Goal: Task Accomplishment & Management: Manage account settings

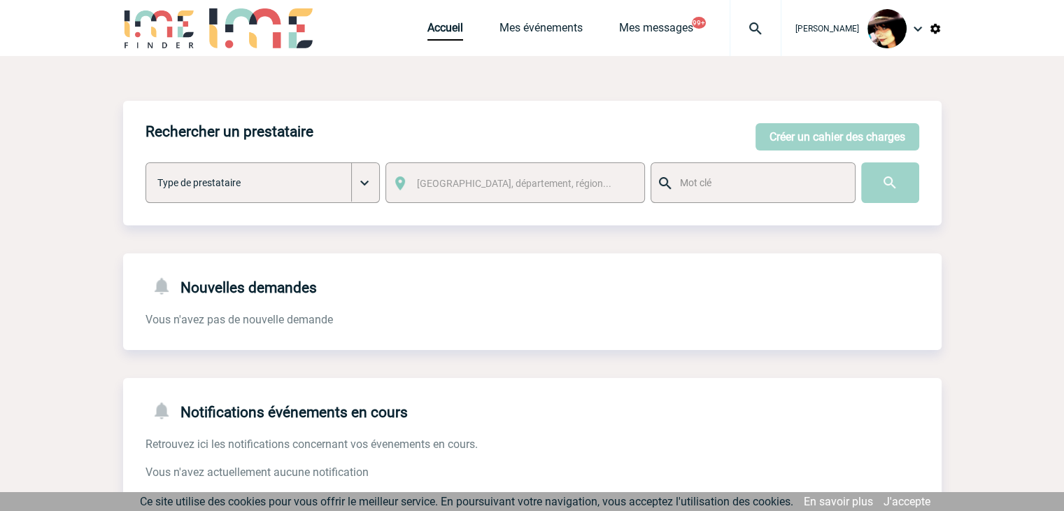
click at [744, 29] on img at bounding box center [755, 28] width 50 height 17
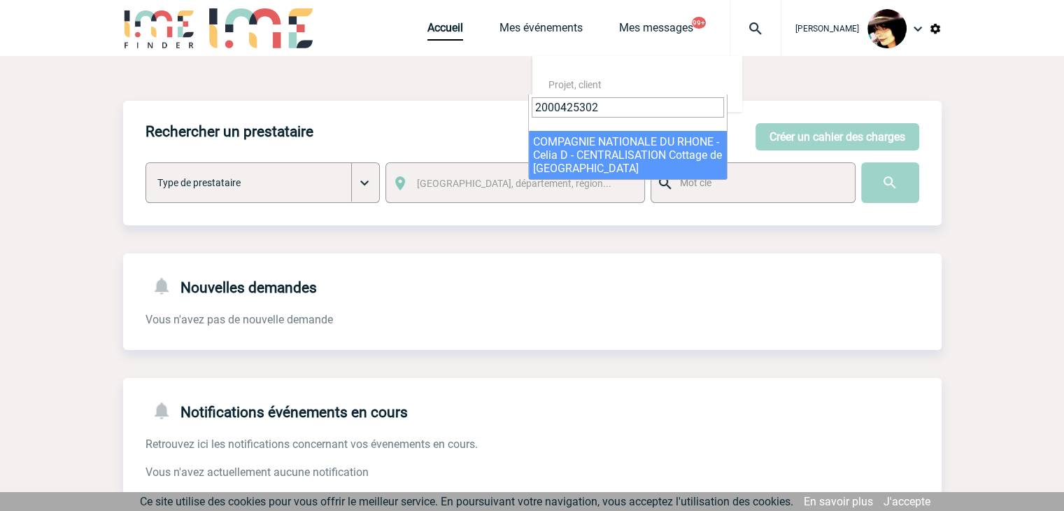
type input "2000425302"
select select "24803"
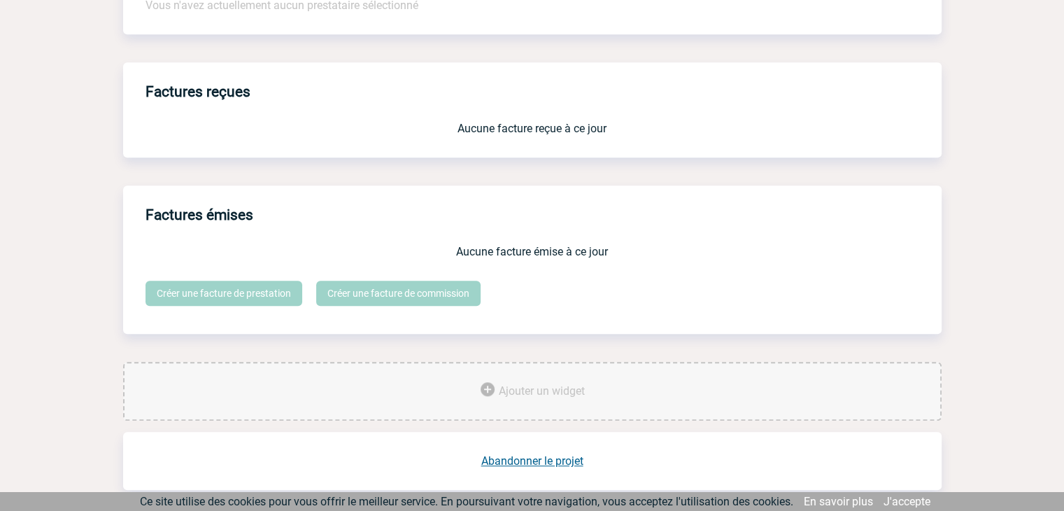
scroll to position [1156, 0]
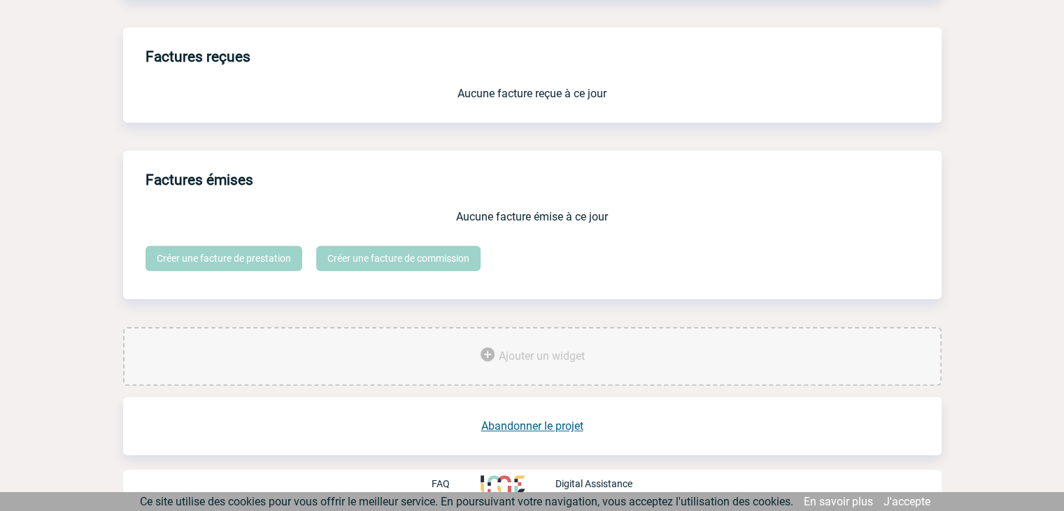
click at [560, 423] on link "Abandonner le projet" at bounding box center [532, 425] width 102 height 13
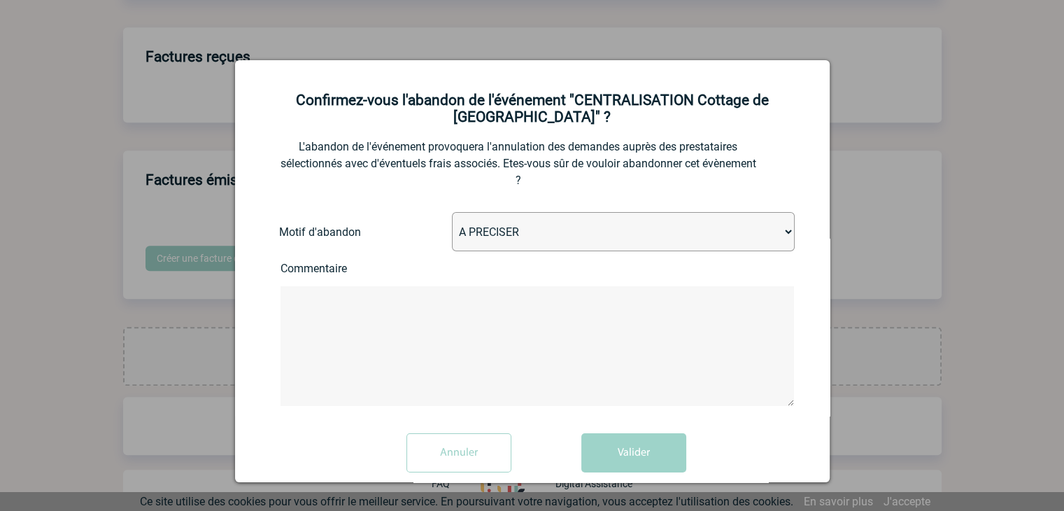
click at [502, 241] on select "A PRECISER Projet annulé Projet reporté Evénement organisé en interne A fait ap…" at bounding box center [623, 231] width 343 height 39
select select "ABANDON_PROJET_15"
click at [452, 214] on select "A PRECISER Projet annulé Projet reporté Evénement organisé en interne A fait ap…" at bounding box center [623, 231] width 343 height 39
click at [656, 444] on button "Valider" at bounding box center [633, 452] width 105 height 39
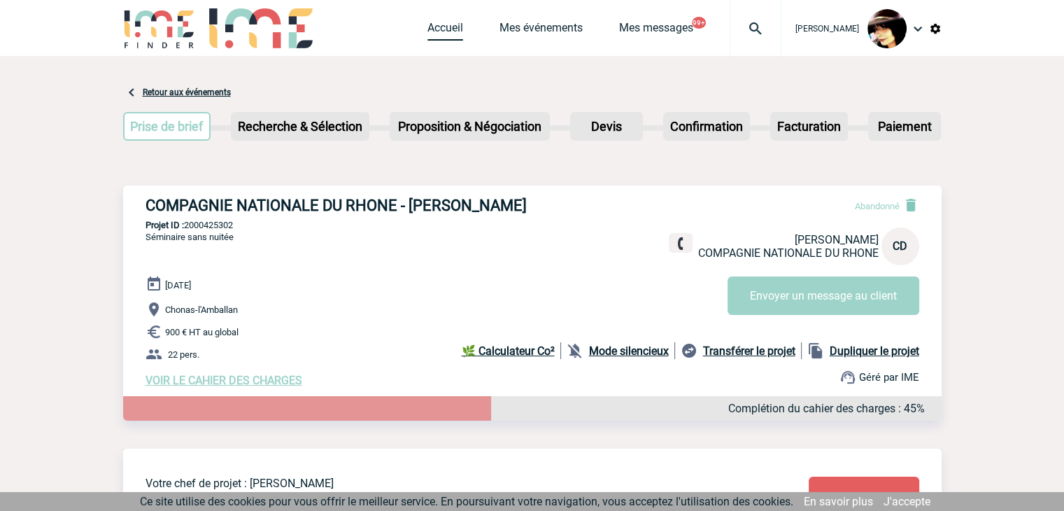
click at [435, 31] on link "Accueil" at bounding box center [445, 31] width 36 height 20
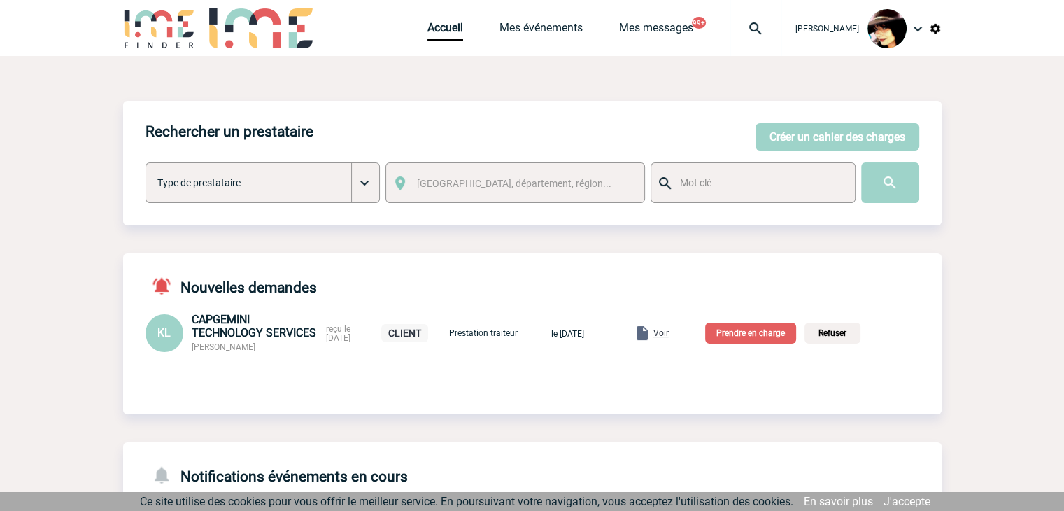
click at [669, 334] on span "Voir" at bounding box center [660, 333] width 15 height 10
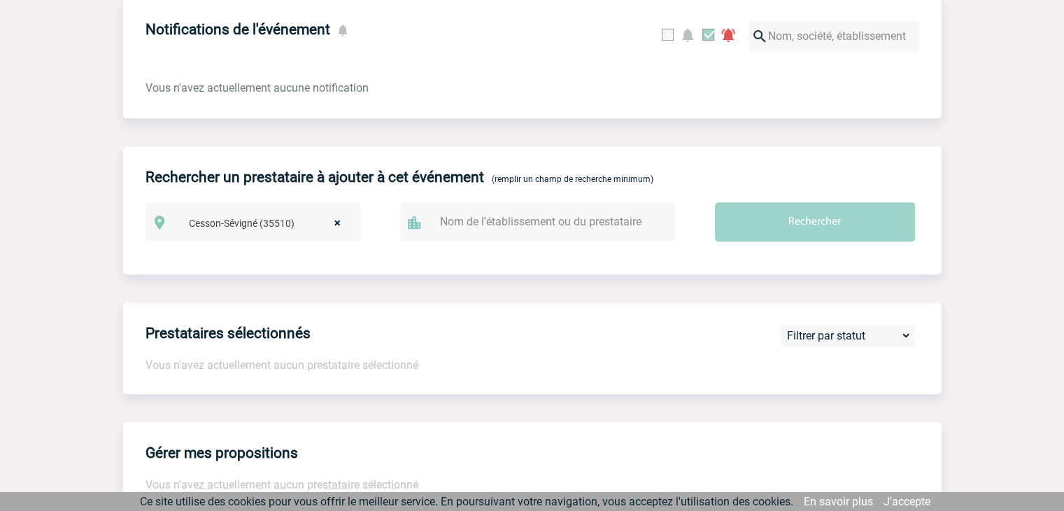
scroll to position [630, 0]
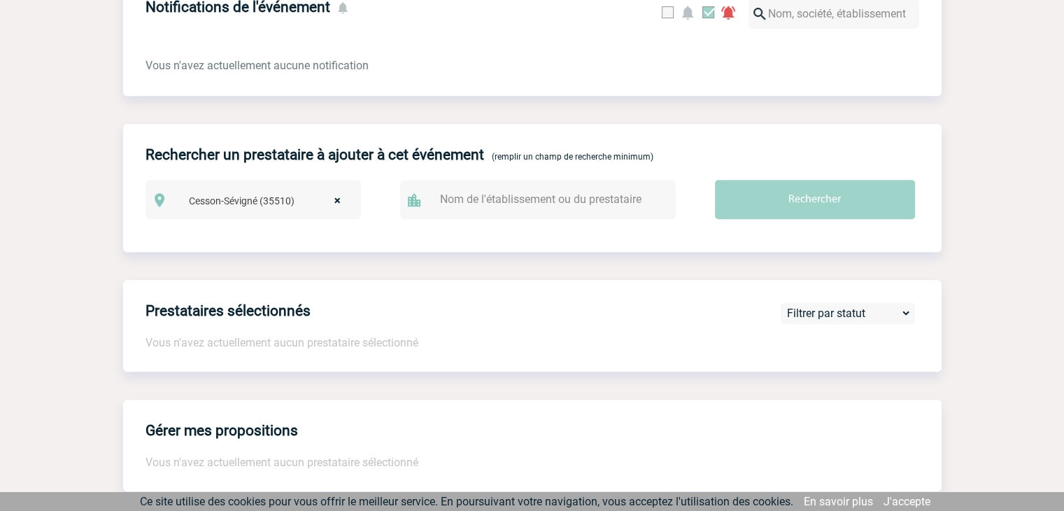
click at [705, 332] on div "Prestataires sélectionnés Vous n'avez actuellement aucun prestataire sélectionn…" at bounding box center [532, 326] width 818 height 92
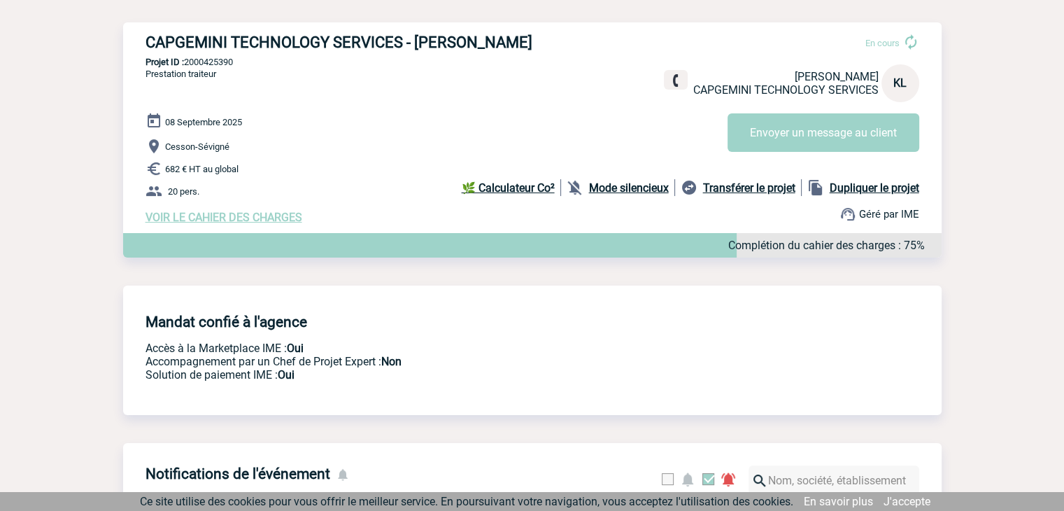
scroll to position [0, 0]
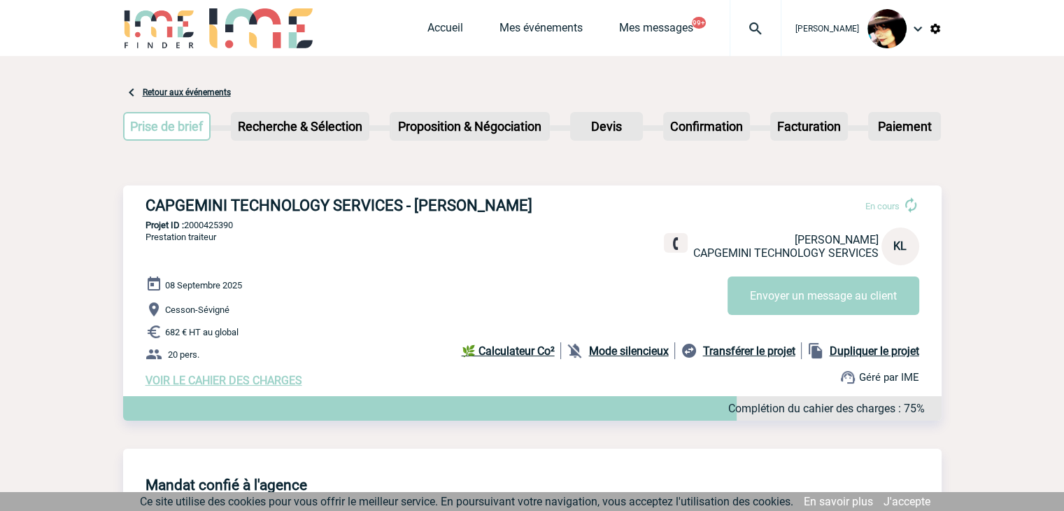
click at [283, 385] on span "VOIR LE CAHIER DES CHARGES" at bounding box center [224, 380] width 157 height 13
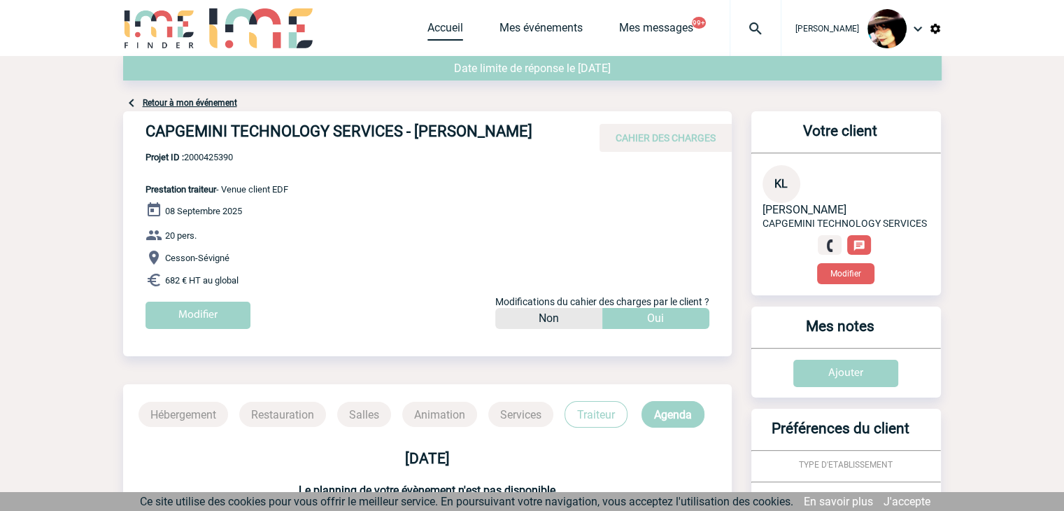
click at [428, 22] on link "Accueil" at bounding box center [445, 31] width 36 height 20
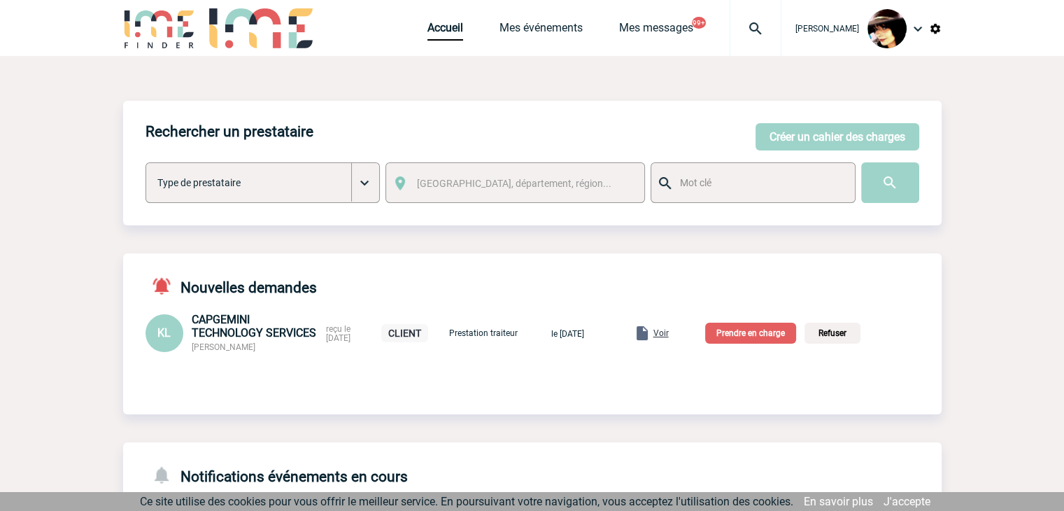
click at [751, 337] on p "Prendre en charge" at bounding box center [750, 332] width 91 height 21
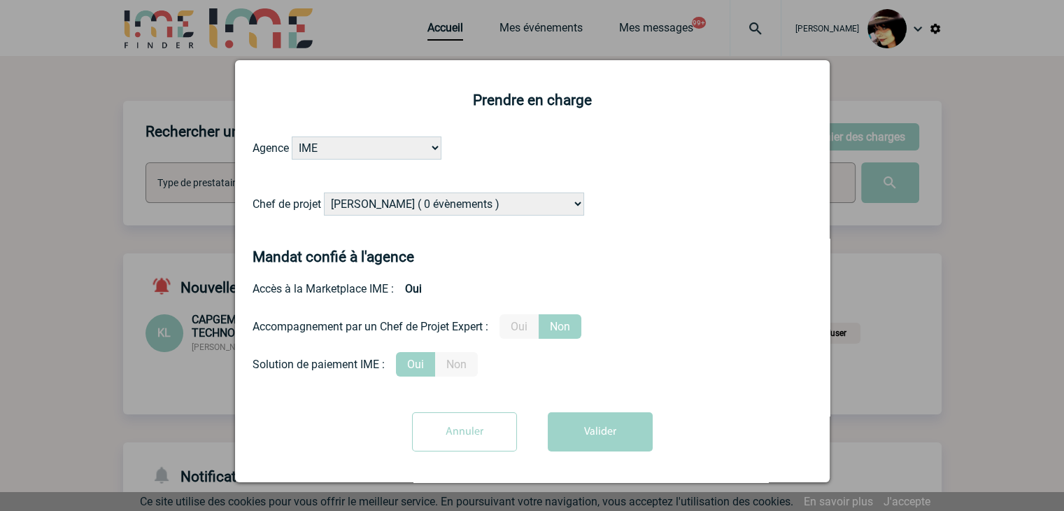
click at [410, 206] on select "Alizée VERLAGUET ( 0 évènements ) Anne GIRAUD ( 1196 évènements ) Anne-François…" at bounding box center [454, 203] width 260 height 23
select select "131235"
click at [324, 193] on select "Alizée VERLAGUET ( 0 évènements ) Anne GIRAUD ( 1196 évènements ) Anne-François…" at bounding box center [454, 203] width 260 height 23
click at [523, 330] on label "Oui" at bounding box center [518, 326] width 39 height 24
click at [0, 0] on input "Oui" at bounding box center [0, 0] width 0 height 0
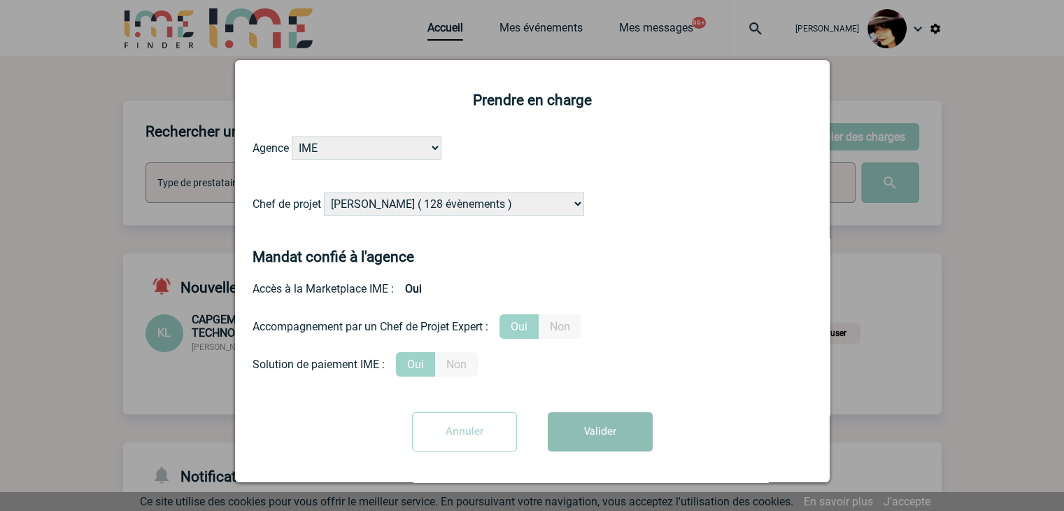
click at [572, 420] on button "Valider" at bounding box center [600, 431] width 105 height 39
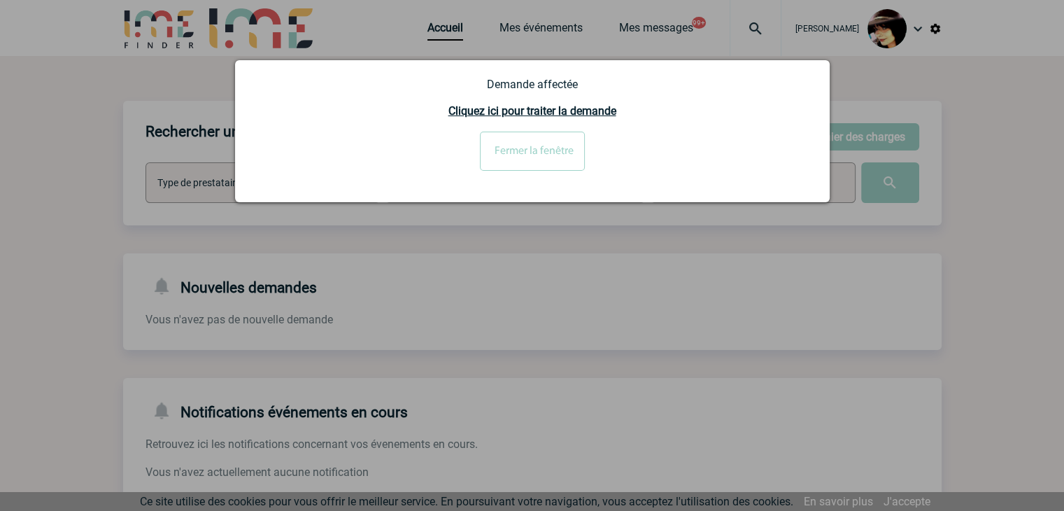
click at [548, 143] on input "Fermer la fenêtre" at bounding box center [532, 151] width 105 height 39
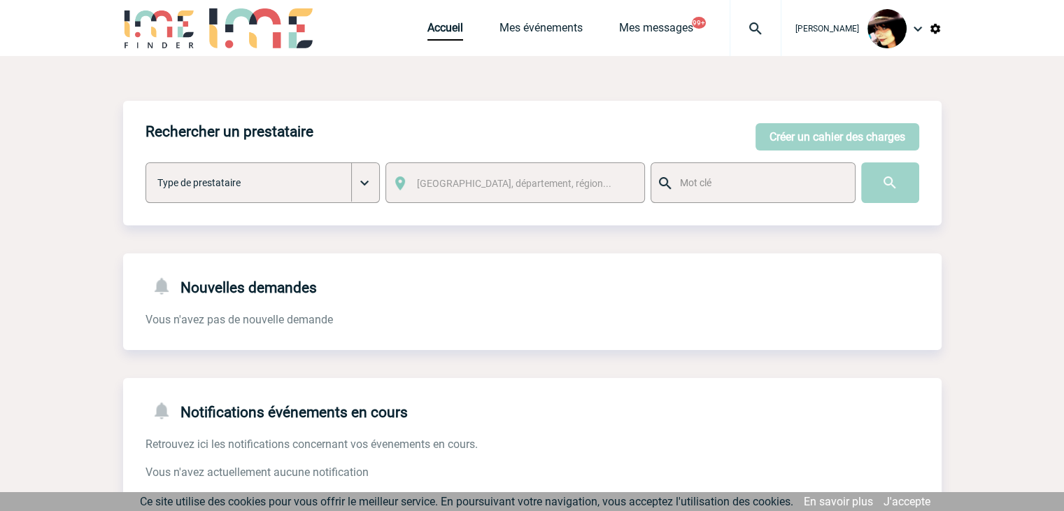
click at [736, 28] on img at bounding box center [755, 28] width 50 height 17
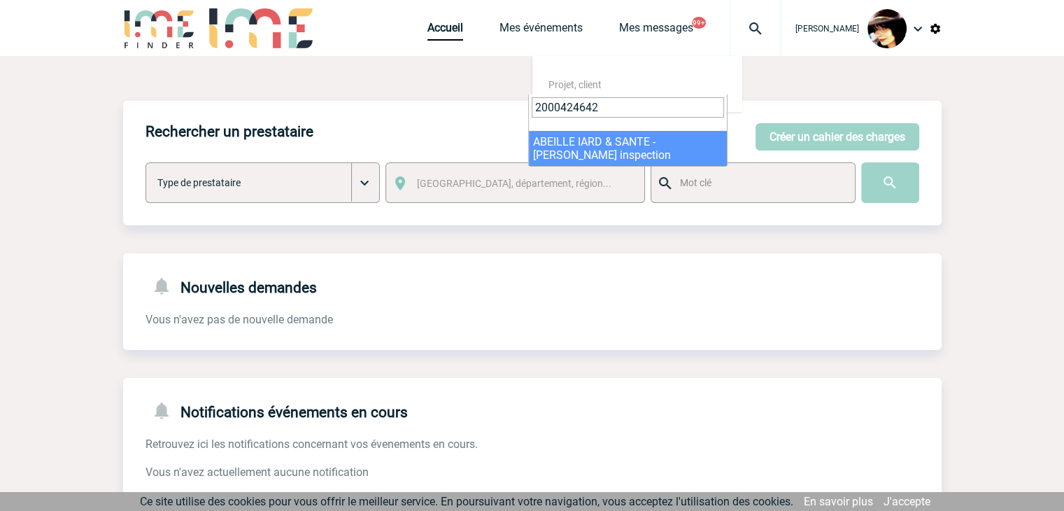
type input "2000424642"
select select "24143"
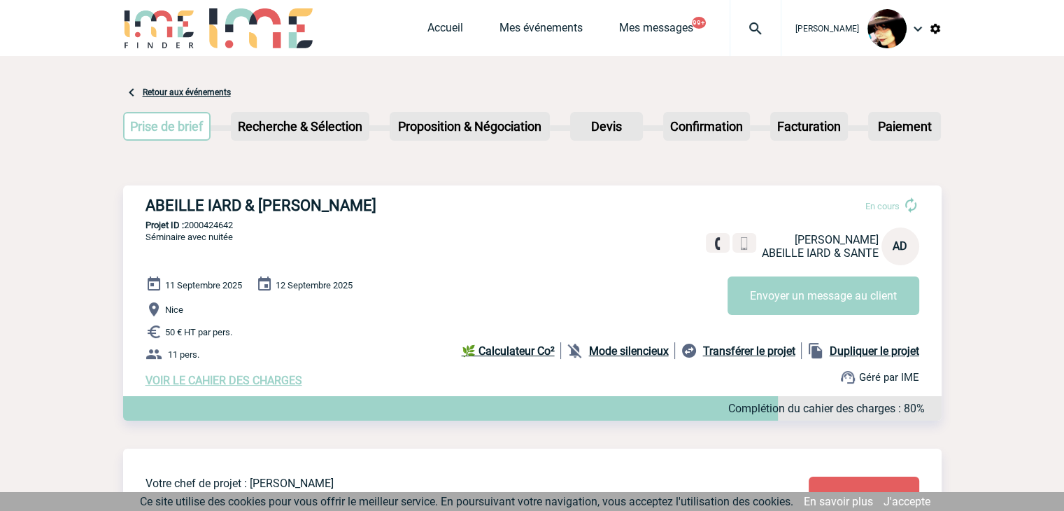
click at [259, 378] on span "VOIR LE CAHIER DES CHARGES" at bounding box center [224, 380] width 157 height 13
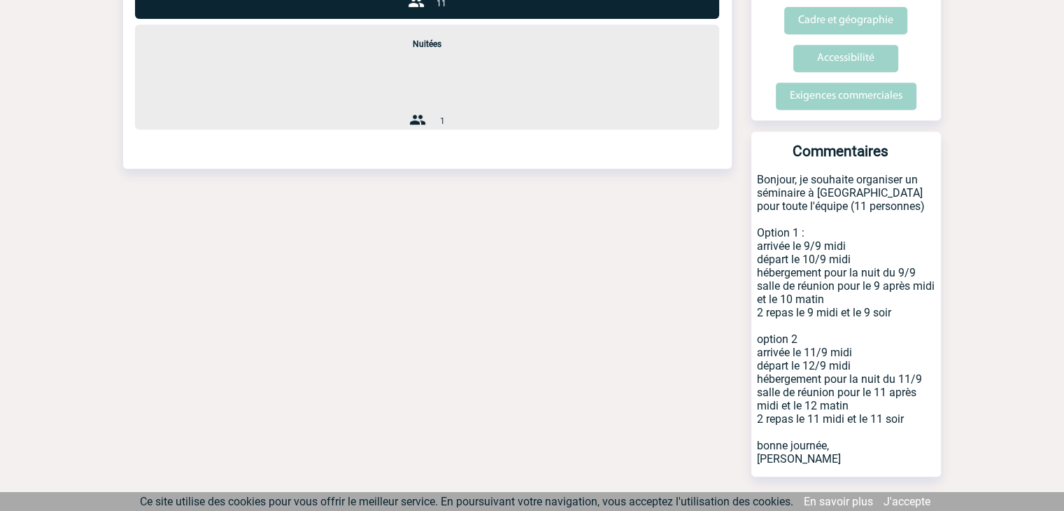
scroll to position [653, 0]
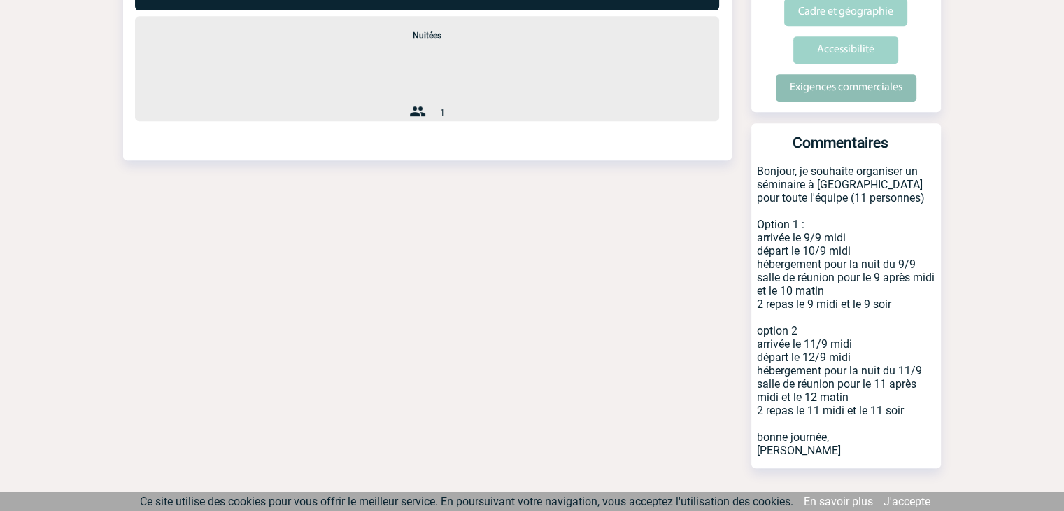
click at [831, 74] on input "Exigences commerciales" at bounding box center [846, 87] width 141 height 27
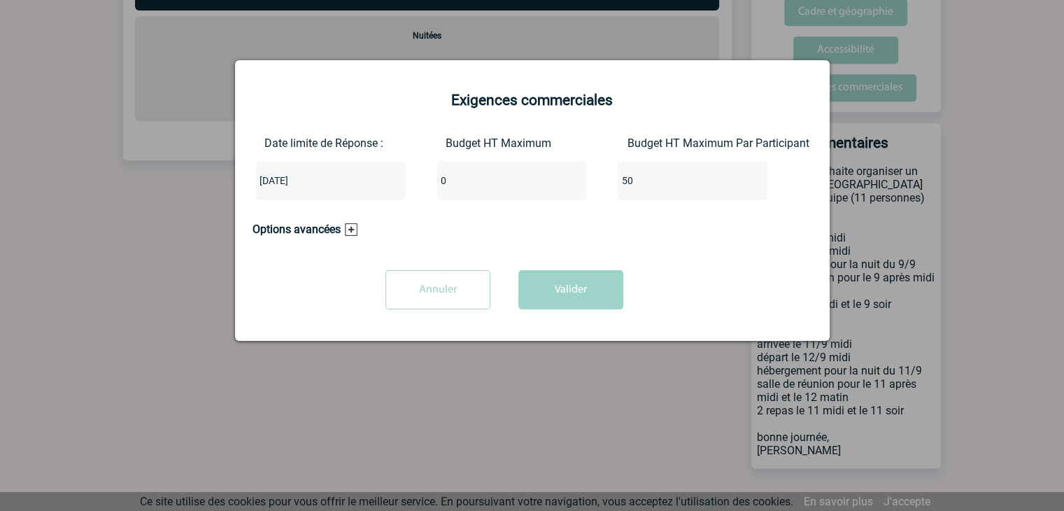
click at [460, 181] on input "0" at bounding box center [503, 180] width 132 height 18
type input "550"
click at [597, 292] on button "Valider" at bounding box center [570, 289] width 105 height 39
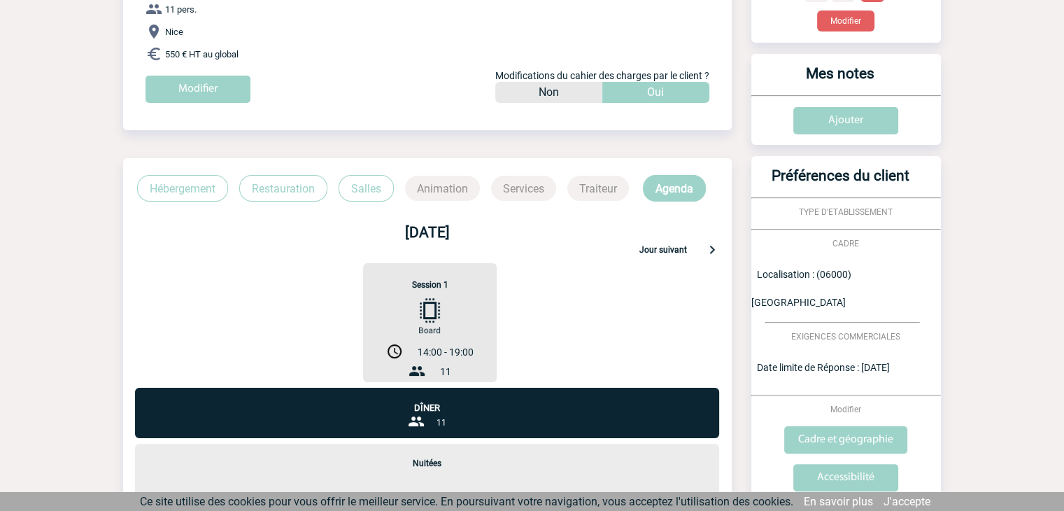
scroll to position [0, 0]
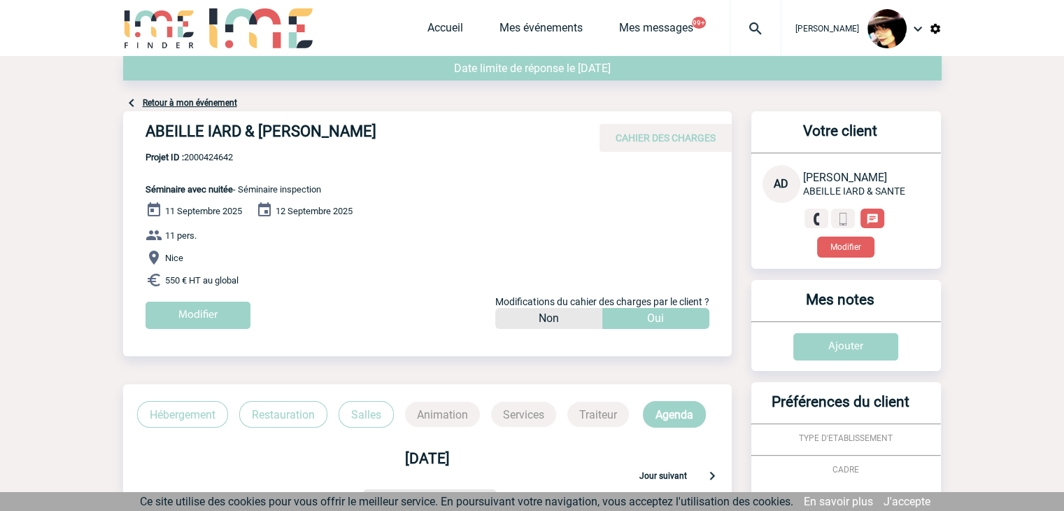
click at [746, 23] on img at bounding box center [755, 28] width 50 height 17
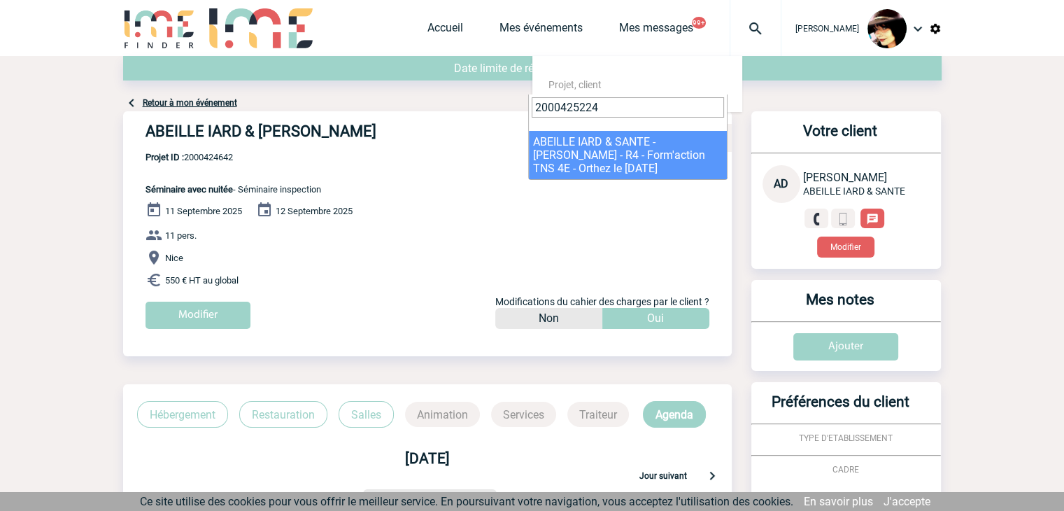
type input "2000425224"
select select "24725"
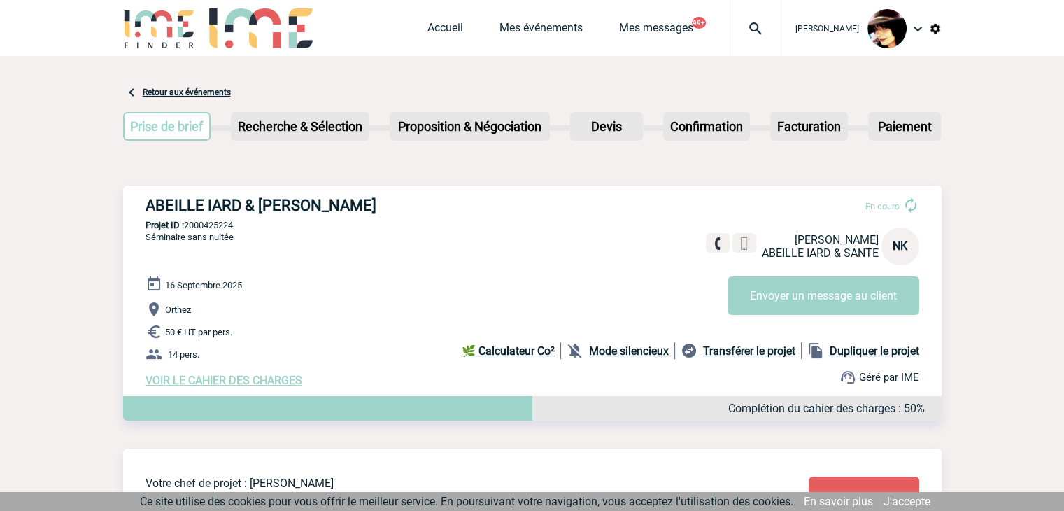
click at [217, 381] on span "VOIR LE CAHIER DES CHARGES" at bounding box center [224, 380] width 157 height 13
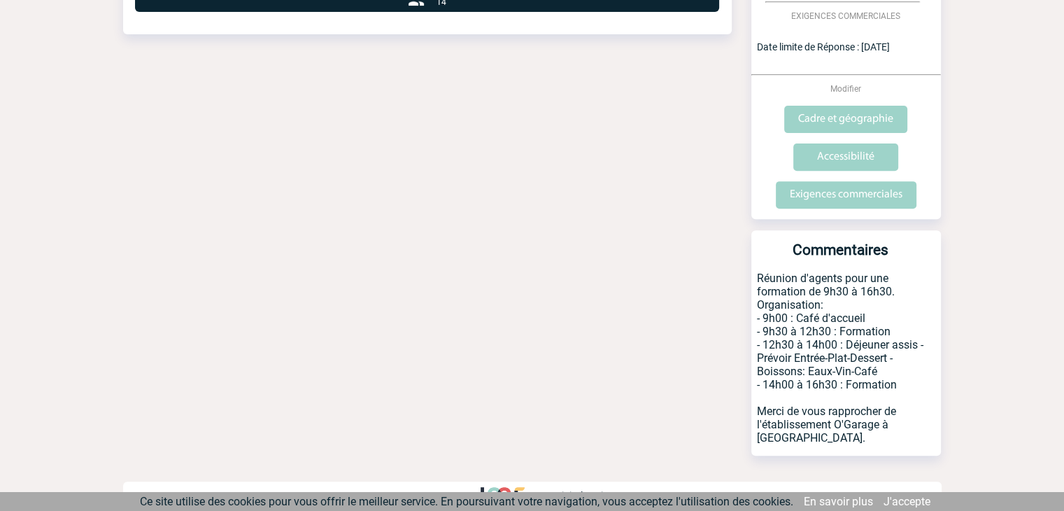
scroll to position [519, 0]
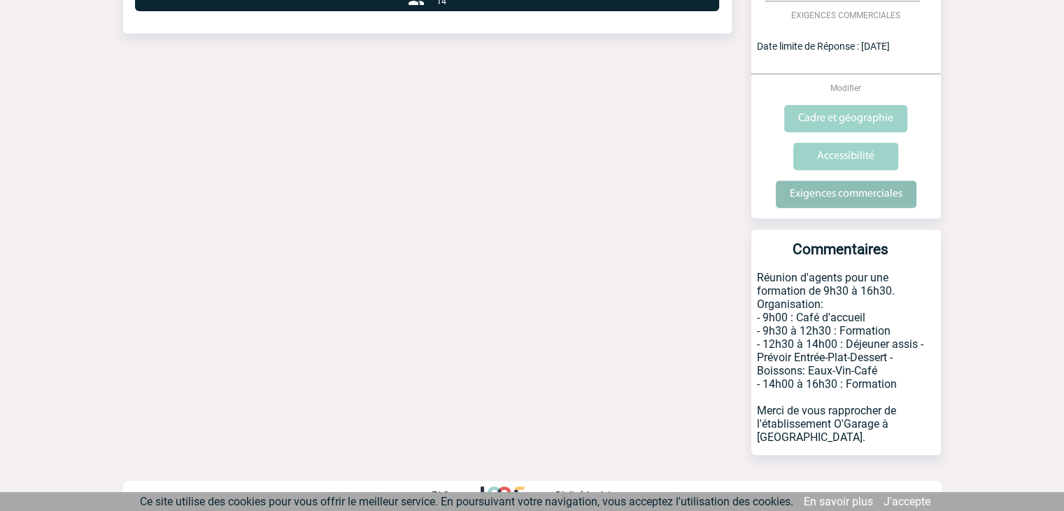
click at [846, 191] on input "Exigences commerciales" at bounding box center [846, 193] width 141 height 27
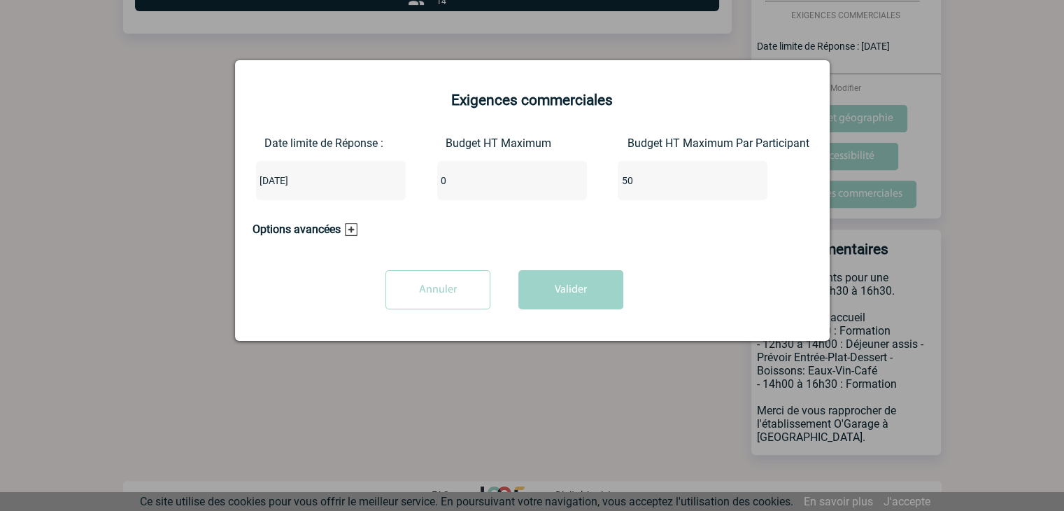
click at [472, 184] on input "0" at bounding box center [503, 180] width 132 height 18
type input "700"
click at [559, 289] on button "Valider" at bounding box center [570, 289] width 105 height 39
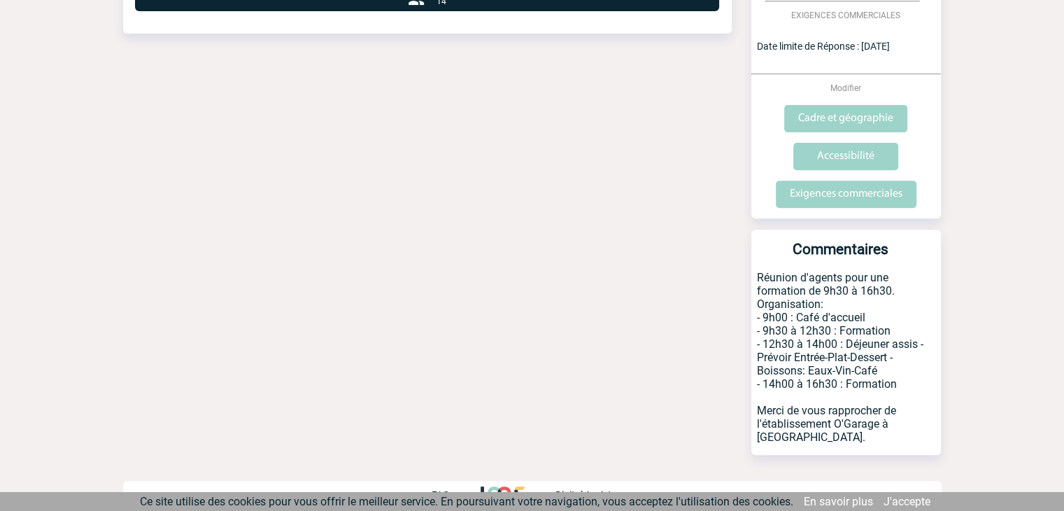
click at [615, 193] on div "Date limite de réponse le [DATE] Retour à mon événement ABEILLE IARD & SANTE - …" at bounding box center [532, 29] width 818 height 985
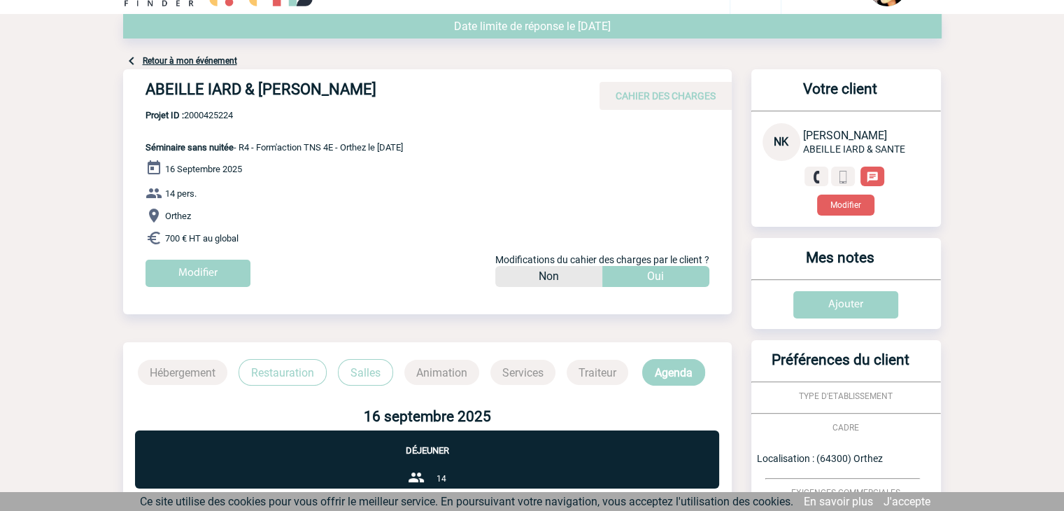
scroll to position [0, 0]
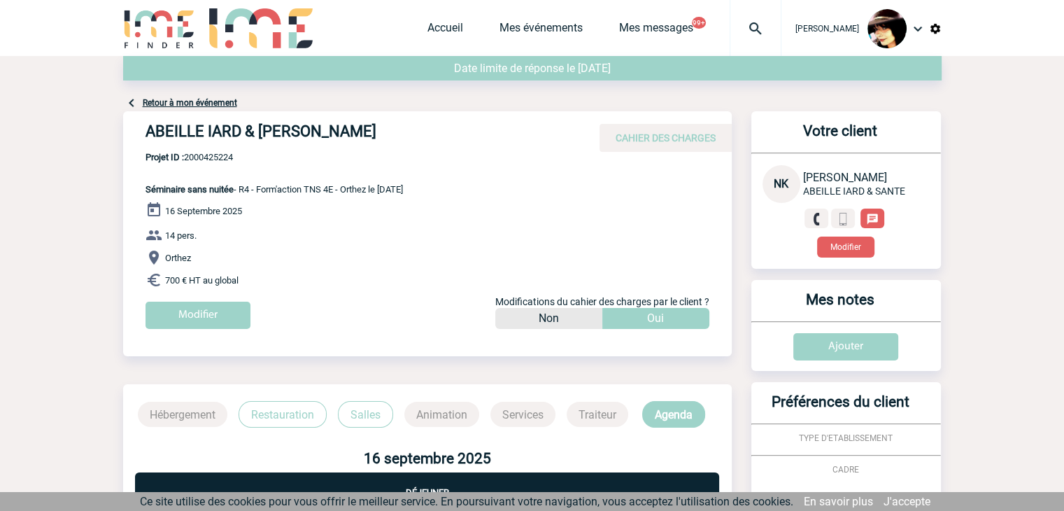
click at [748, 27] on img at bounding box center [755, 28] width 50 height 17
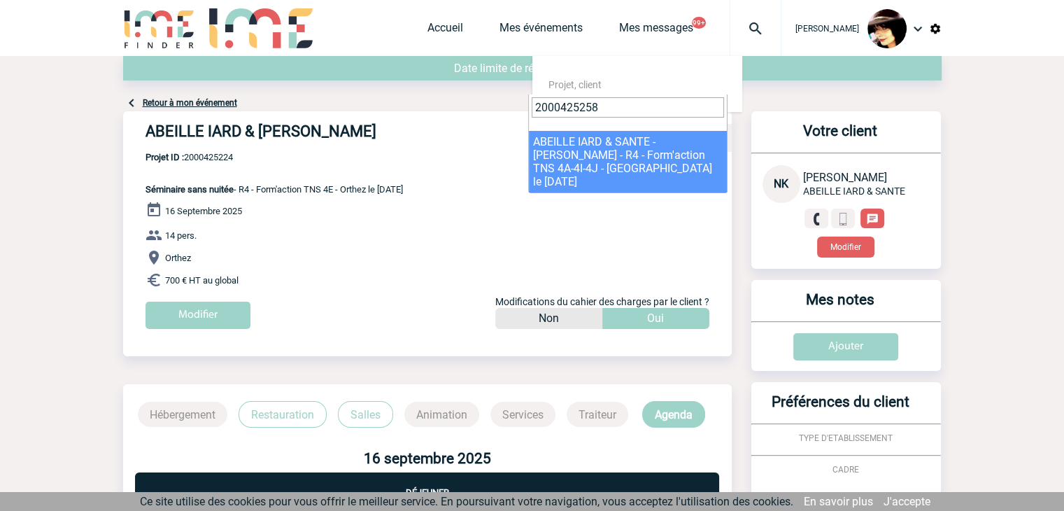
type input "2000425258"
select select "24759"
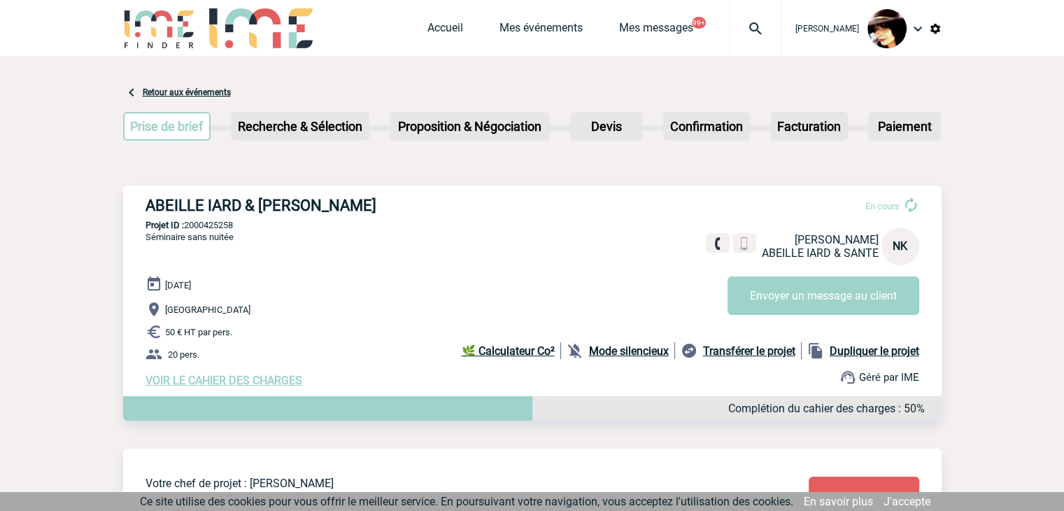
click at [280, 382] on span "VOIR LE CAHIER DES CHARGES" at bounding box center [224, 380] width 157 height 13
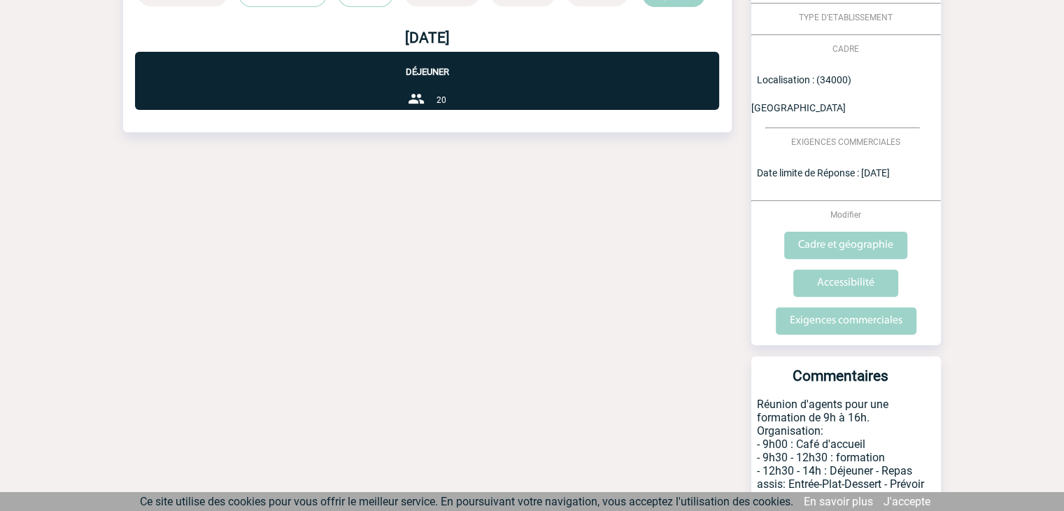
scroll to position [532, 0]
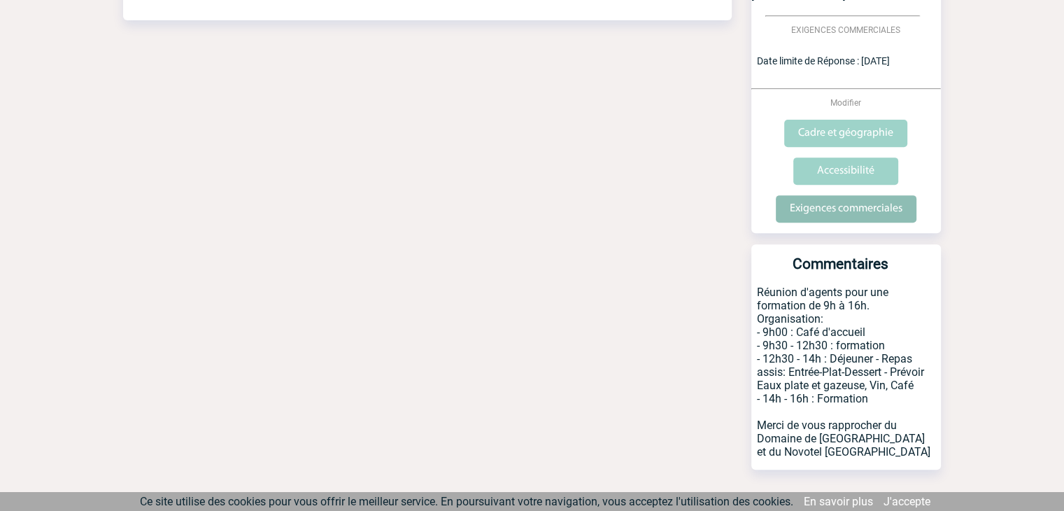
click at [839, 195] on input "Exigences commerciales" at bounding box center [846, 208] width 141 height 27
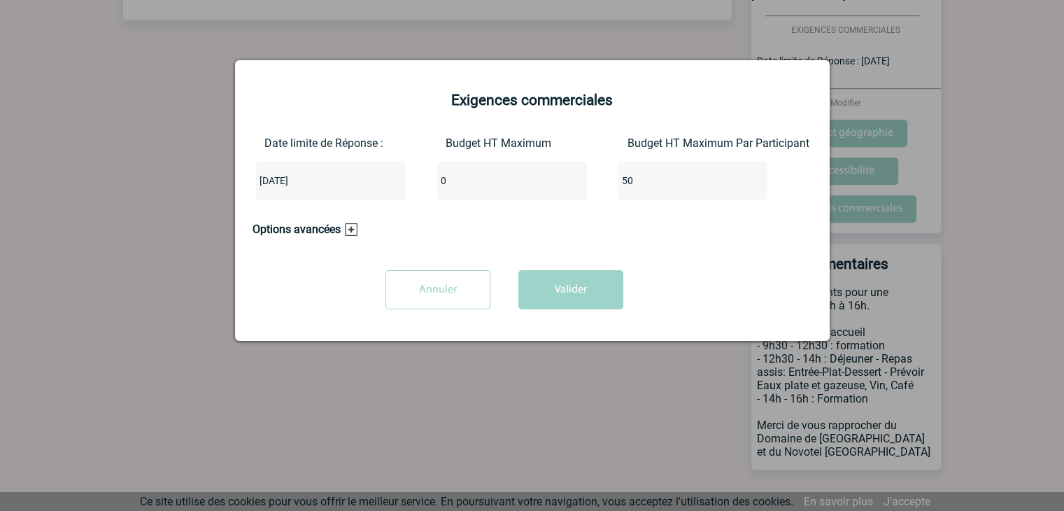
click at [454, 188] on input "0" at bounding box center [503, 180] width 132 height 18
type input "1000"
click at [569, 284] on button "Valider" at bounding box center [570, 289] width 105 height 39
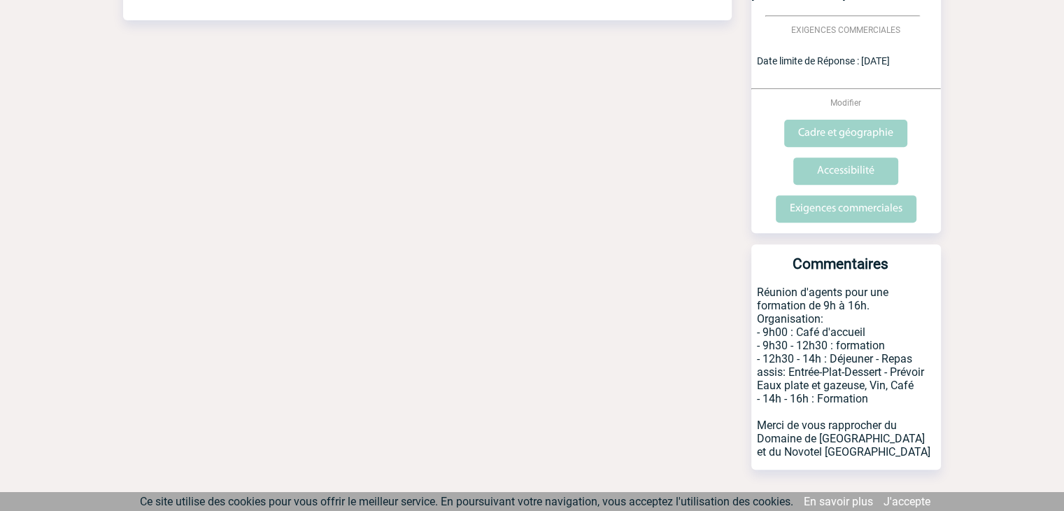
click at [624, 141] on div "Date limite de réponse le 01-09-2025 Retour à mon événement ABEILLE IARD & SANT…" at bounding box center [532, 30] width 818 height 1013
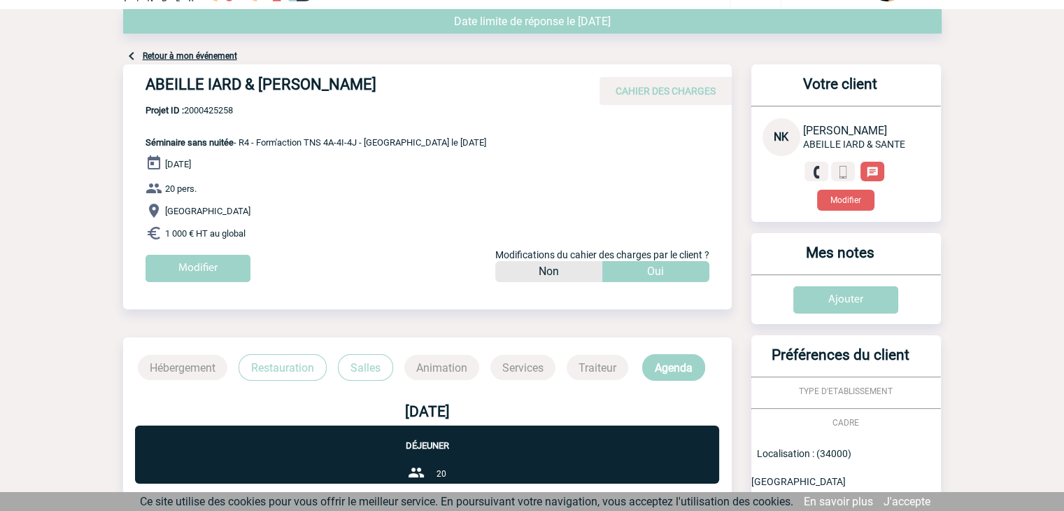
scroll to position [0, 0]
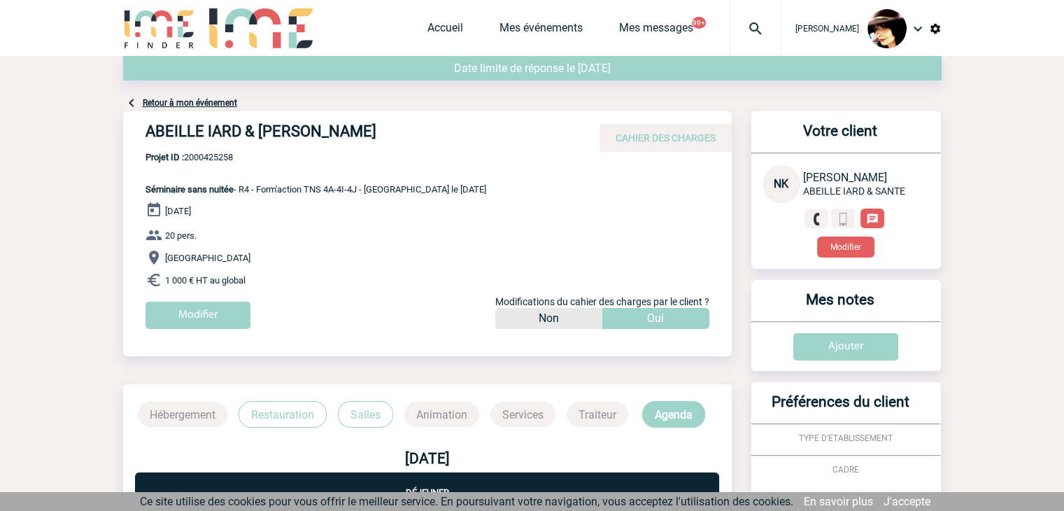
click at [746, 22] on img at bounding box center [755, 28] width 50 height 17
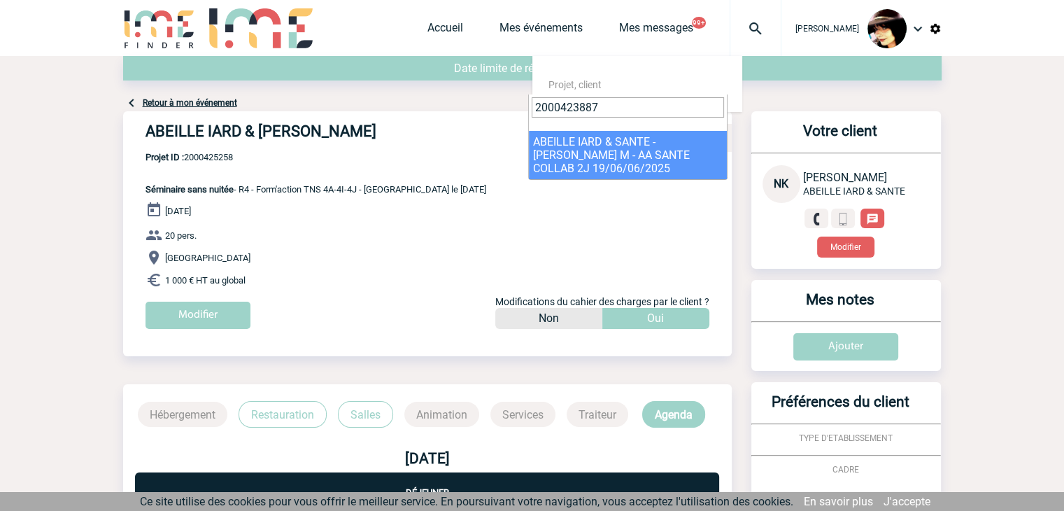
type input "2000423887"
select select "23388"
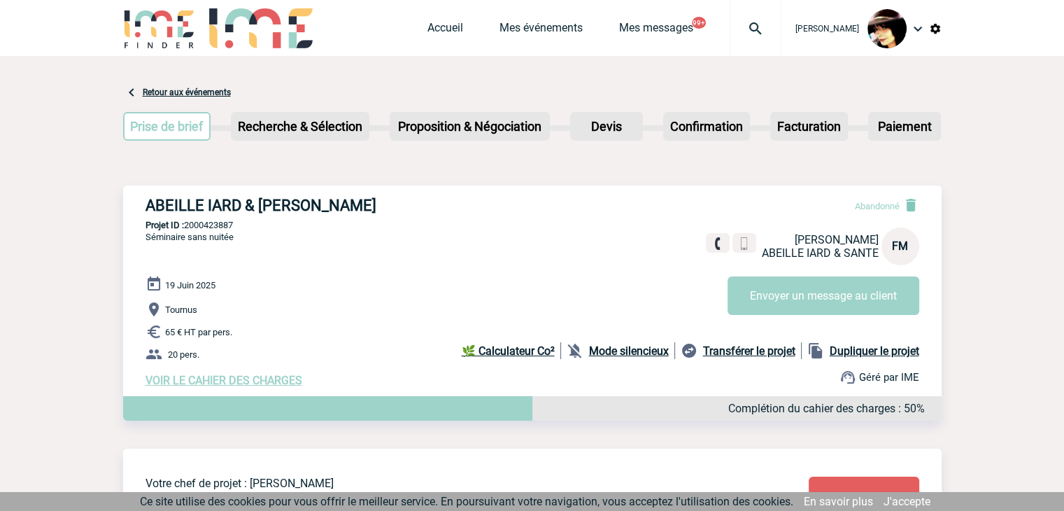
click at [236, 381] on span "VOIR LE CAHIER DES CHARGES" at bounding box center [224, 380] width 157 height 13
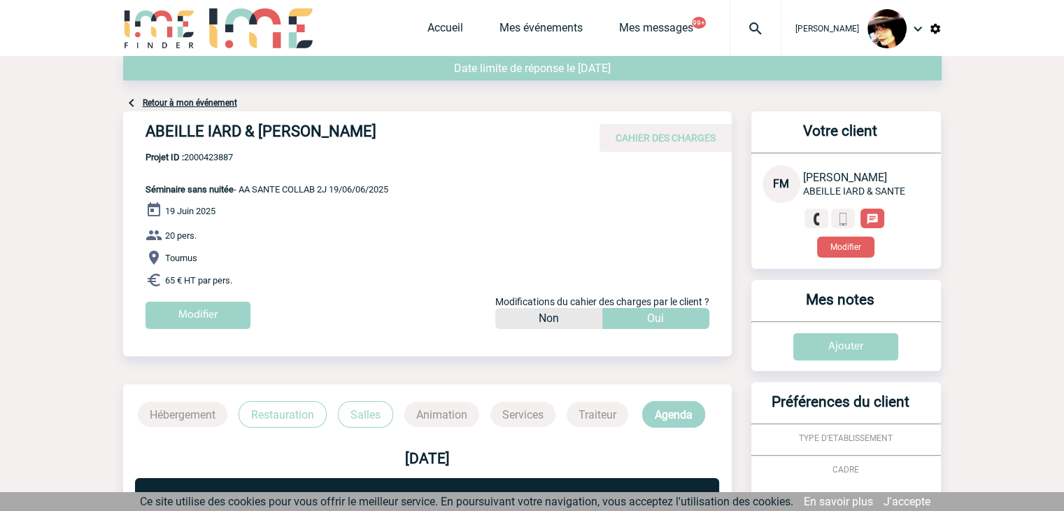
scroll to position [371, 0]
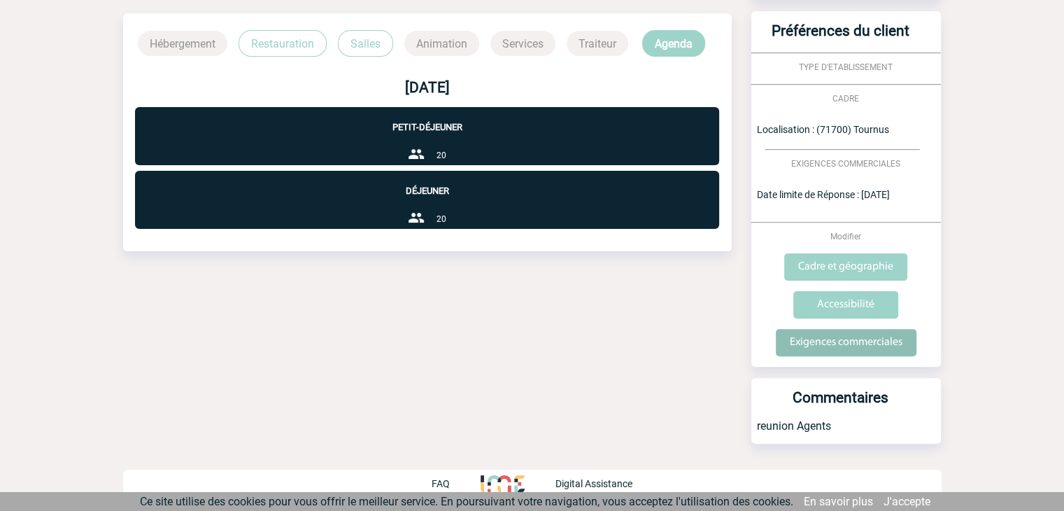
click at [796, 336] on input "Exigences commerciales" at bounding box center [846, 342] width 141 height 27
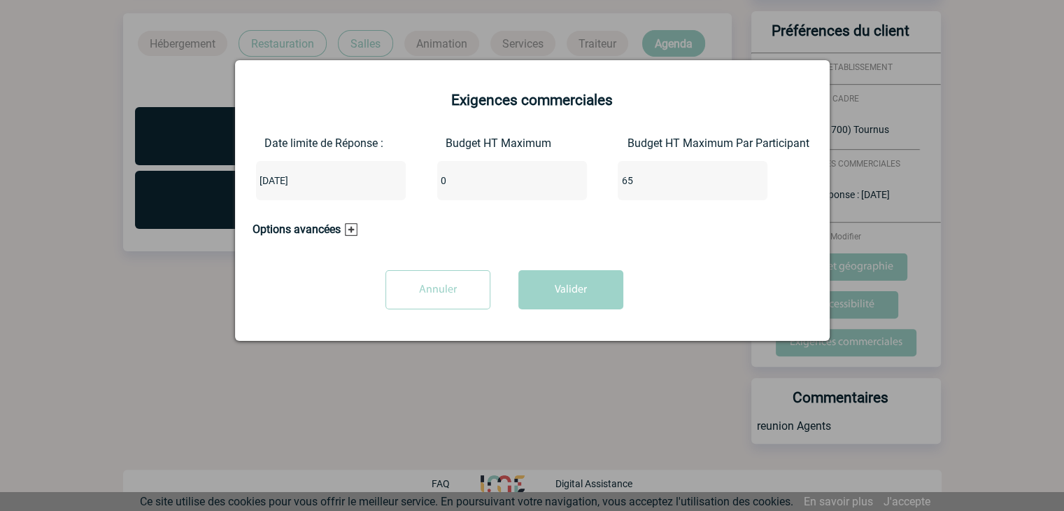
click at [461, 179] on input "0" at bounding box center [503, 180] width 132 height 18
type input "1300"
click at [560, 289] on button "Valider" at bounding box center [570, 289] width 105 height 39
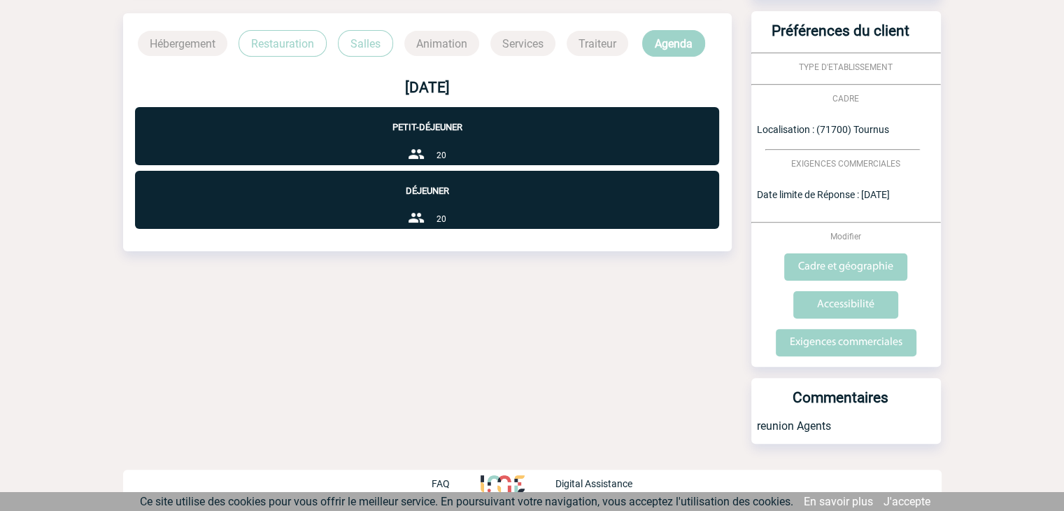
click at [680, 297] on div "Date limite de réponse le [DATE] Retour à mon événement ABEILLE IARD & SANTE - …" at bounding box center [532, 97] width 818 height 825
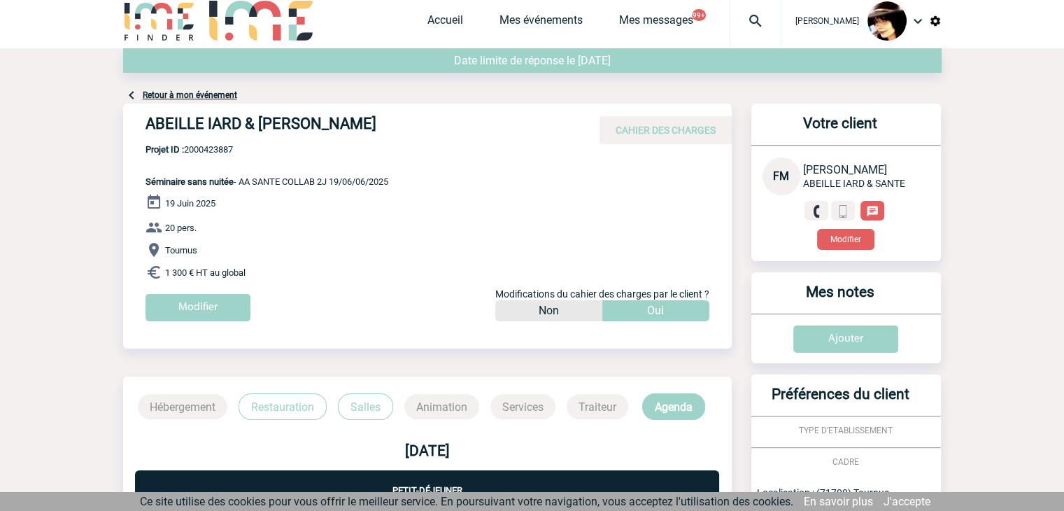
scroll to position [0, 0]
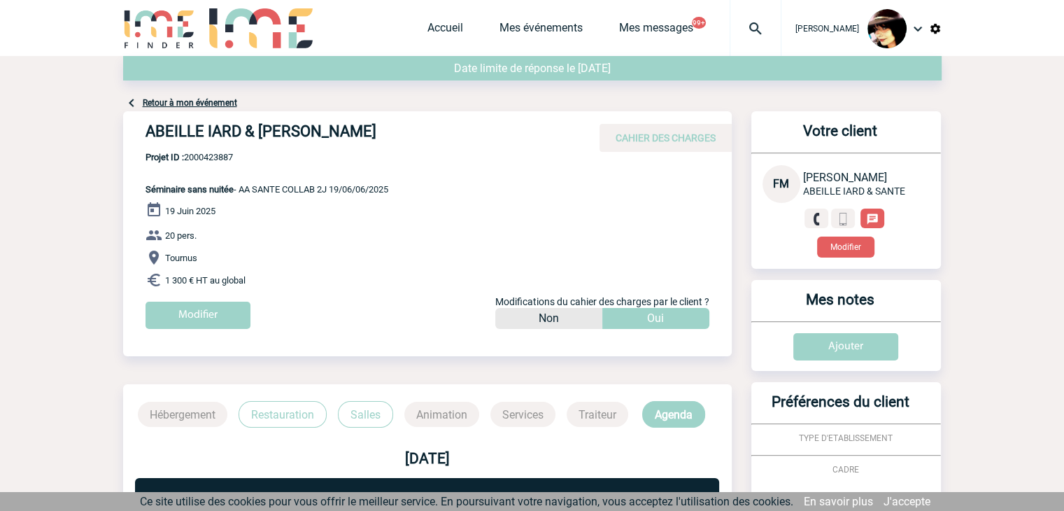
click at [744, 30] on img at bounding box center [755, 28] width 50 height 17
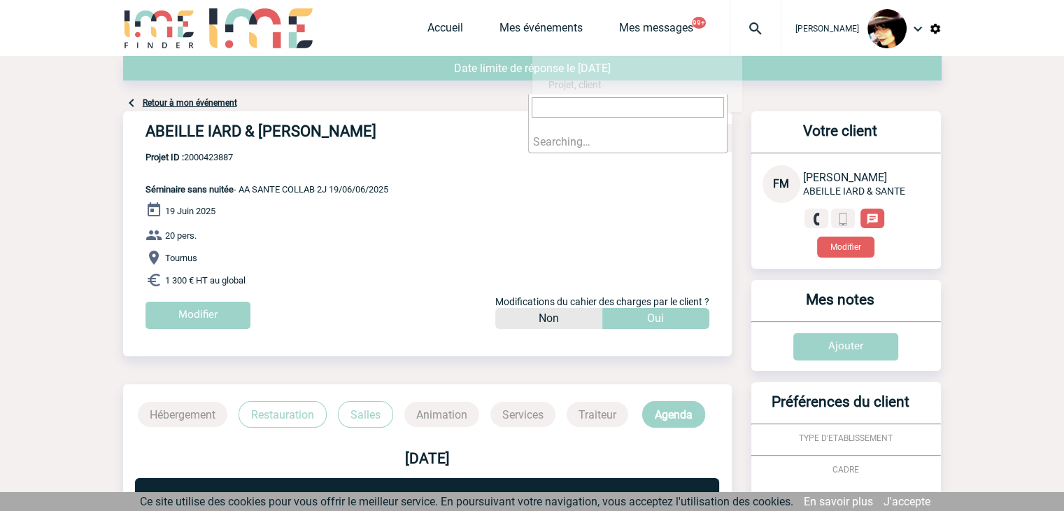
type input "2000425015"
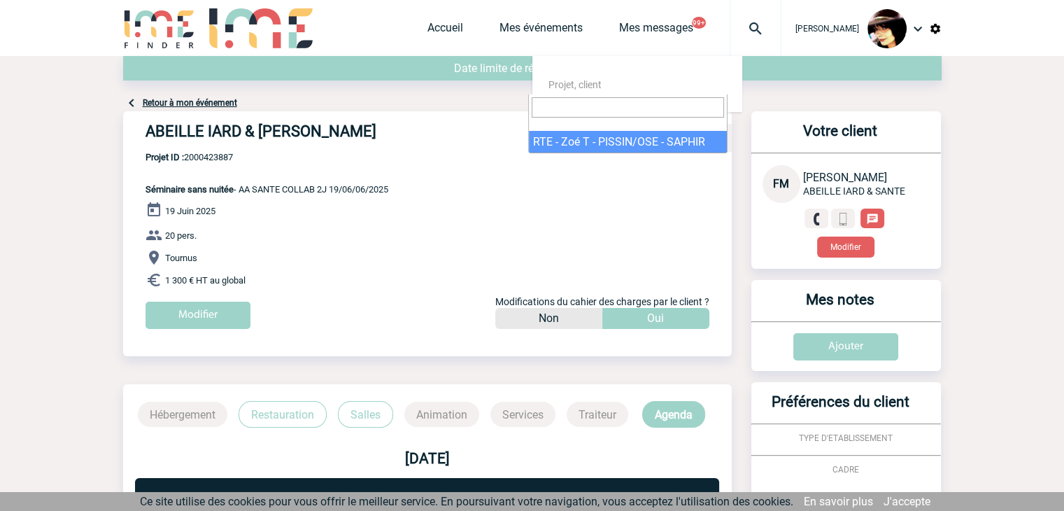
select select "24516"
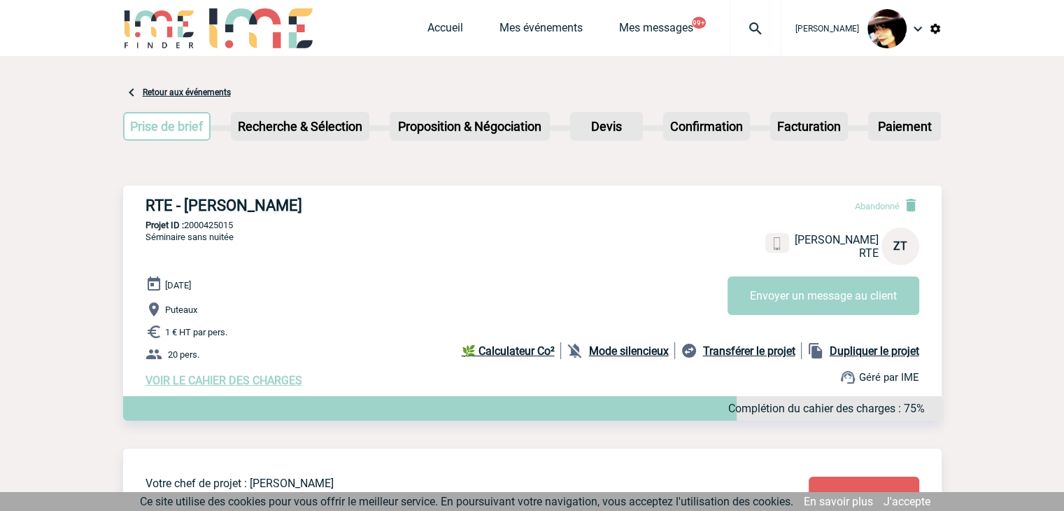
click at [238, 377] on span "VOIR LE CAHIER DES CHARGES" at bounding box center [224, 380] width 157 height 13
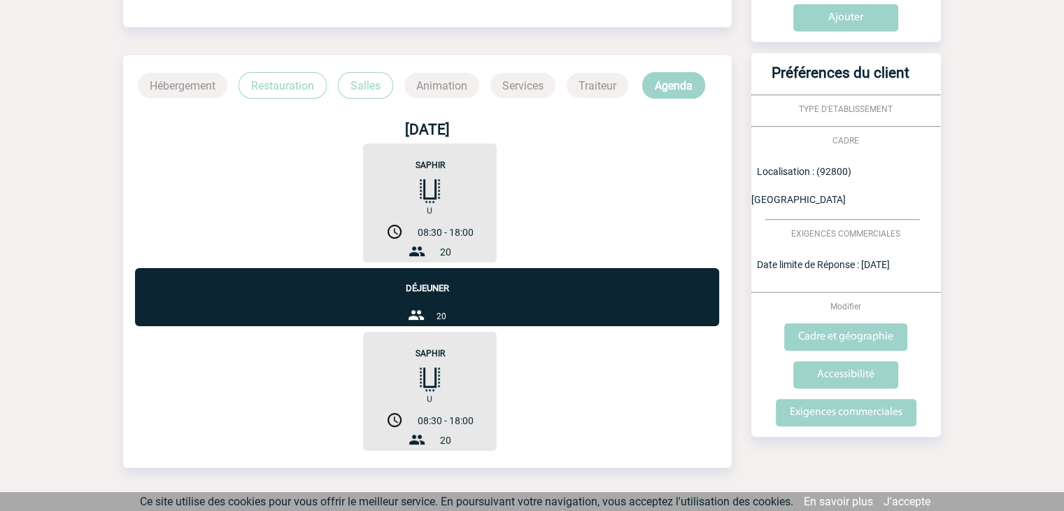
scroll to position [371, 0]
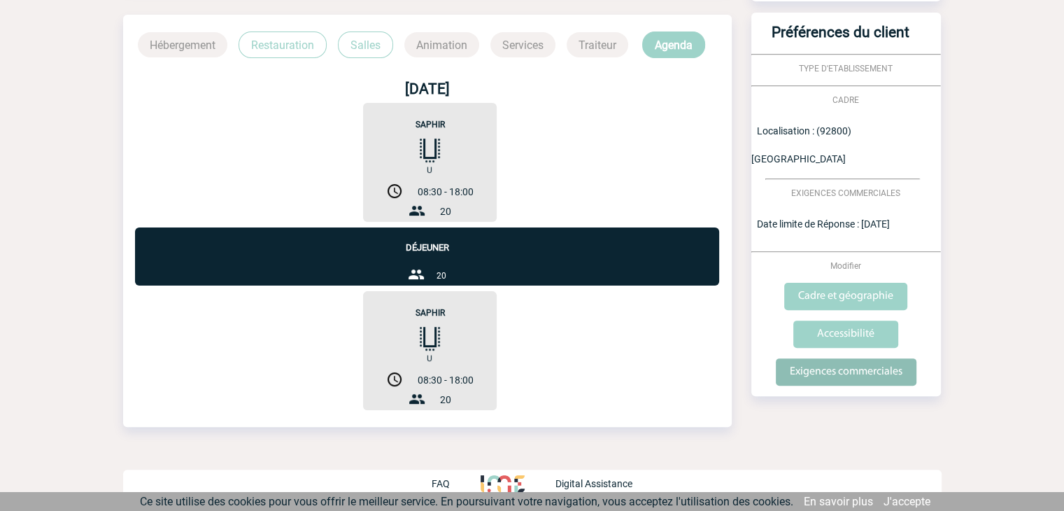
click at [804, 358] on input "Exigences commerciales" at bounding box center [846, 371] width 141 height 27
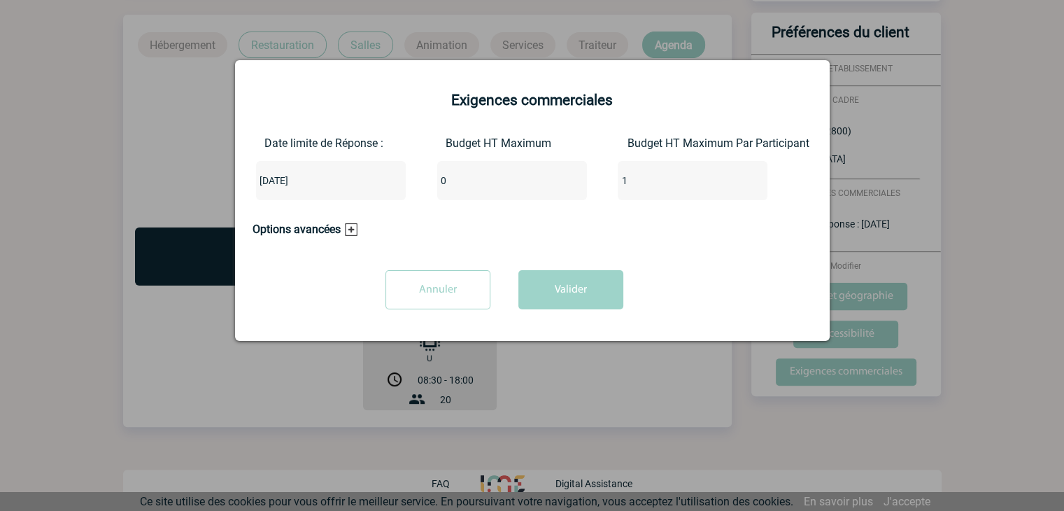
click at [453, 183] on input "0" at bounding box center [503, 180] width 132 height 18
type input "20"
click at [585, 288] on button "Valider" at bounding box center [570, 289] width 105 height 39
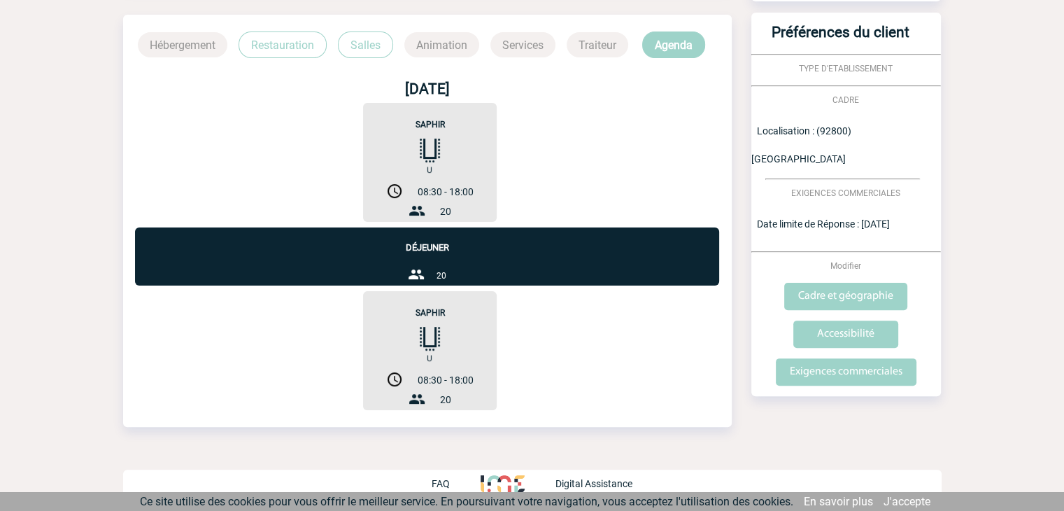
click at [638, 110] on div "SAPHIR 08:30 - 18:00 20" at bounding box center [427, 162] width 584 height 119
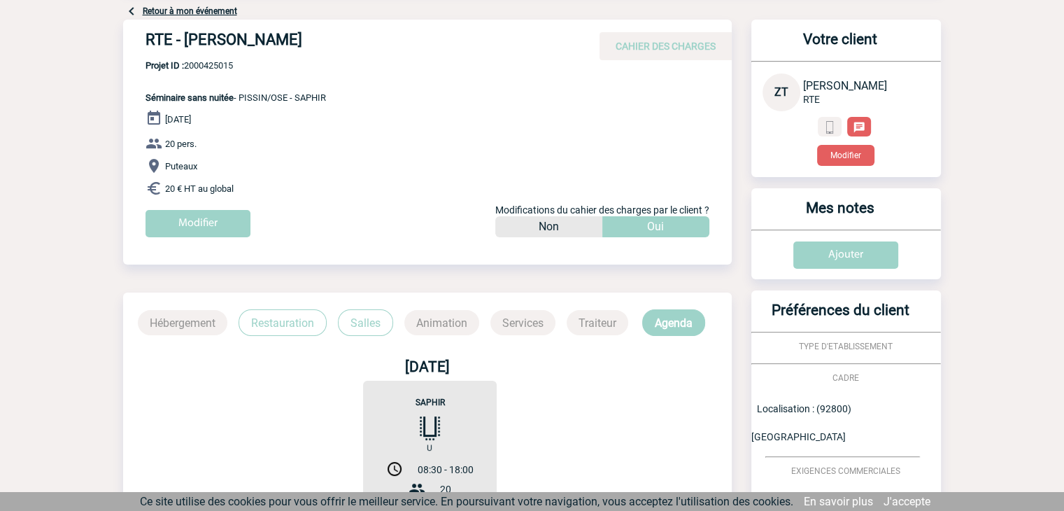
scroll to position [0, 0]
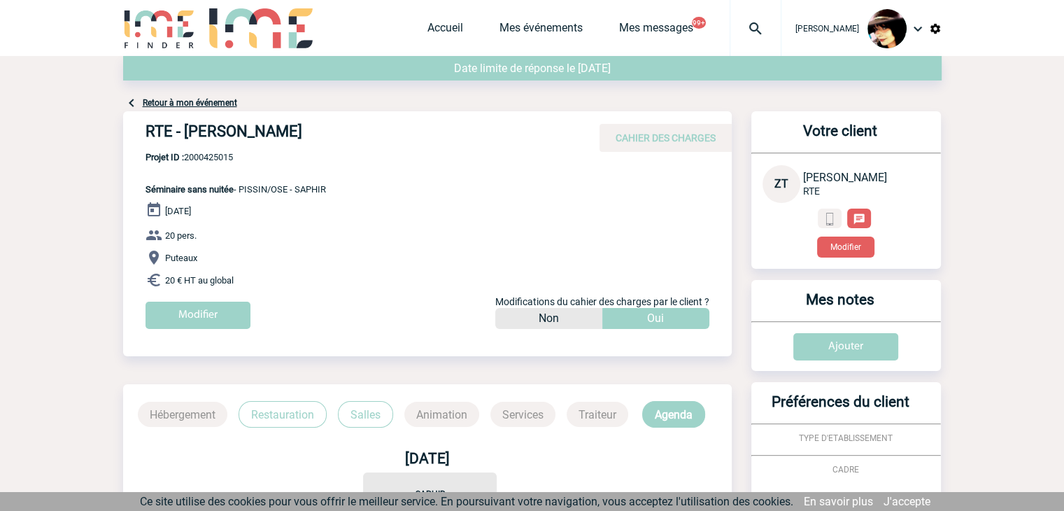
click at [746, 28] on img at bounding box center [755, 28] width 50 height 17
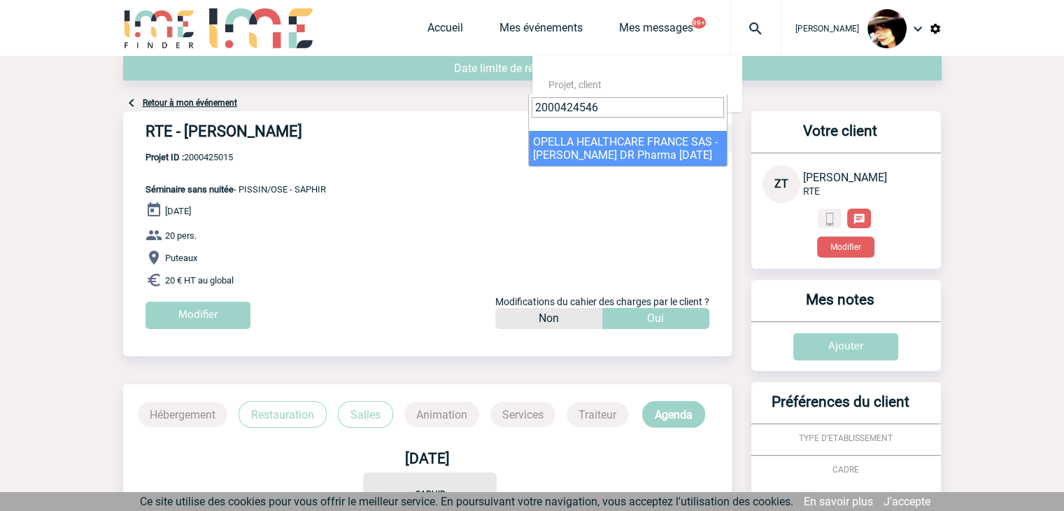
type input "2000424546"
drag, startPoint x: 567, startPoint y: 155, endPoint x: 579, endPoint y: 149, distance: 14.1
select select "24047"
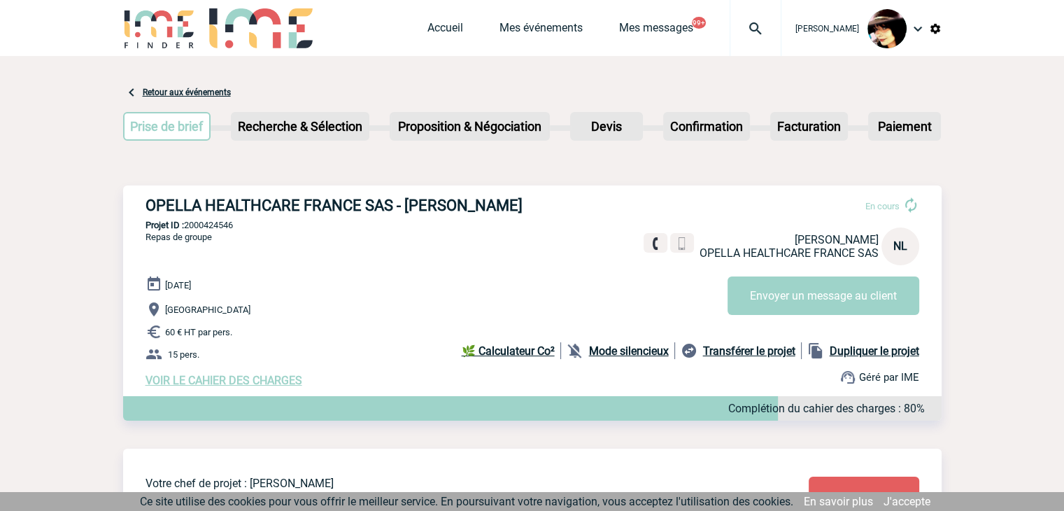
click at [253, 378] on span "VOIR LE CAHIER DES CHARGES" at bounding box center [224, 380] width 157 height 13
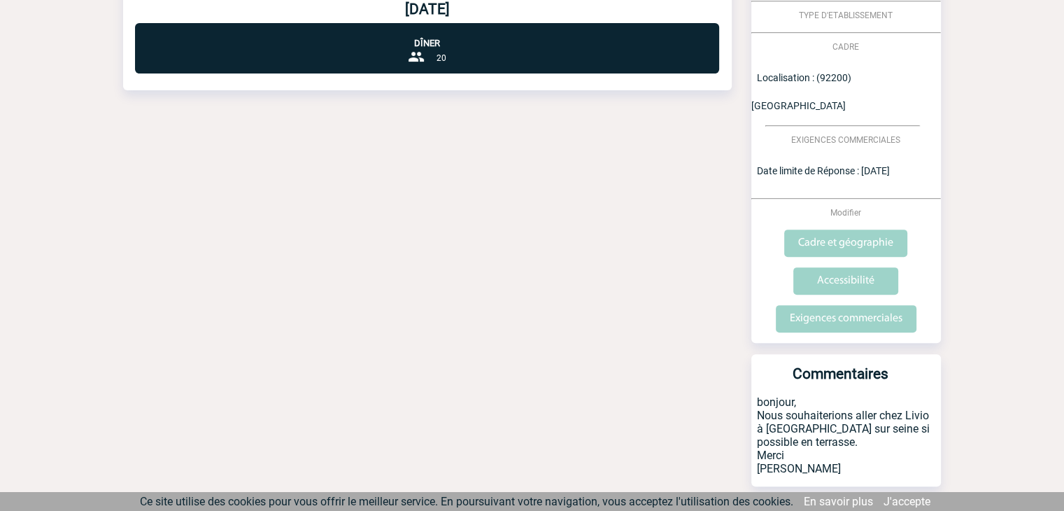
scroll to position [465, 0]
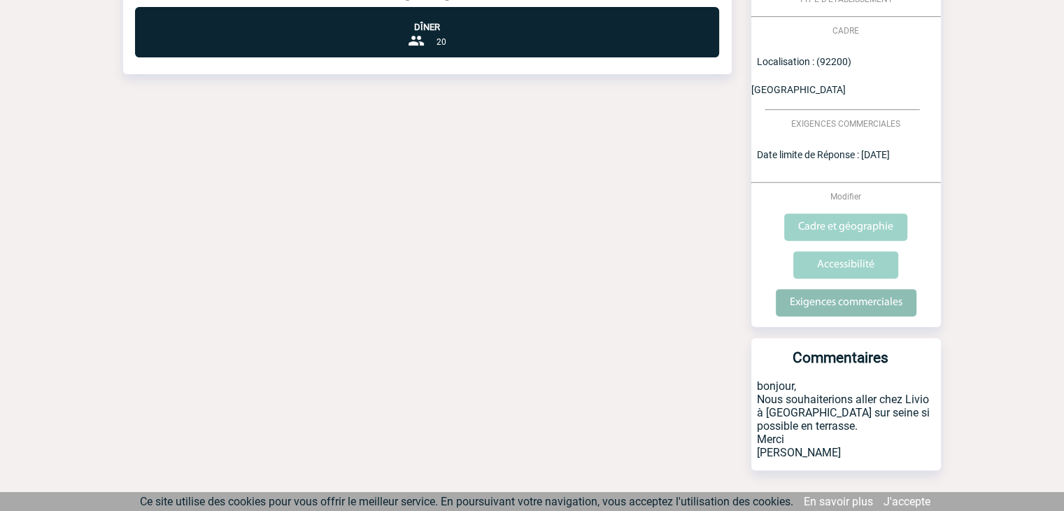
click at [823, 289] on input "Exigences commerciales" at bounding box center [846, 302] width 141 height 27
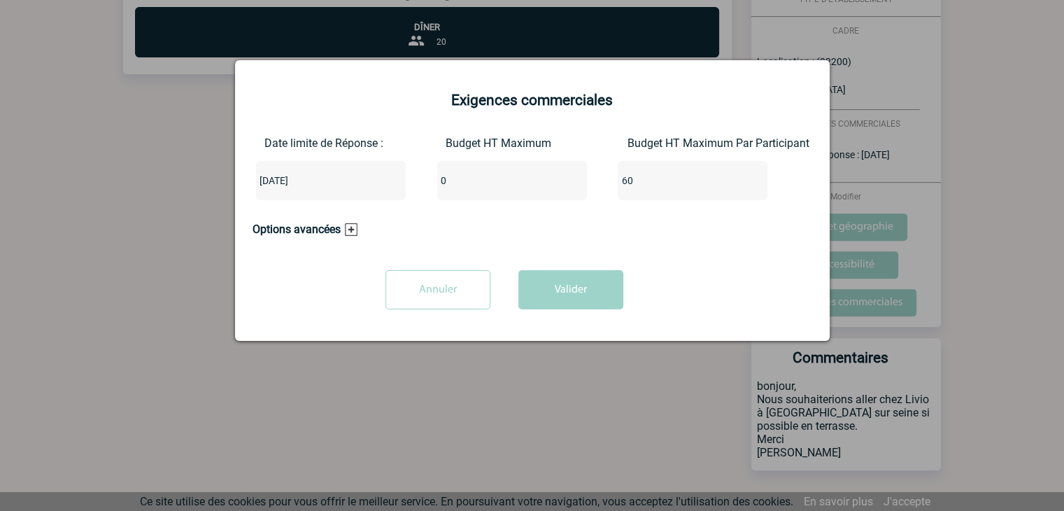
click at [462, 188] on input "0" at bounding box center [503, 180] width 132 height 18
type input "900"
click at [597, 290] on button "Valider" at bounding box center [570, 289] width 105 height 39
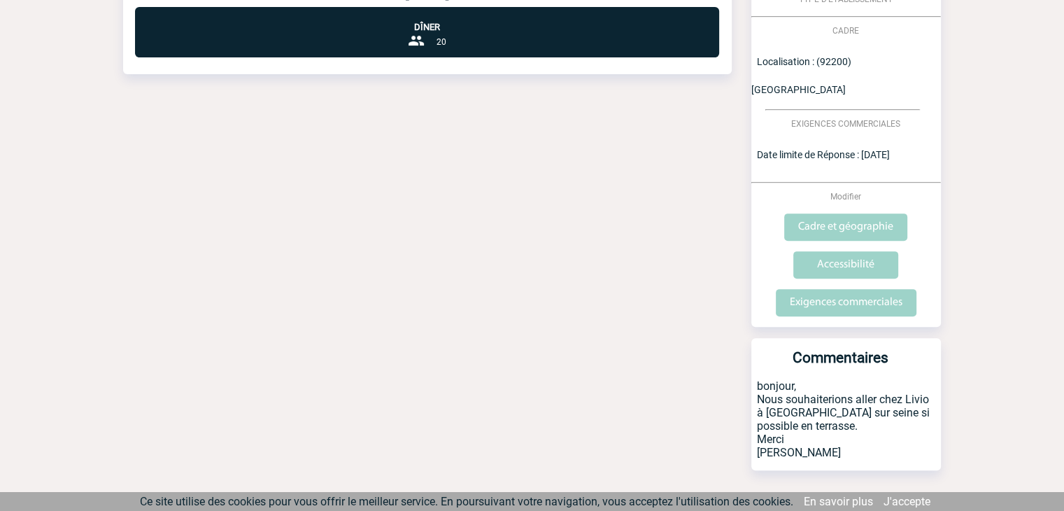
drag, startPoint x: 543, startPoint y: 185, endPoint x: 557, endPoint y: 183, distance: 14.3
click at [544, 185] on div "Date limite de réponse le 24-06-2025 Retour à mon événement OPELLA HEALTHCARE F…" at bounding box center [532, 64] width 818 height 946
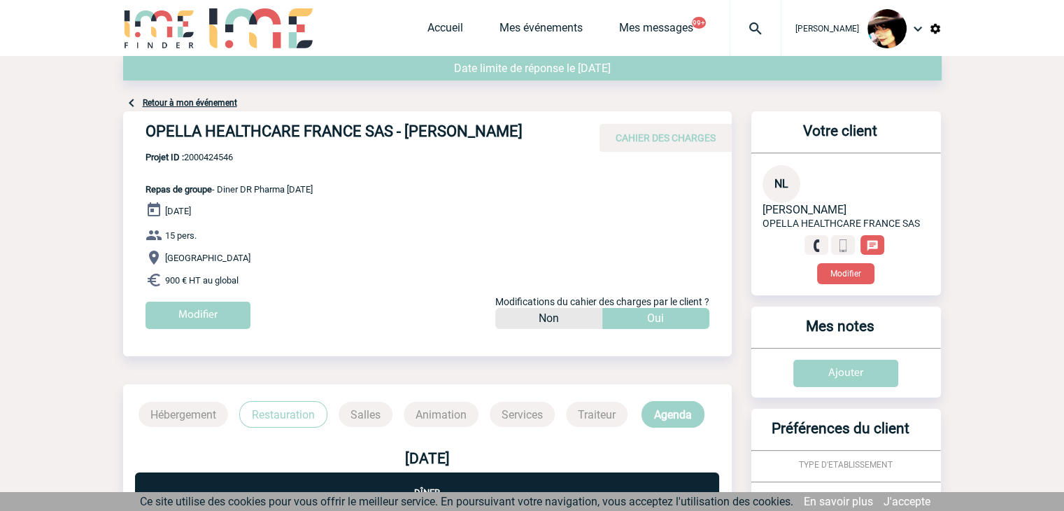
click at [741, 34] on img at bounding box center [755, 28] width 50 height 17
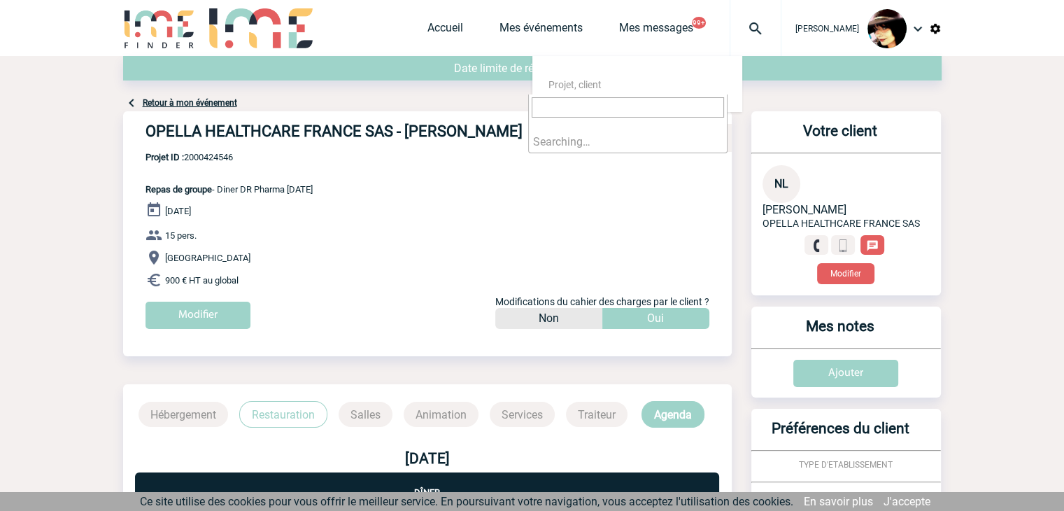
click at [594, 111] on input "search" at bounding box center [628, 107] width 192 height 20
type input "2000424547"
click at [588, 109] on input "2000424547" at bounding box center [628, 107] width 192 height 20
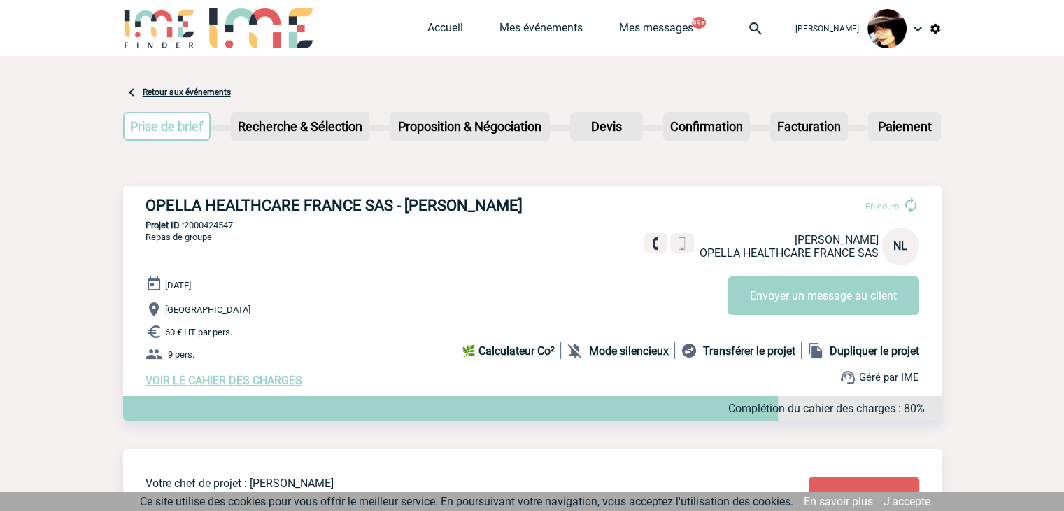
click at [263, 384] on span "VOIR LE CAHIER DES CHARGES" at bounding box center [224, 380] width 157 height 13
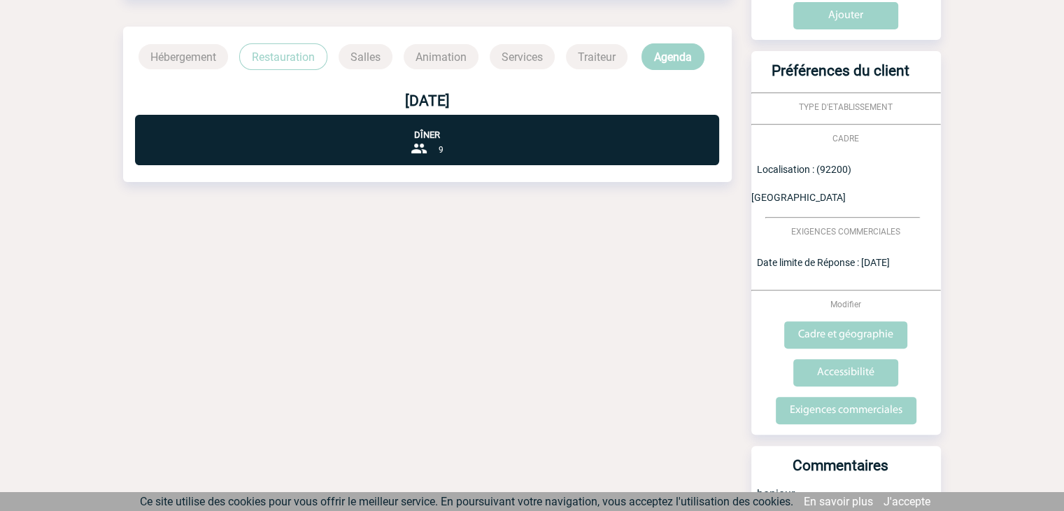
scroll to position [420, 0]
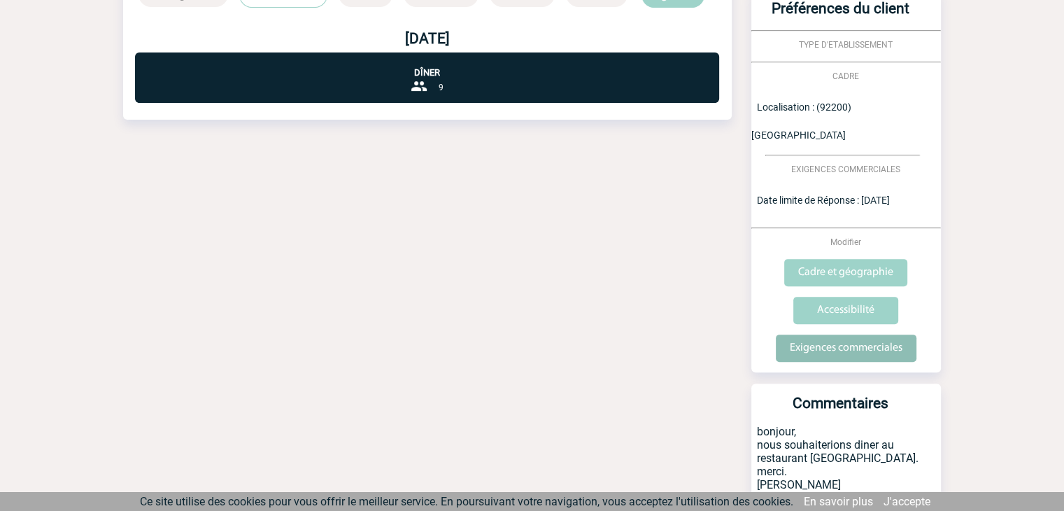
click at [788, 334] on input "Exigences commerciales" at bounding box center [846, 347] width 141 height 27
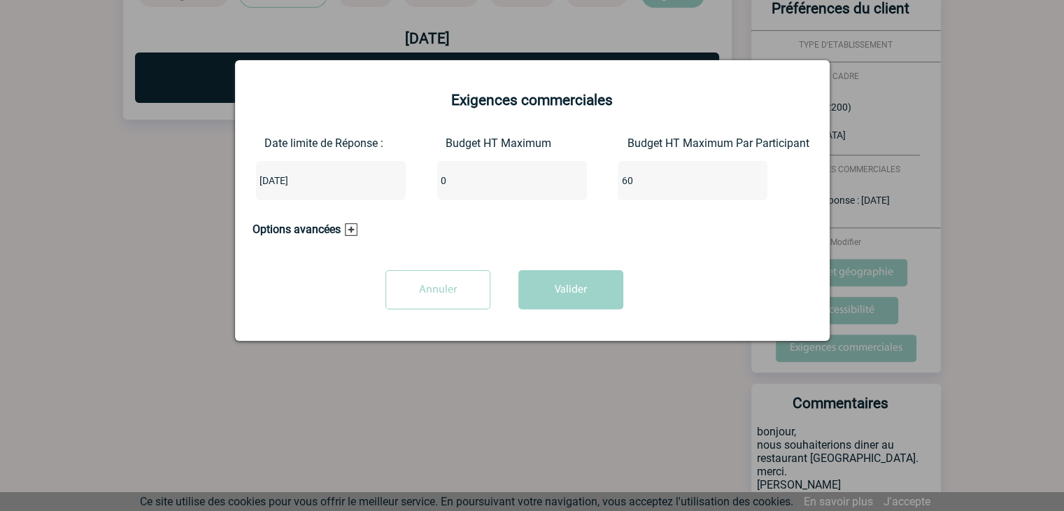
click at [453, 186] on input "0" at bounding box center [503, 180] width 132 height 18
type input "540"
click at [552, 288] on button "Valider" at bounding box center [570, 289] width 105 height 39
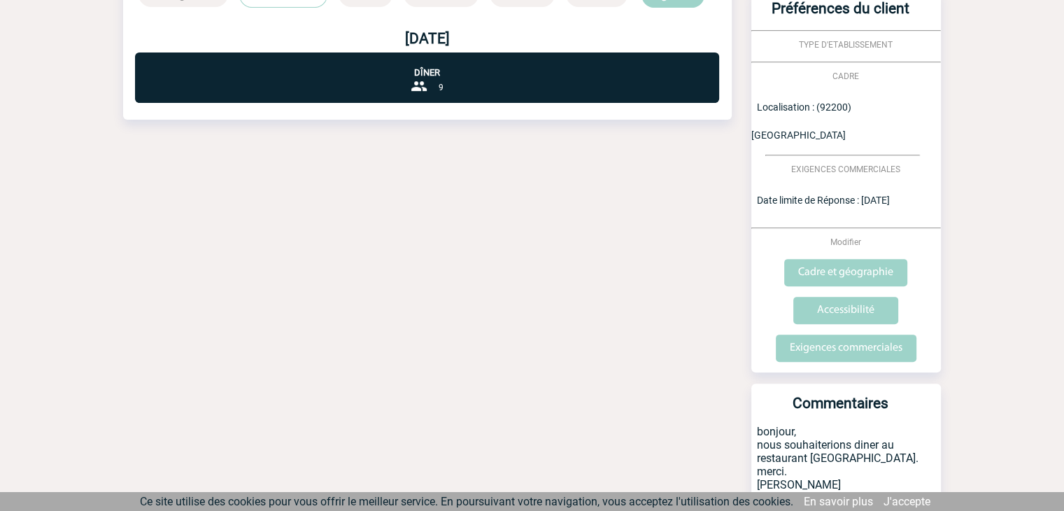
click at [705, 268] on div "Date limite de réponse le [DATE] Retour à mon événement OPELLA HEALTHCARE FRANC…" at bounding box center [532, 102] width 818 height 933
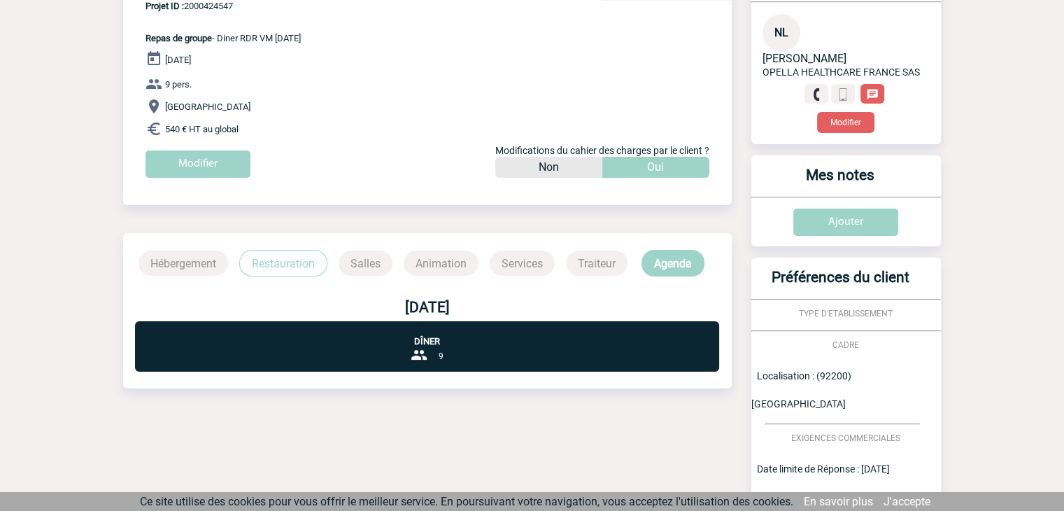
scroll to position [0, 0]
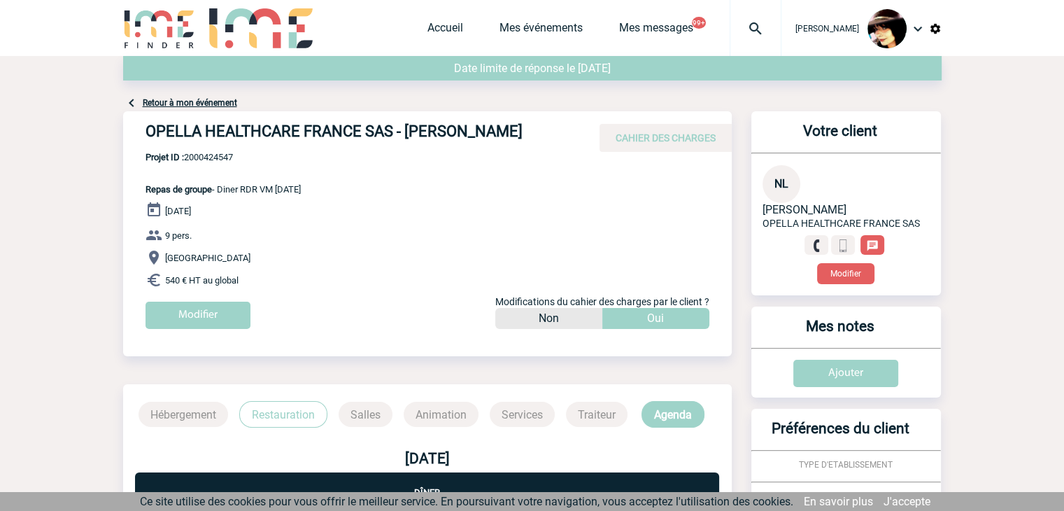
click at [739, 28] on img at bounding box center [755, 28] width 50 height 17
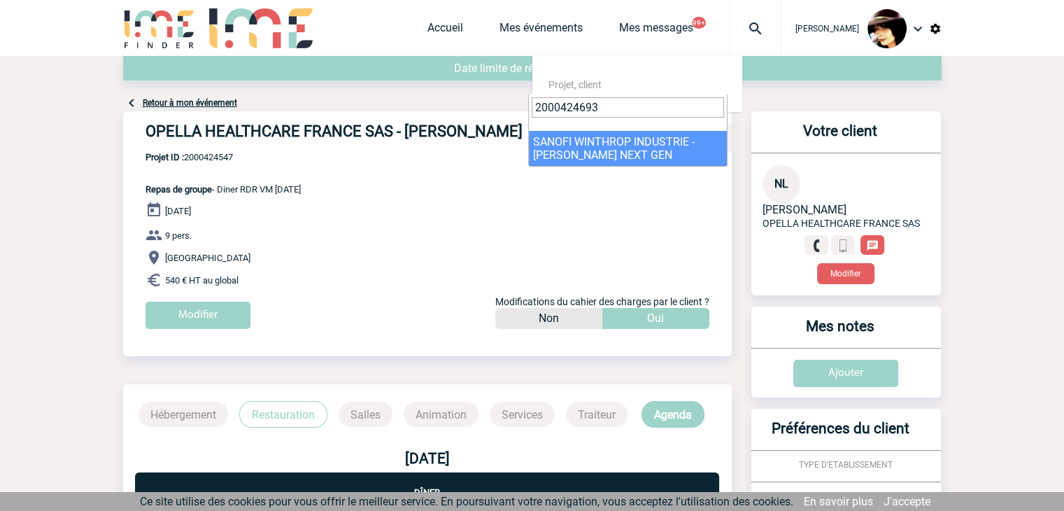
type input "2000424693"
select select "24194"
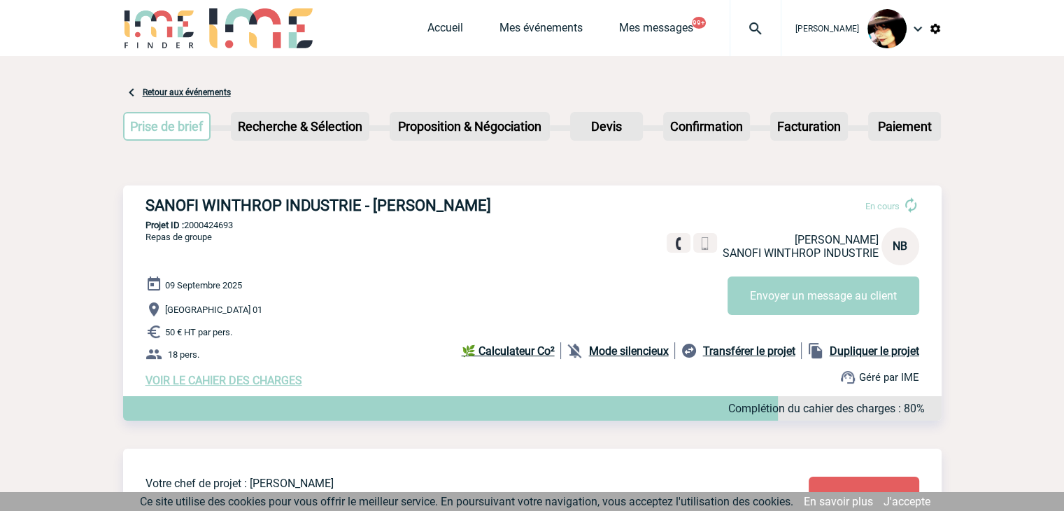
click at [296, 375] on div "[DATE] [GEOGRAPHIC_DATA] 01 50 € HT par pers. 18 pers. VOIR LE CAHIER DES CHARG…" at bounding box center [544, 331] width 796 height 111
click at [291, 383] on span "VOIR LE CAHIER DES CHARGES" at bounding box center [224, 380] width 157 height 13
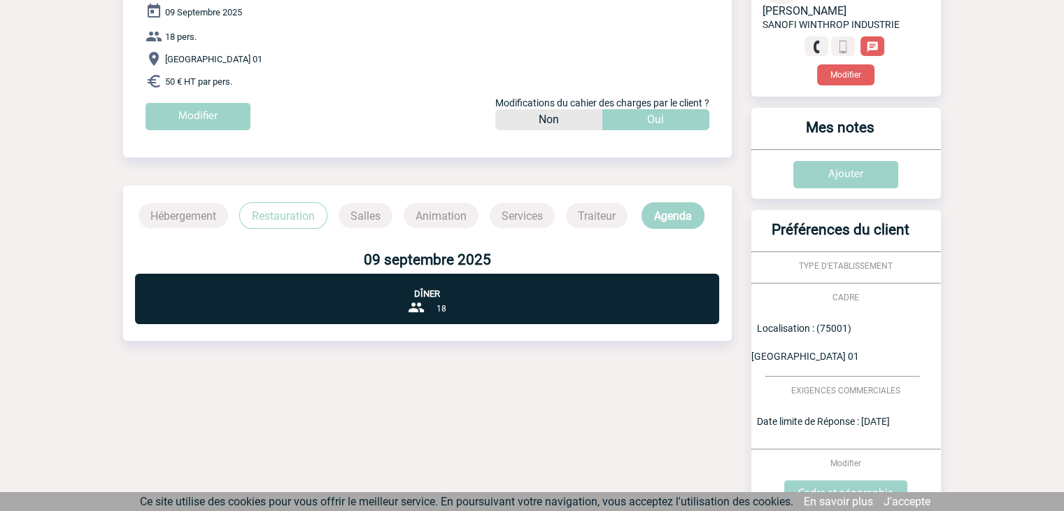
scroll to position [465, 0]
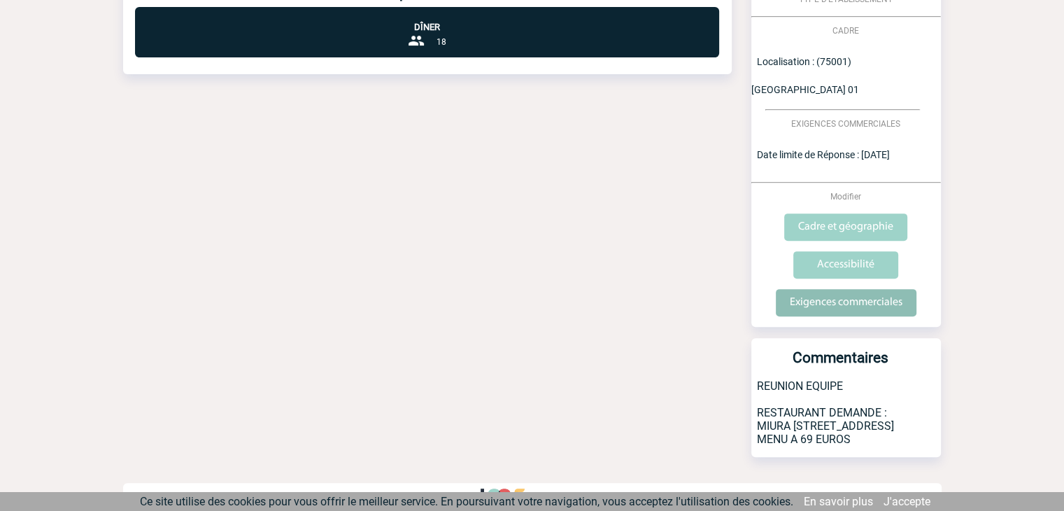
click at [872, 289] on input "Exigences commerciales" at bounding box center [846, 302] width 141 height 27
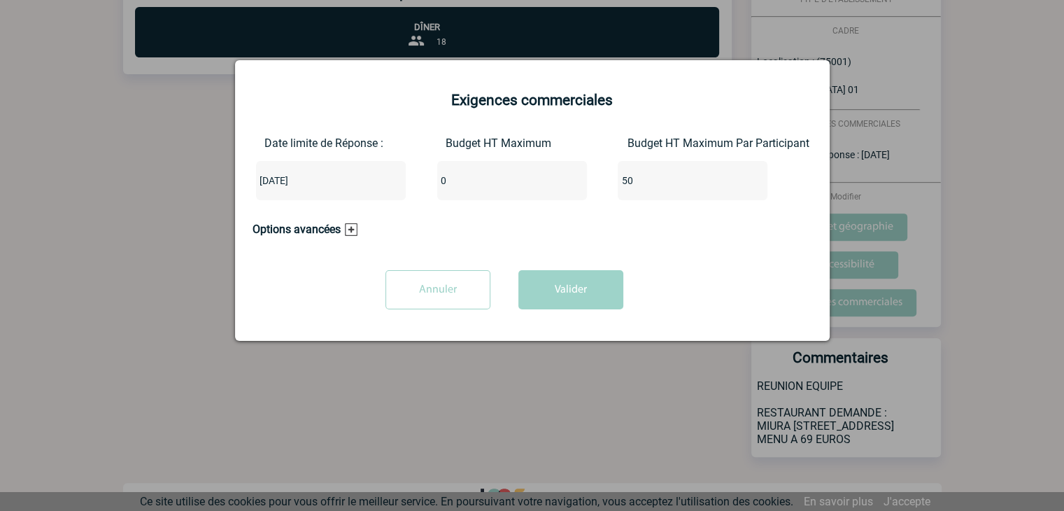
click at [469, 183] on input "0" at bounding box center [503, 180] width 132 height 18
type input "900"
click at [588, 288] on button "Valider" at bounding box center [570, 289] width 105 height 39
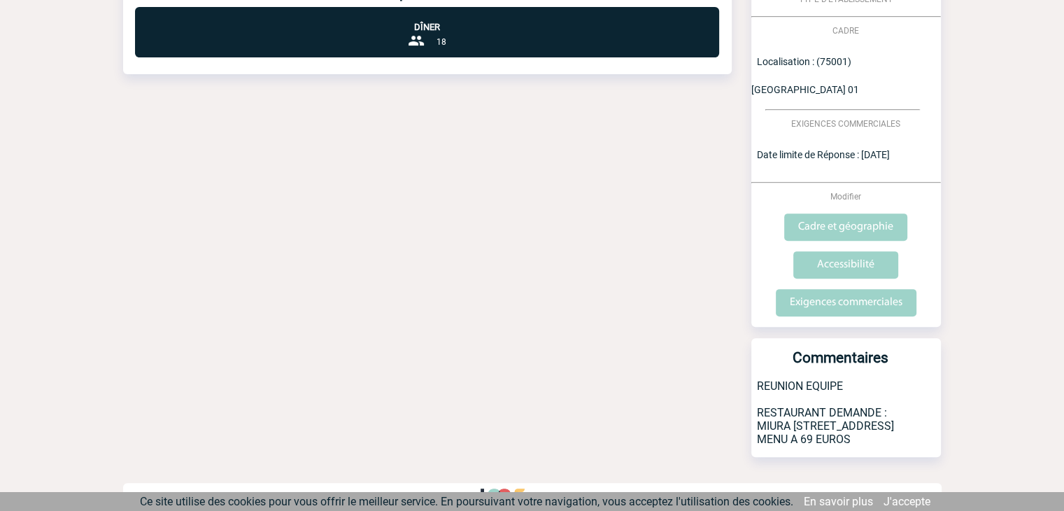
click at [632, 250] on div "Date limite de réponse le 04-07-2025 Retour à mon événement SANOFI WINTHROP IND…" at bounding box center [532, 57] width 818 height 933
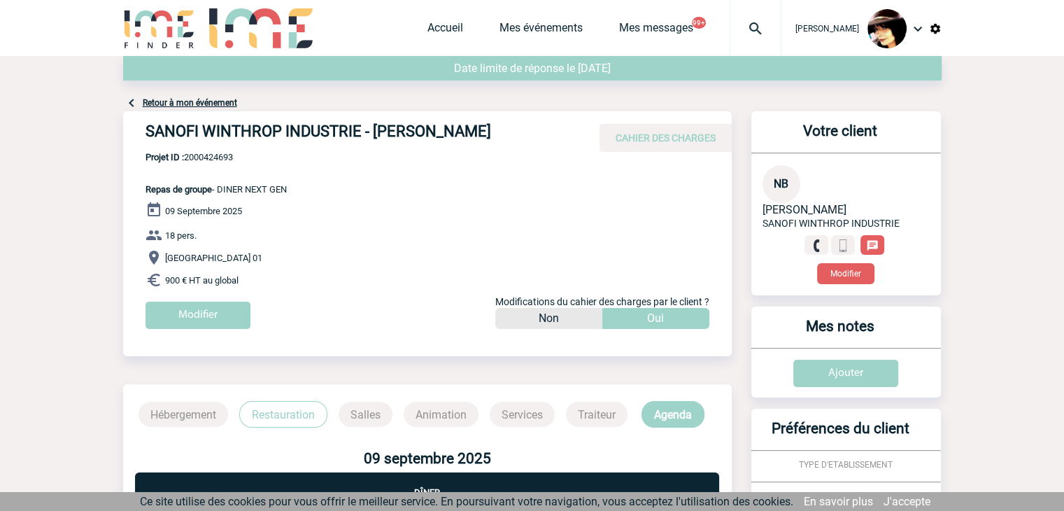
click at [746, 29] on img at bounding box center [755, 28] width 50 height 17
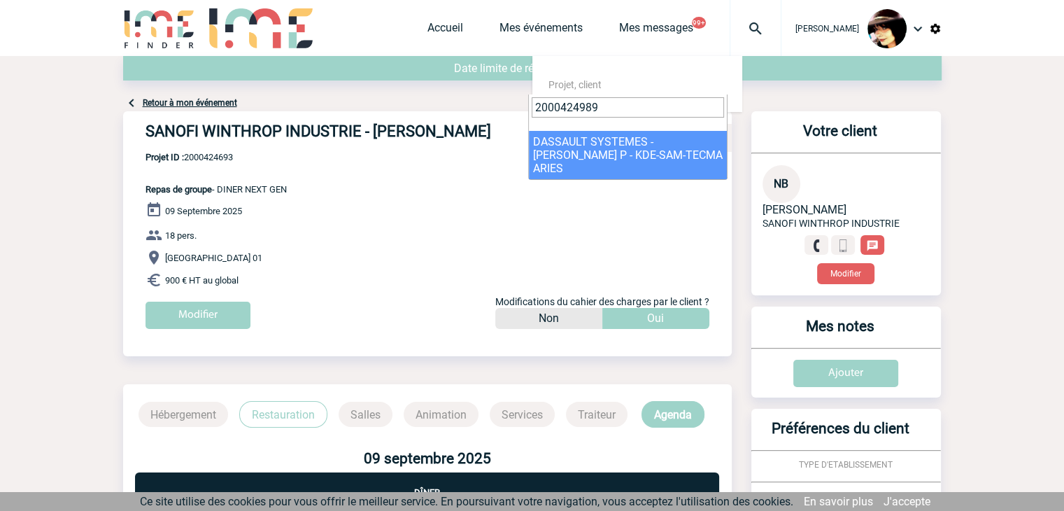
type input "2000424989"
select select "24490"
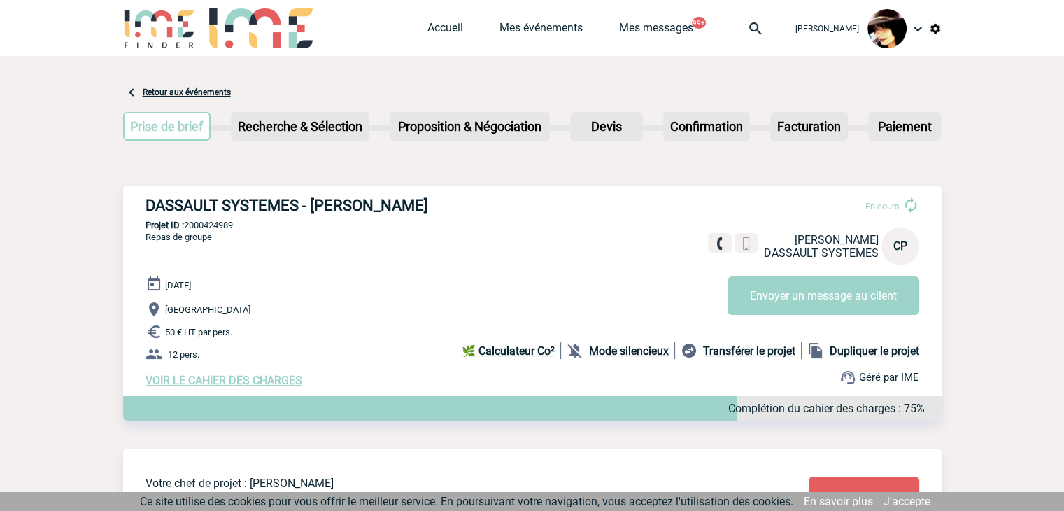
click at [281, 383] on span "VOIR LE CAHIER DES CHARGES" at bounding box center [224, 380] width 157 height 13
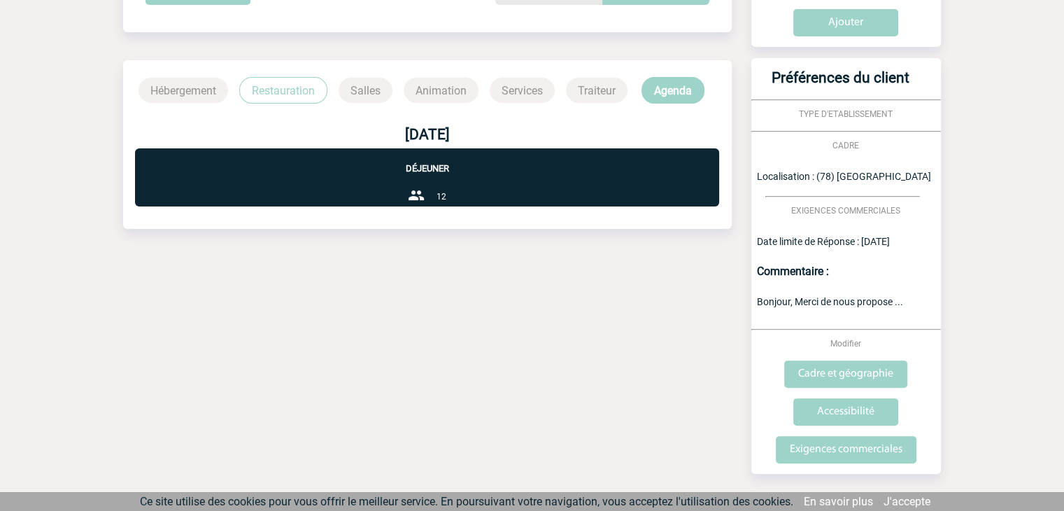
scroll to position [354, 0]
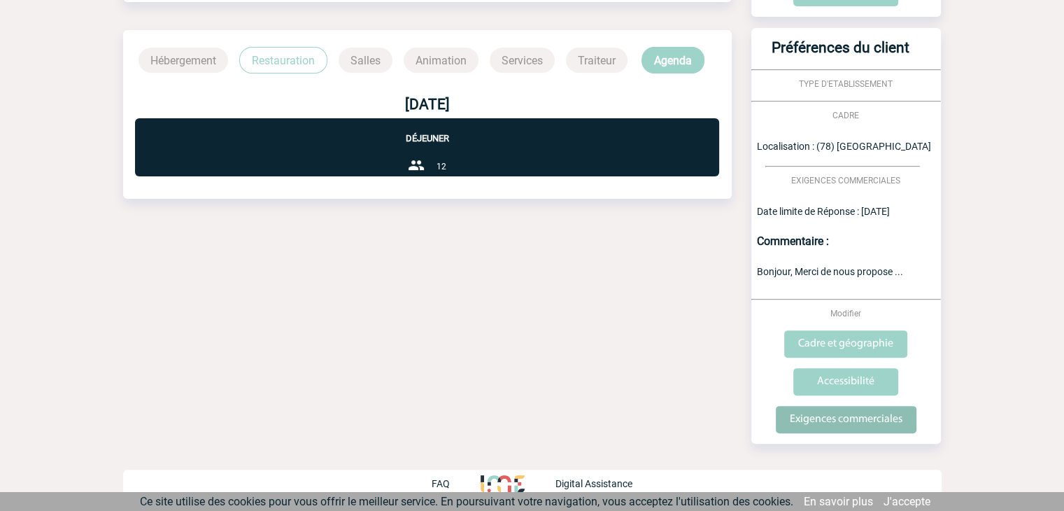
click at [845, 418] on input "Exigences commerciales" at bounding box center [846, 419] width 141 height 27
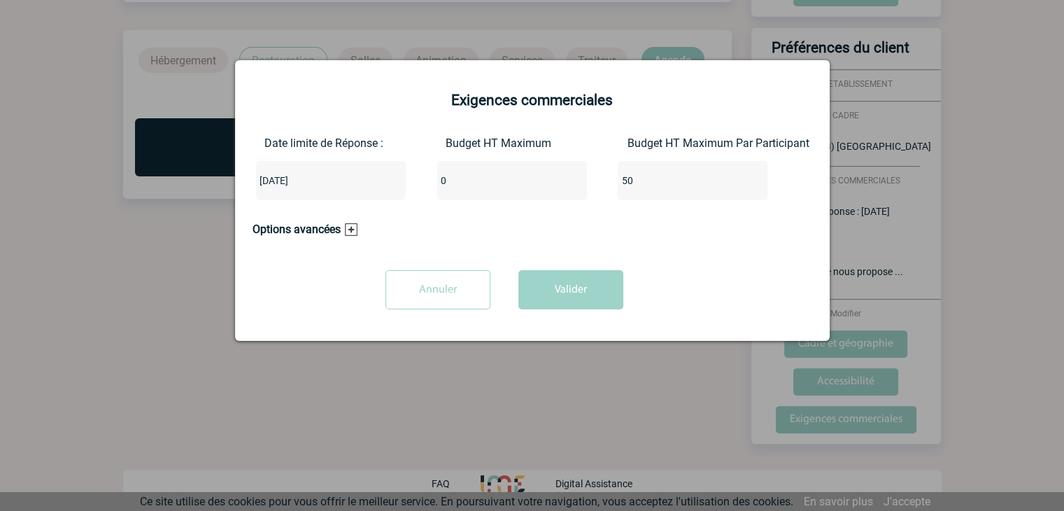
click at [480, 188] on input "0" at bounding box center [503, 180] width 132 height 18
click at [480, 187] on input "600" at bounding box center [503, 180] width 132 height 18
type input "600"
click at [552, 292] on button "Valider" at bounding box center [570, 289] width 105 height 39
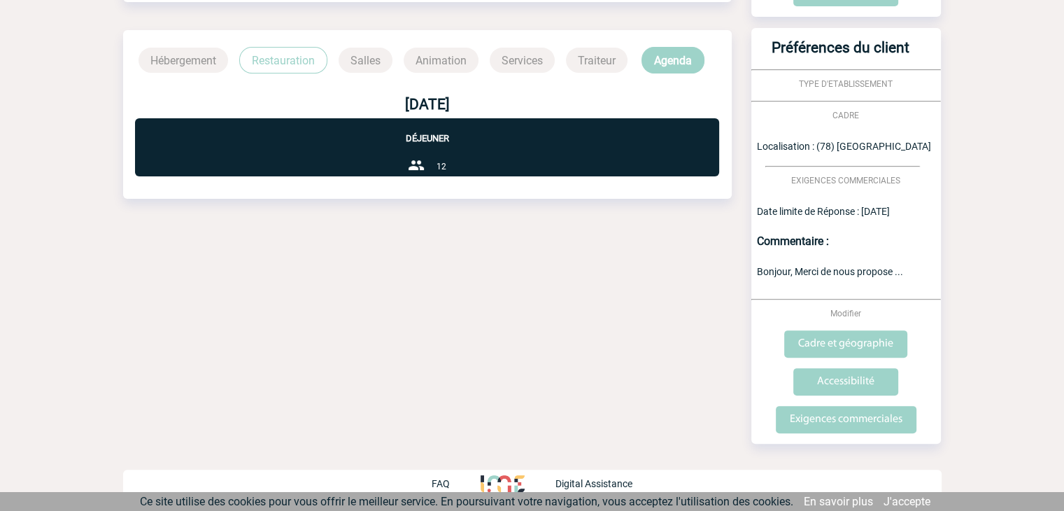
click at [577, 297] on div "Date limite de réponse le 29-07-2025 Retour à mon événement DASSAULT SYSTEMES -…" at bounding box center [532, 106] width 818 height 809
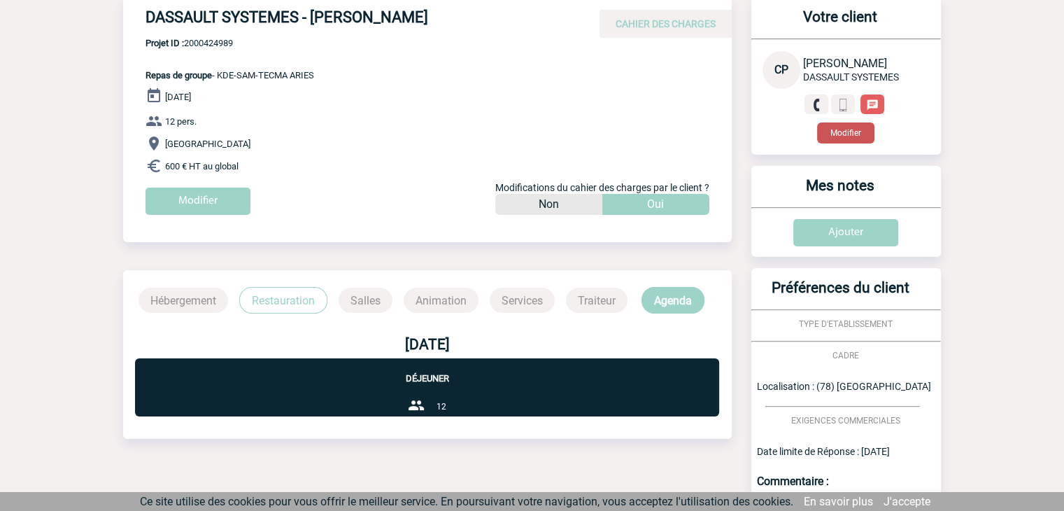
scroll to position [0, 0]
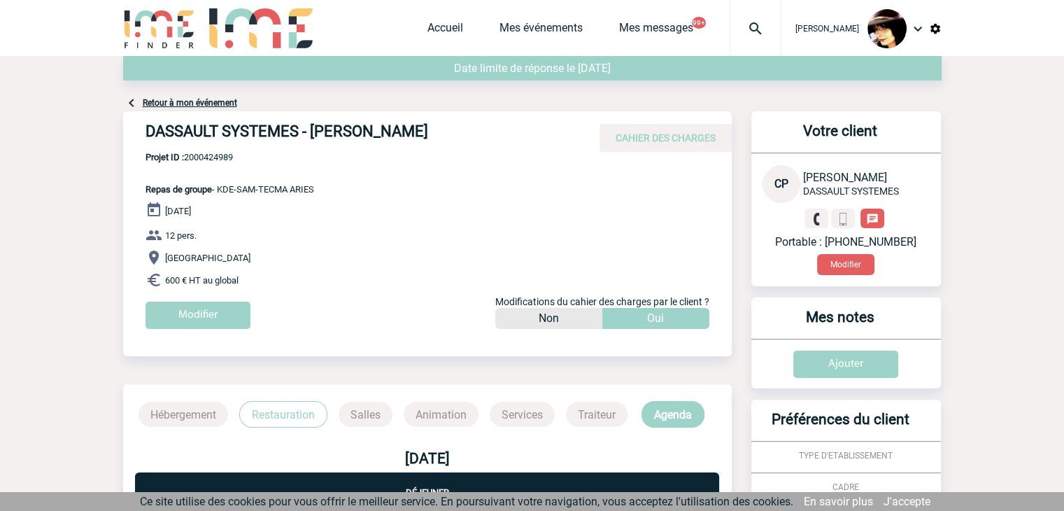
click at [743, 21] on img at bounding box center [755, 28] width 50 height 17
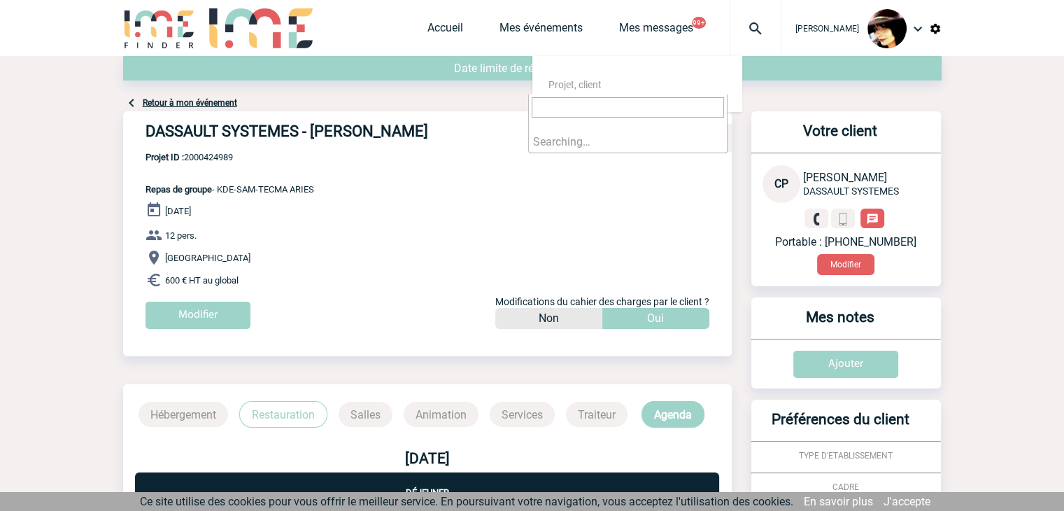
click at [638, 105] on input "search" at bounding box center [628, 107] width 192 height 20
type input "2000425114"
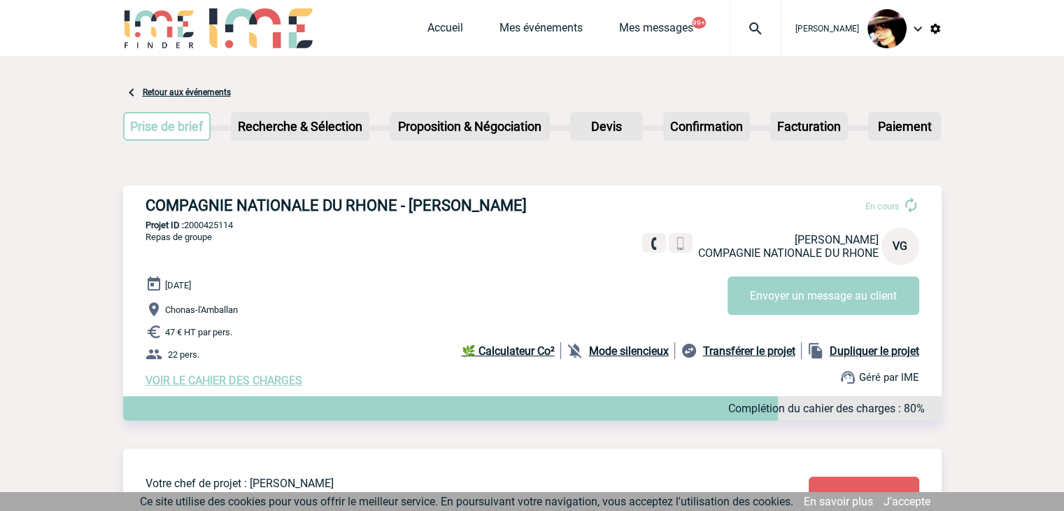
click at [255, 381] on span "VOIR LE CAHIER DES CHARGES" at bounding box center [224, 380] width 157 height 13
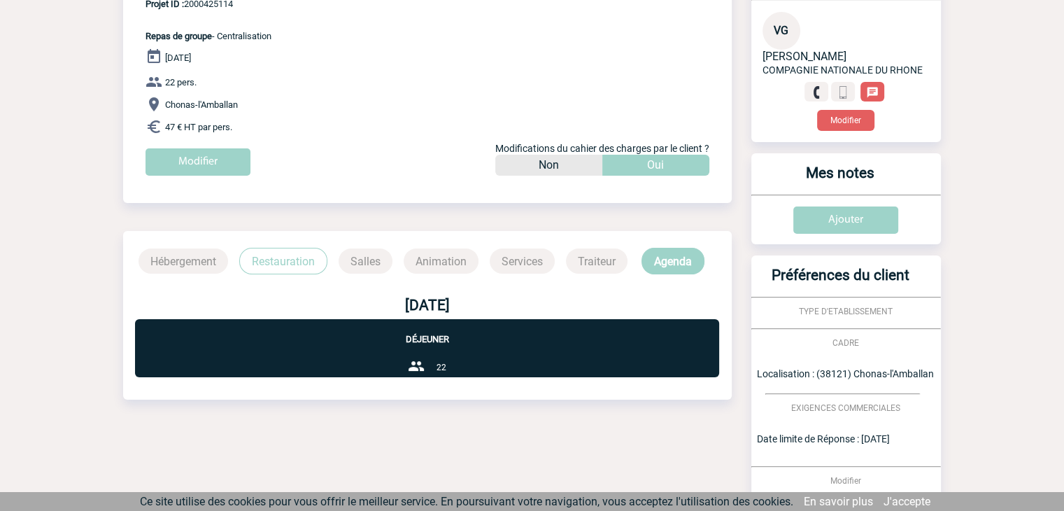
scroll to position [398, 0]
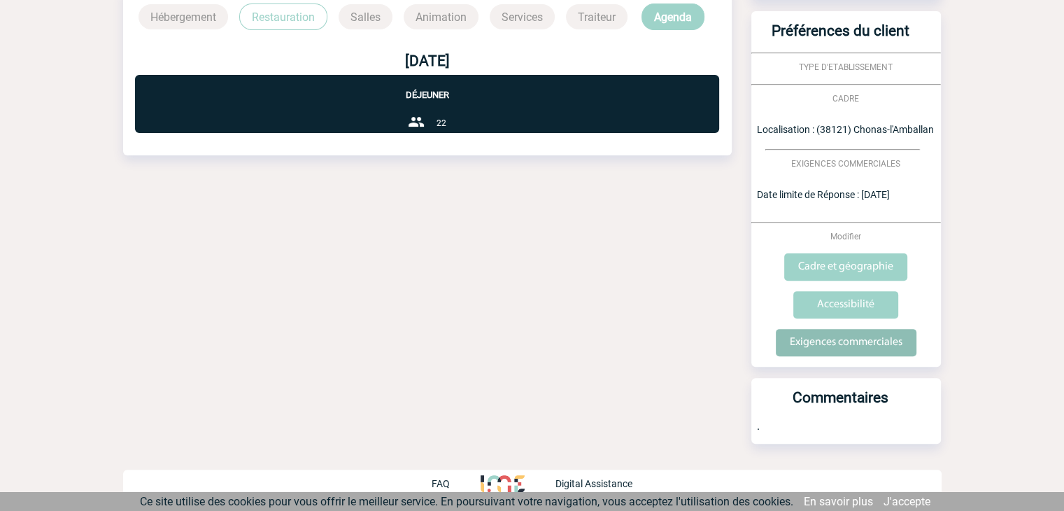
click at [878, 347] on input "Exigences commerciales" at bounding box center [846, 342] width 141 height 27
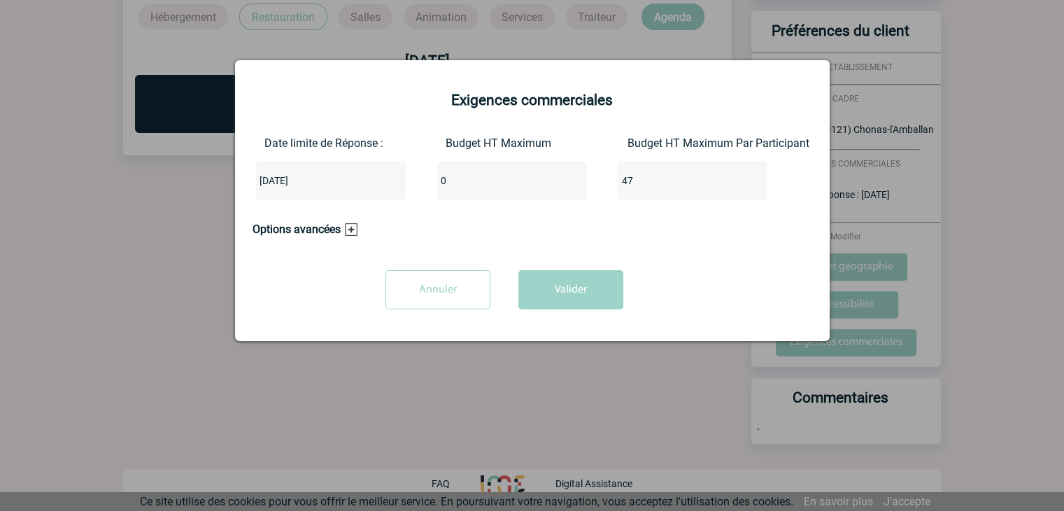
click at [478, 183] on input "0" at bounding box center [503, 180] width 132 height 18
type input "1034"
drag, startPoint x: 585, startPoint y: 281, endPoint x: 571, endPoint y: 282, distance: 14.1
click at [583, 281] on button "Valider" at bounding box center [570, 289] width 105 height 39
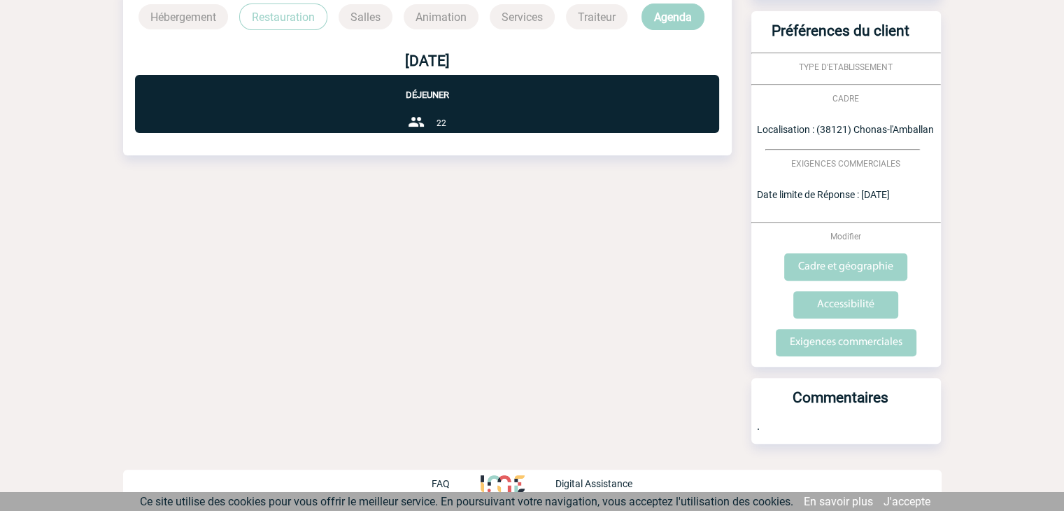
click at [682, 285] on div "Date limite de réponse le 11-08-2025 Retour à mon événement COMPAGNIE NATIONALE…" at bounding box center [532, 85] width 818 height 852
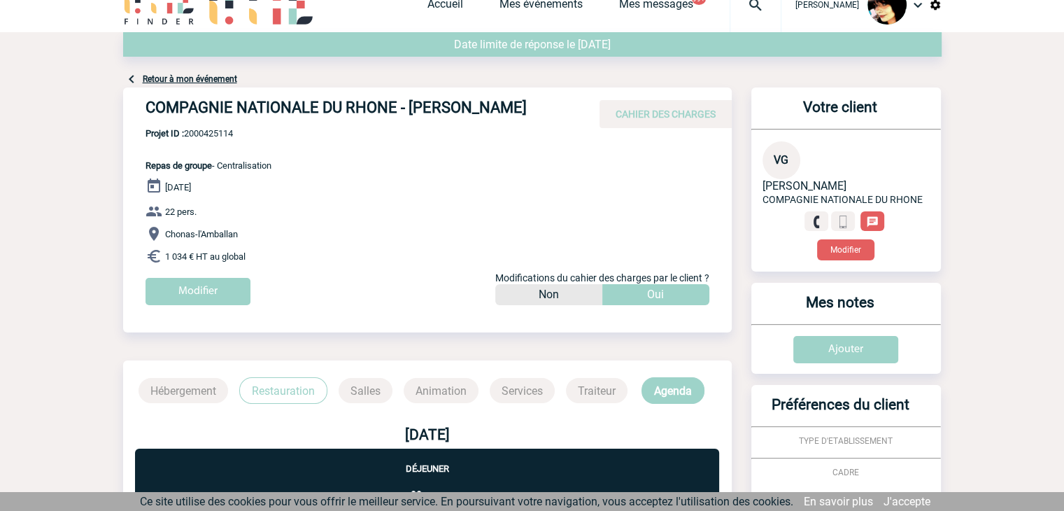
scroll to position [0, 0]
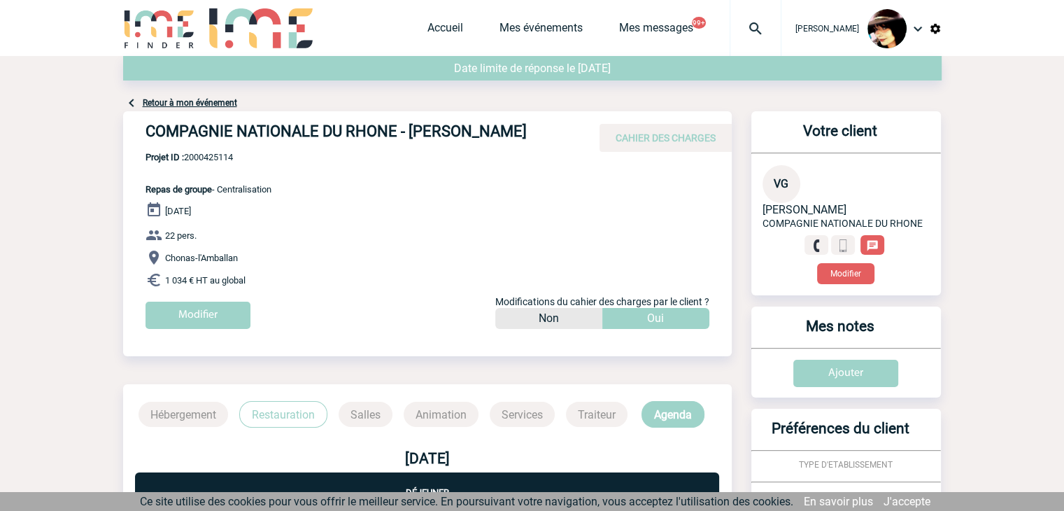
click at [744, 31] on img at bounding box center [755, 28] width 50 height 17
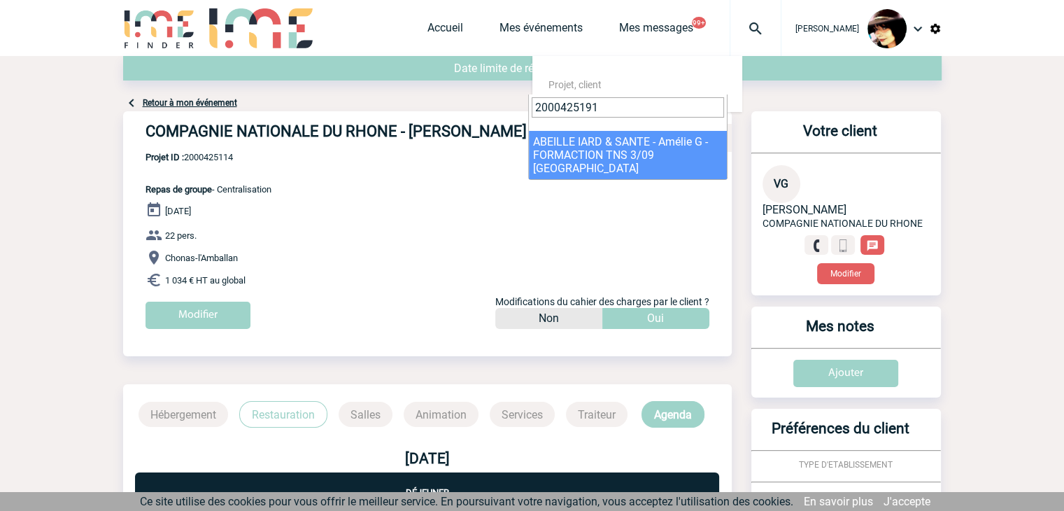
type input "2000425191"
select select "24692"
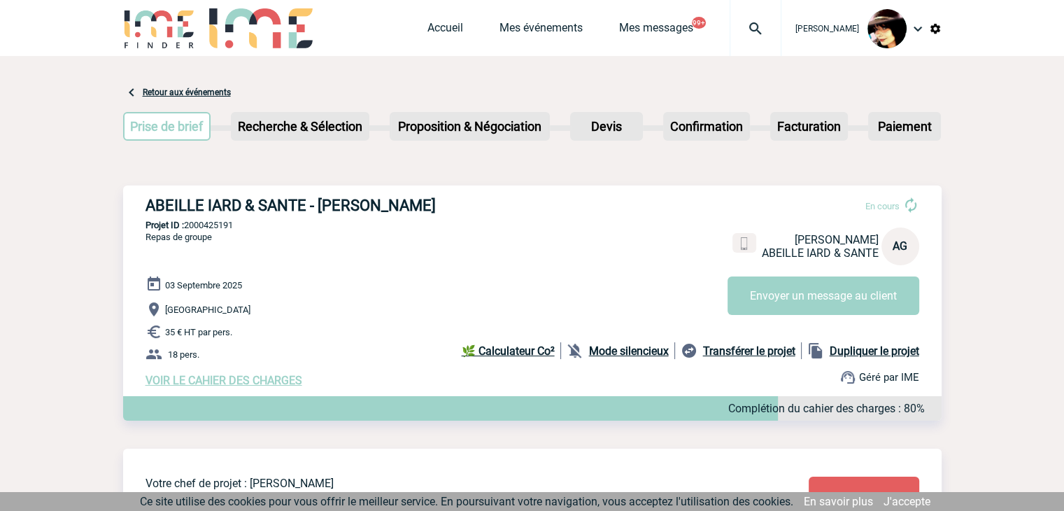
click at [267, 373] on div "[DATE] [GEOGRAPHIC_DATA] 35 € HT par pers. 18 pers. VOIR LE CAHIER DES CHARGES …" at bounding box center [544, 331] width 796 height 111
click at [266, 376] on span "VOIR LE CAHIER DES CHARGES" at bounding box center [224, 380] width 157 height 13
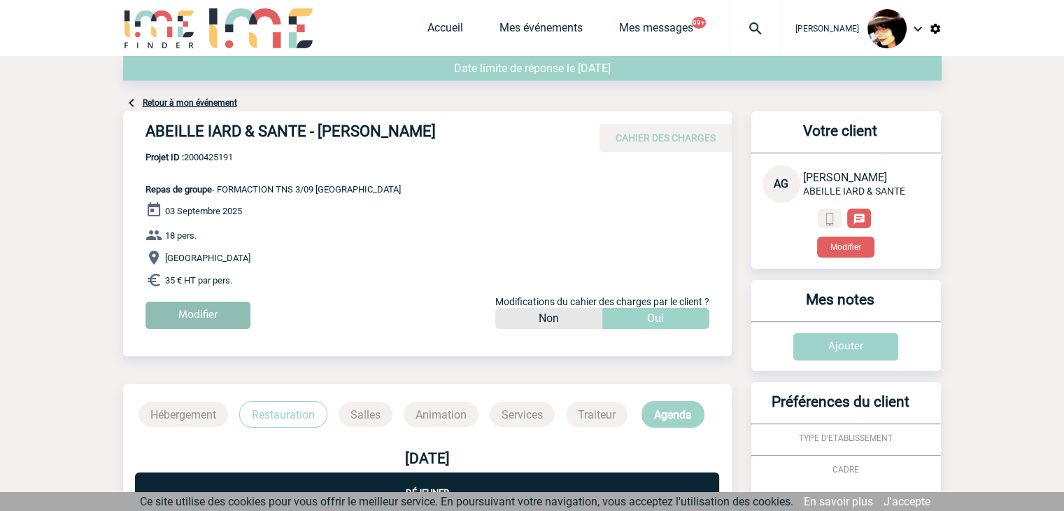
click at [234, 314] on input "Modifier" at bounding box center [198, 315] width 105 height 27
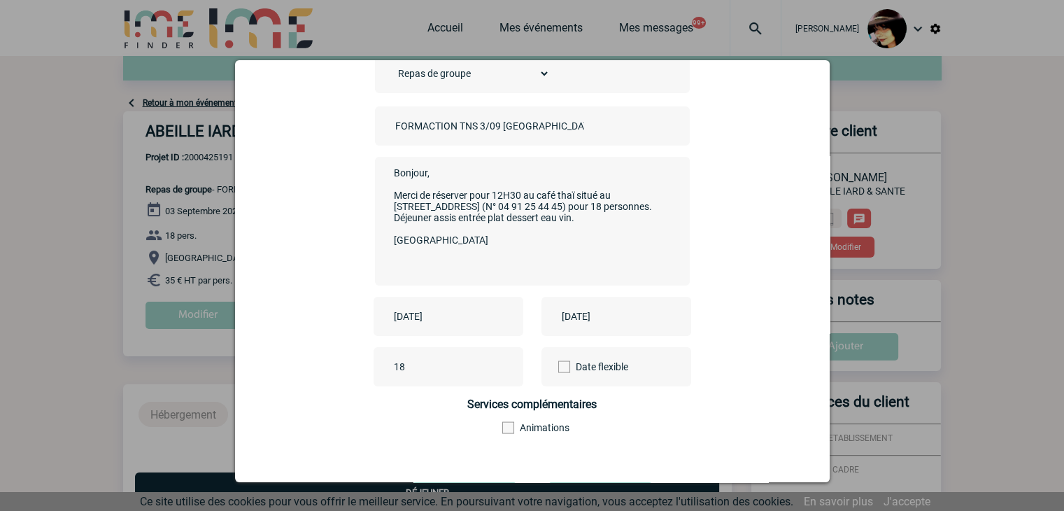
scroll to position [155, 0]
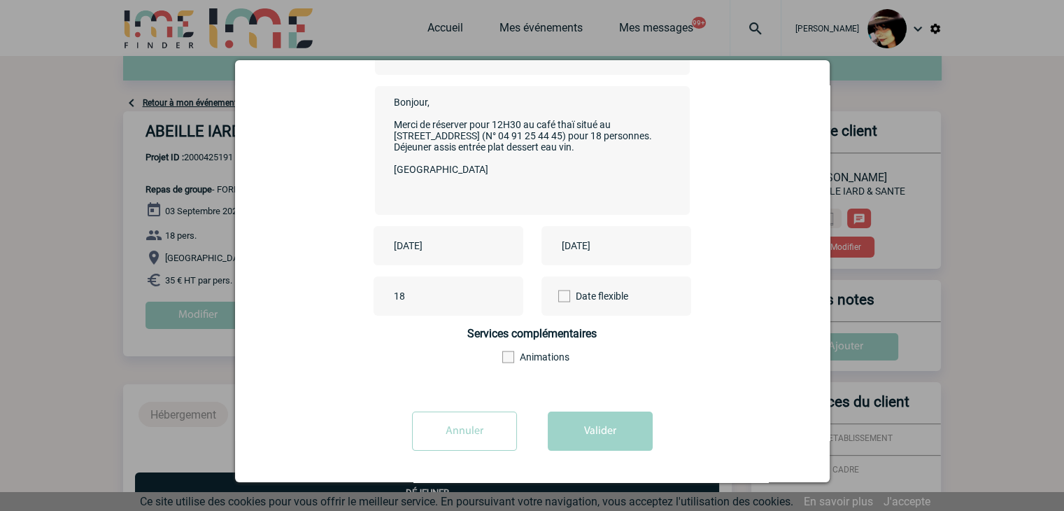
drag, startPoint x: 436, startPoint y: 430, endPoint x: 451, endPoint y: 430, distance: 14.7
click at [437, 427] on input "Annuler" at bounding box center [464, 430] width 105 height 39
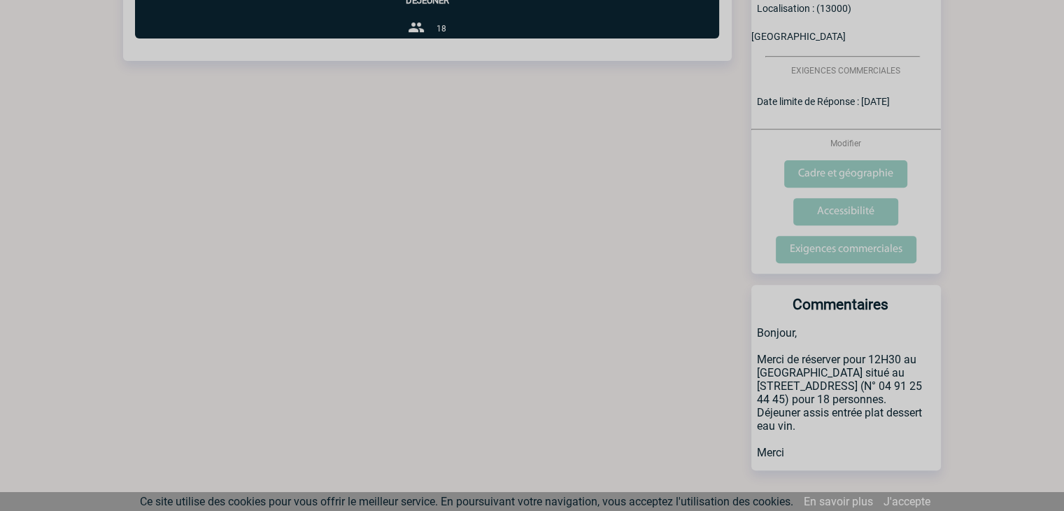
scroll to position [492, 0]
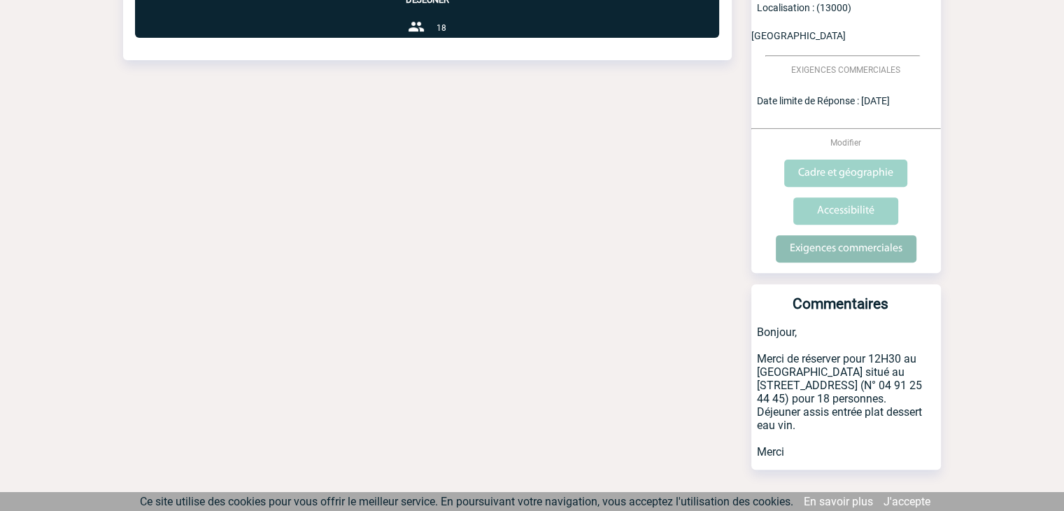
click at [837, 235] on input "Exigences commerciales" at bounding box center [846, 248] width 141 height 27
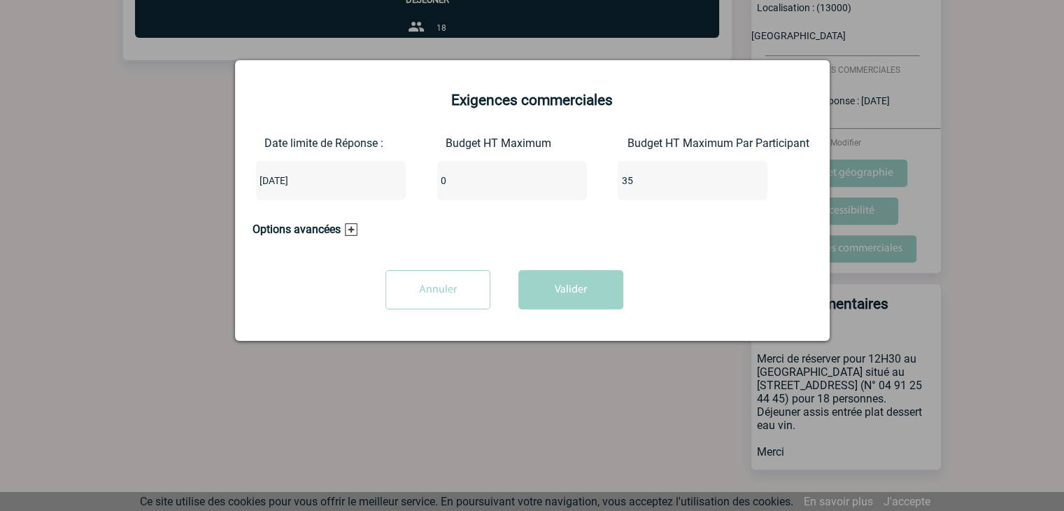
click at [453, 192] on div "0" at bounding box center [512, 180] width 150 height 39
click at [456, 188] on input "0" at bounding box center [503, 180] width 132 height 18
type input "630"
click at [590, 295] on button "Valider" at bounding box center [570, 289] width 105 height 39
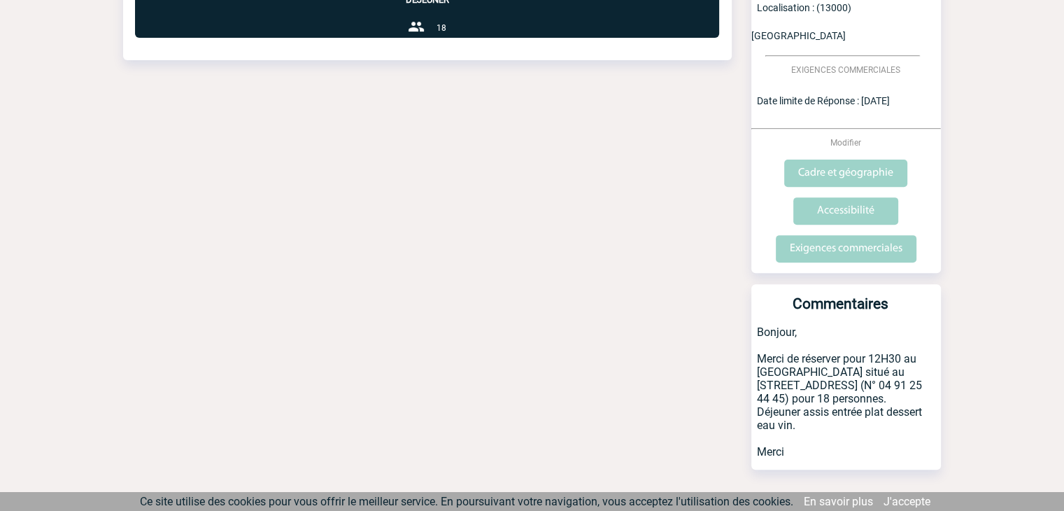
click at [720, 197] on div "Date limite de réponse le 25-08-2025 Retour à mon événement ABEILLE IARD & SANT…" at bounding box center [532, 49] width 818 height 973
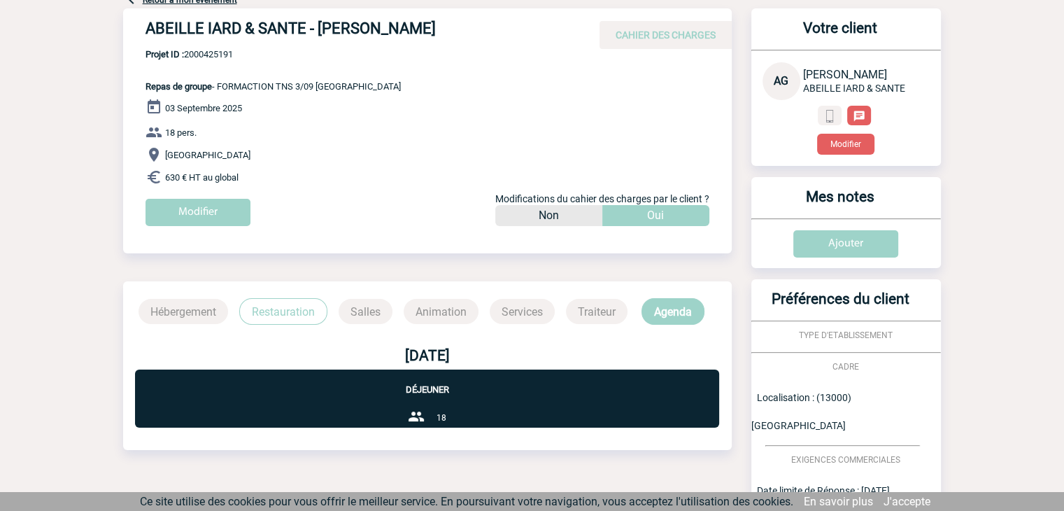
scroll to position [0, 0]
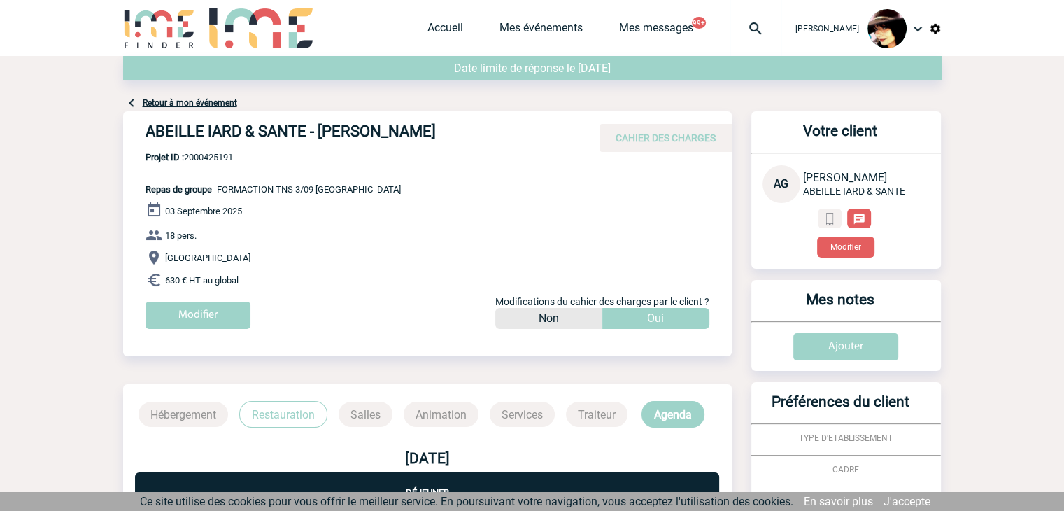
click at [742, 22] on img at bounding box center [755, 28] width 50 height 17
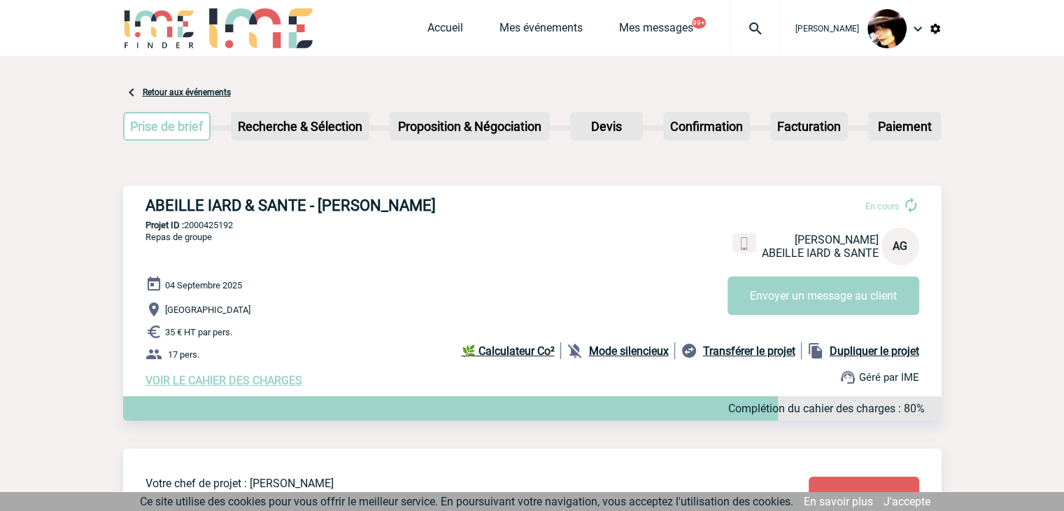
click at [264, 379] on span "VOIR LE CAHIER DES CHARGES" at bounding box center [224, 380] width 157 height 13
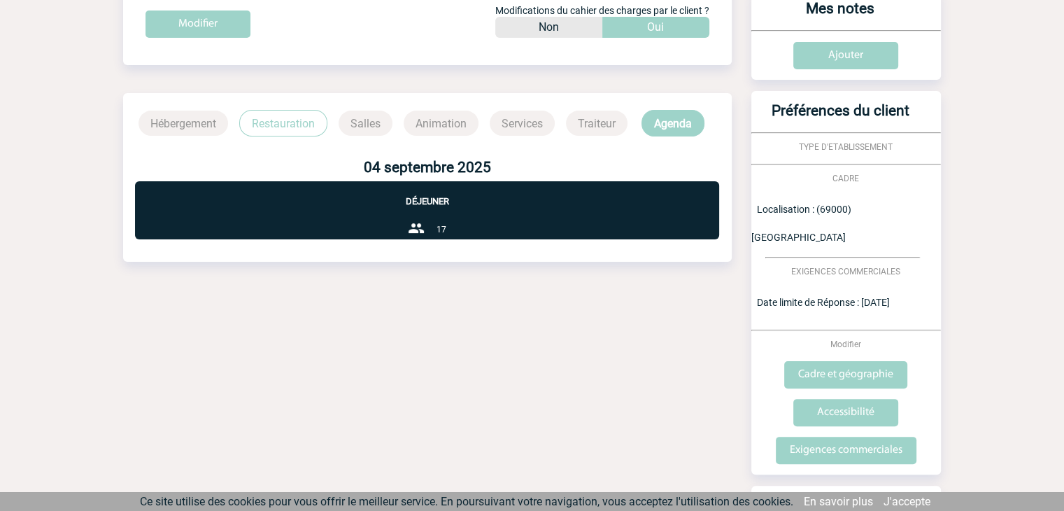
scroll to position [478, 0]
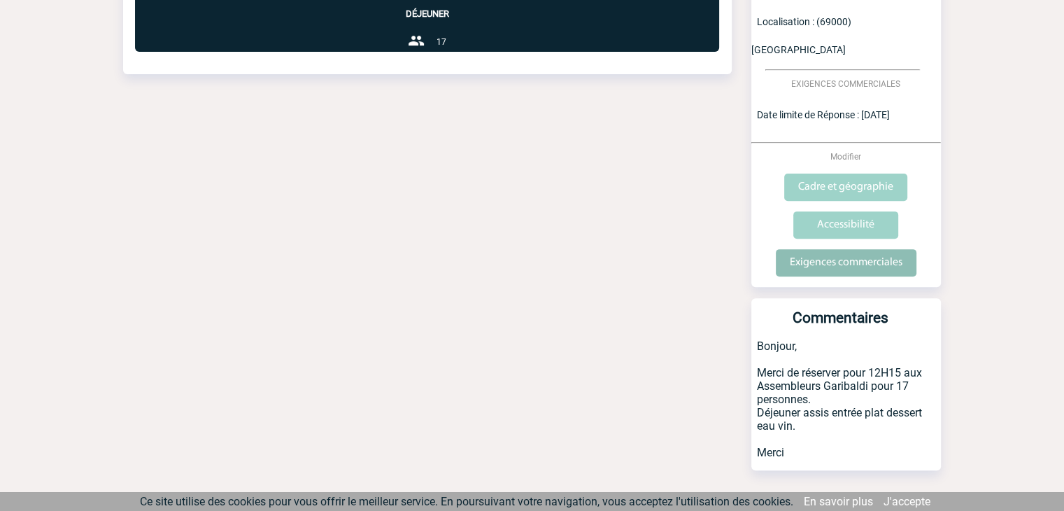
click at [842, 249] on input "Exigences commerciales" at bounding box center [846, 262] width 141 height 27
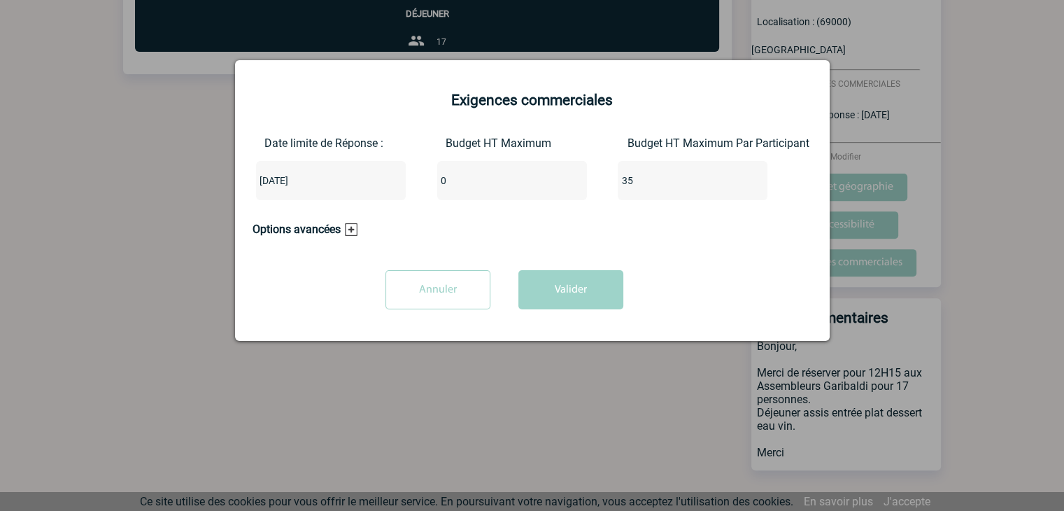
click at [481, 179] on input "0" at bounding box center [503, 180] width 132 height 18
type input "595"
click at [647, 183] on input "35" at bounding box center [684, 180] width 132 height 18
type input "3"
drag, startPoint x: 578, startPoint y: 306, endPoint x: 569, endPoint y: 283, distance: 24.2
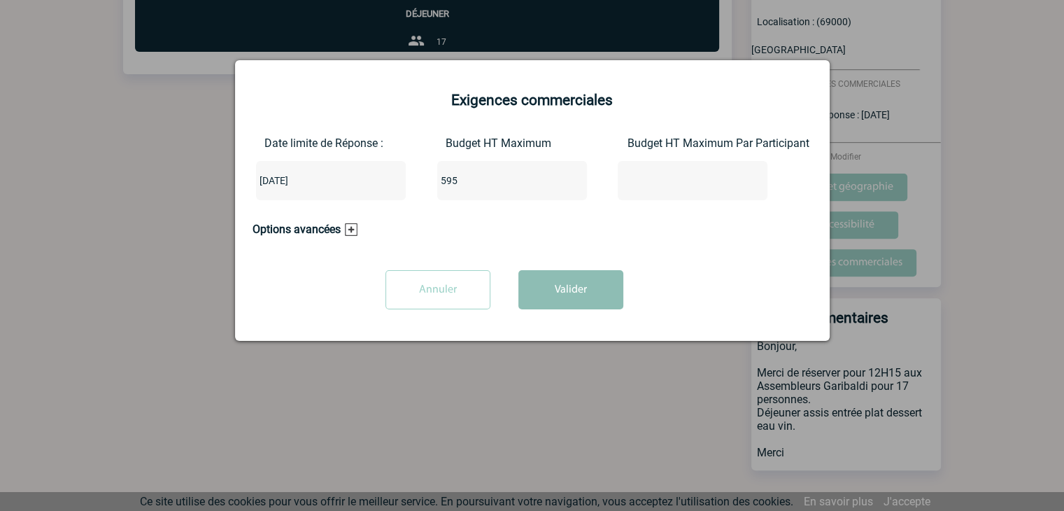
click at [577, 304] on button "Valider" at bounding box center [570, 289] width 105 height 39
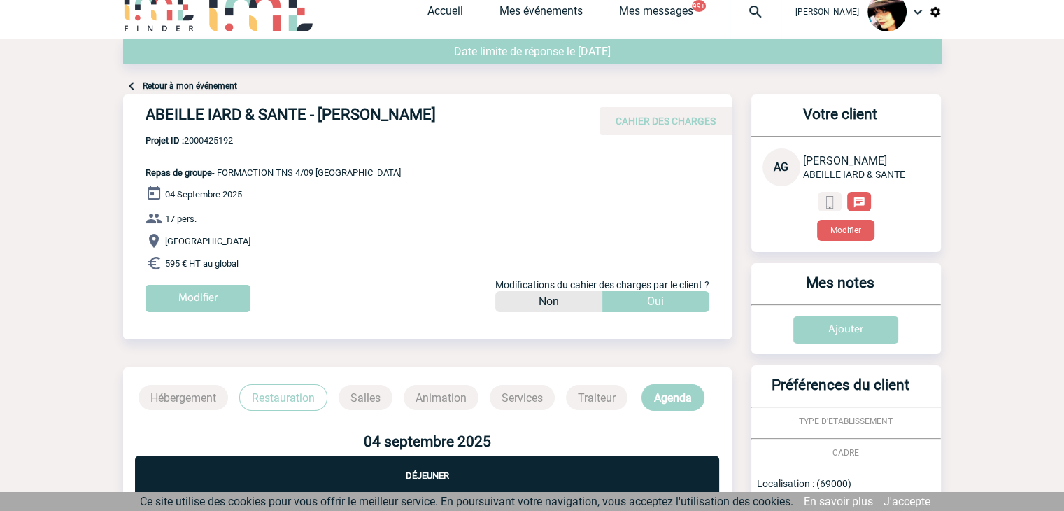
scroll to position [0, 0]
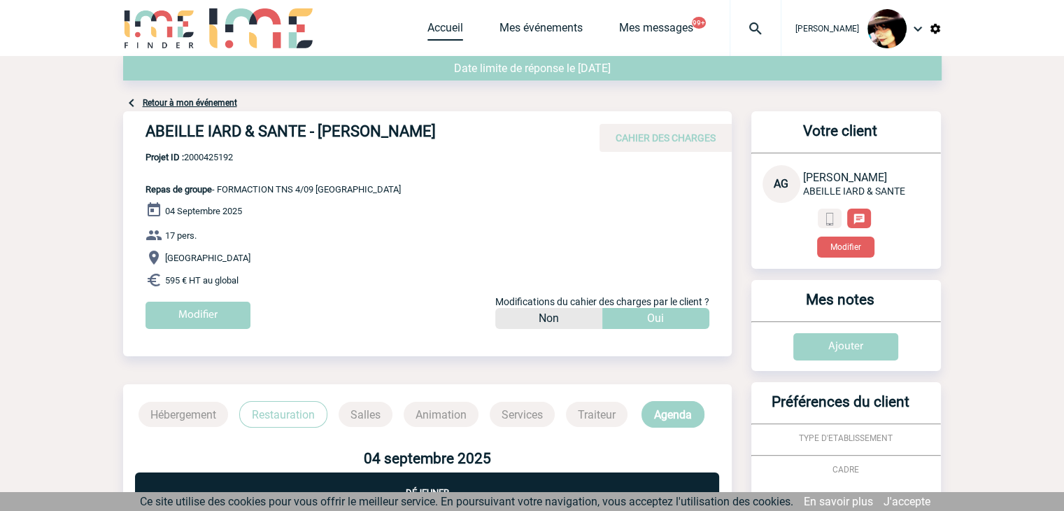
click at [431, 38] on link "Accueil" at bounding box center [445, 31] width 36 height 20
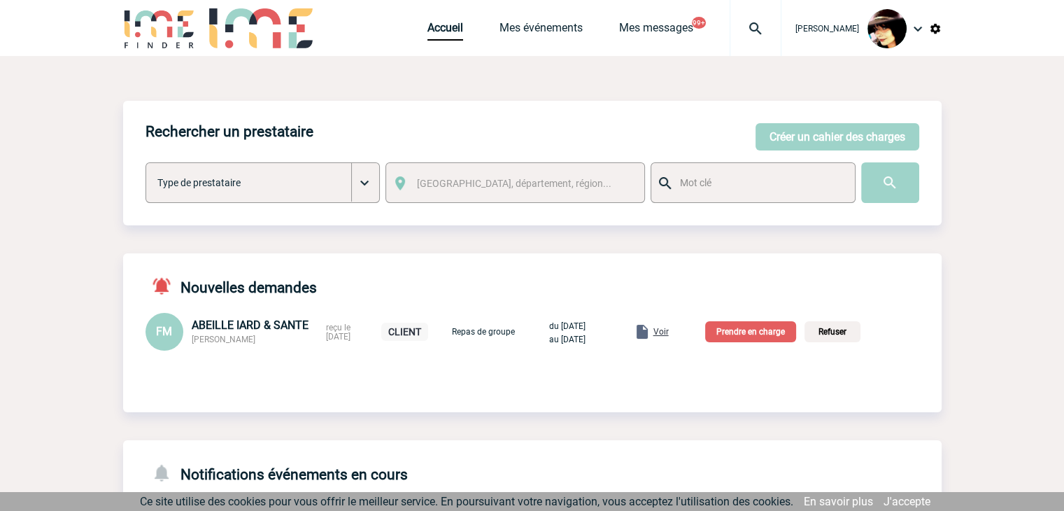
click at [669, 332] on span "Voir" at bounding box center [660, 332] width 15 height 10
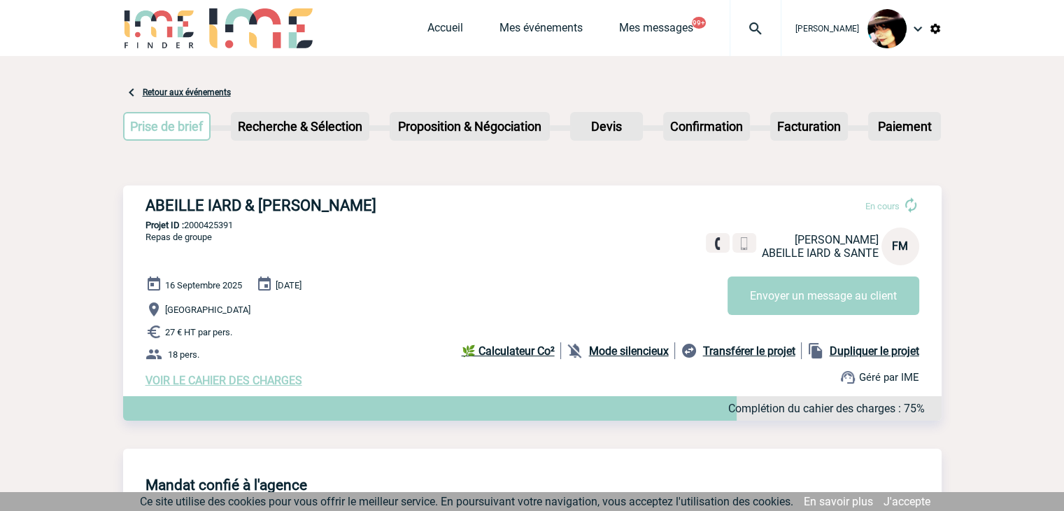
click at [229, 381] on span "VOIR LE CAHIER DES CHARGES" at bounding box center [224, 380] width 157 height 13
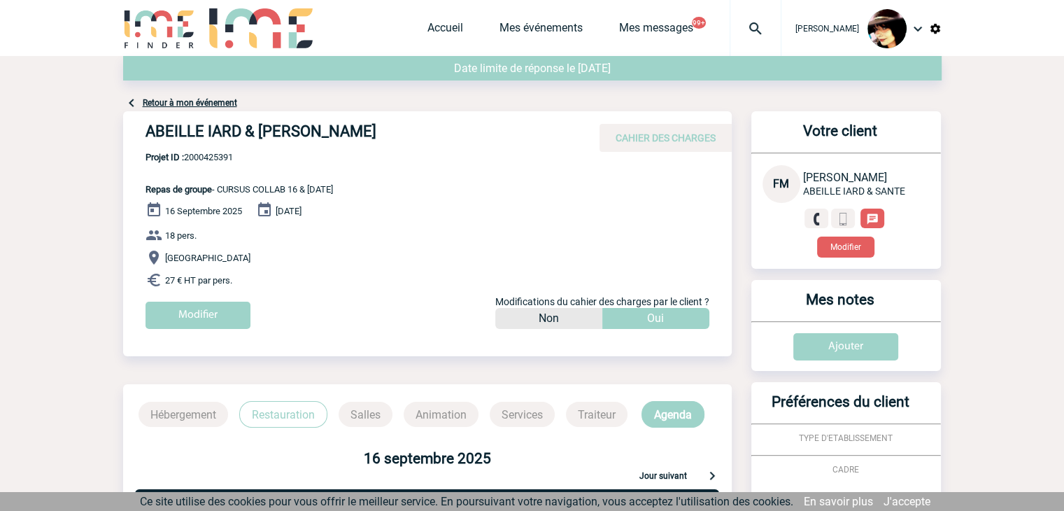
scroll to position [294, 0]
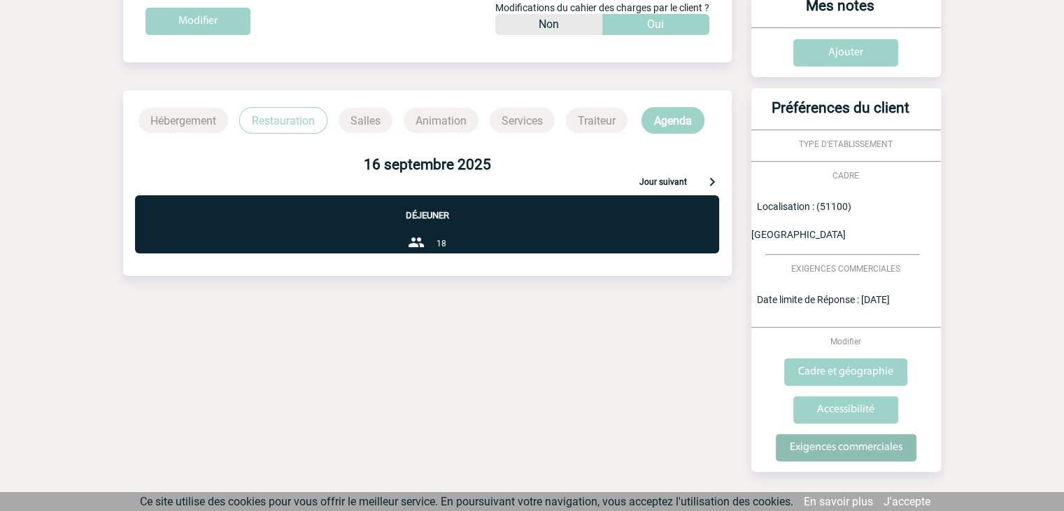
click at [836, 434] on input "Exigences commerciales" at bounding box center [846, 447] width 141 height 27
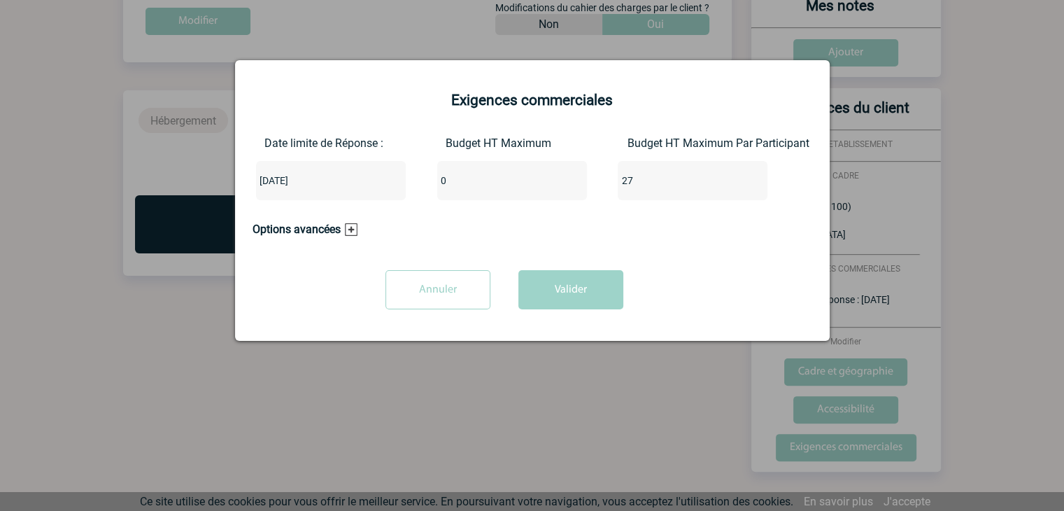
click at [450, 187] on input "0" at bounding box center [503, 180] width 132 height 18
click at [450, 187] on input "486" at bounding box center [503, 180] width 132 height 18
type input "486"
click at [576, 295] on button "Valider" at bounding box center [570, 289] width 105 height 39
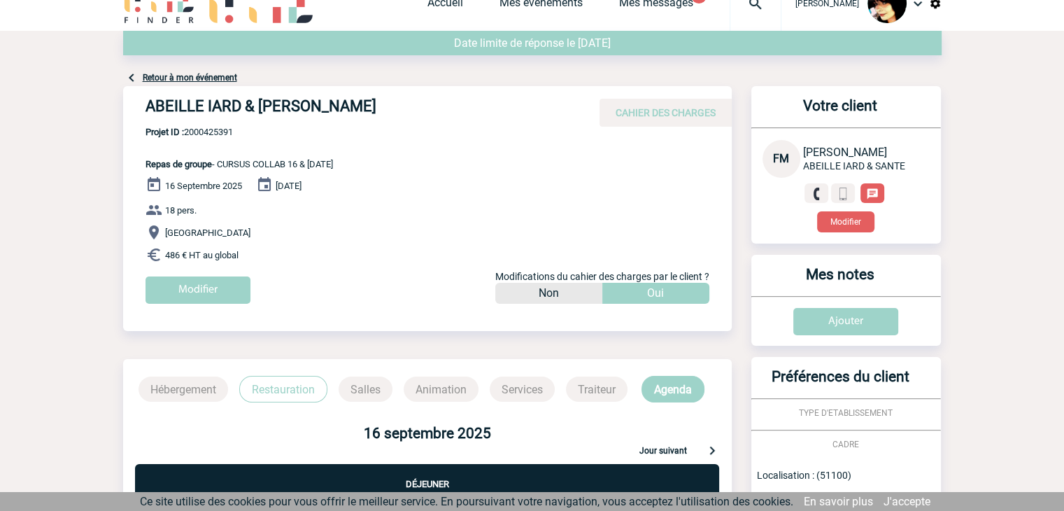
scroll to position [0, 0]
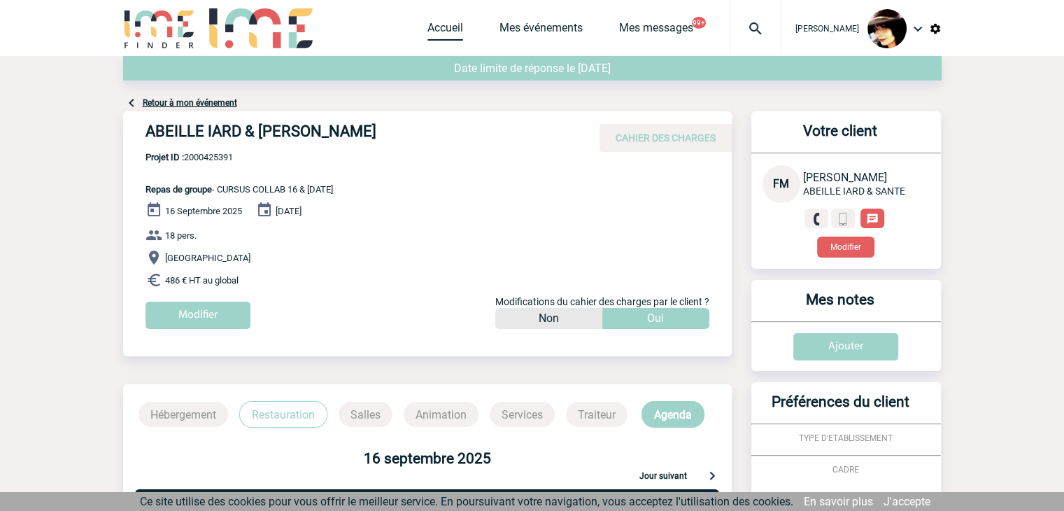
click at [432, 25] on link "Accueil" at bounding box center [445, 31] width 36 height 20
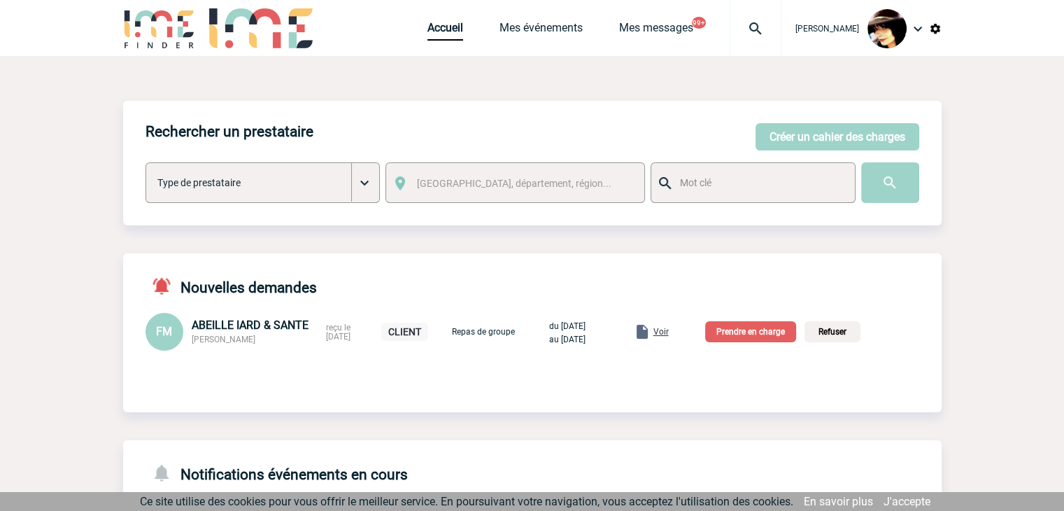
click at [769, 326] on p "Prendre en charge" at bounding box center [750, 331] width 91 height 21
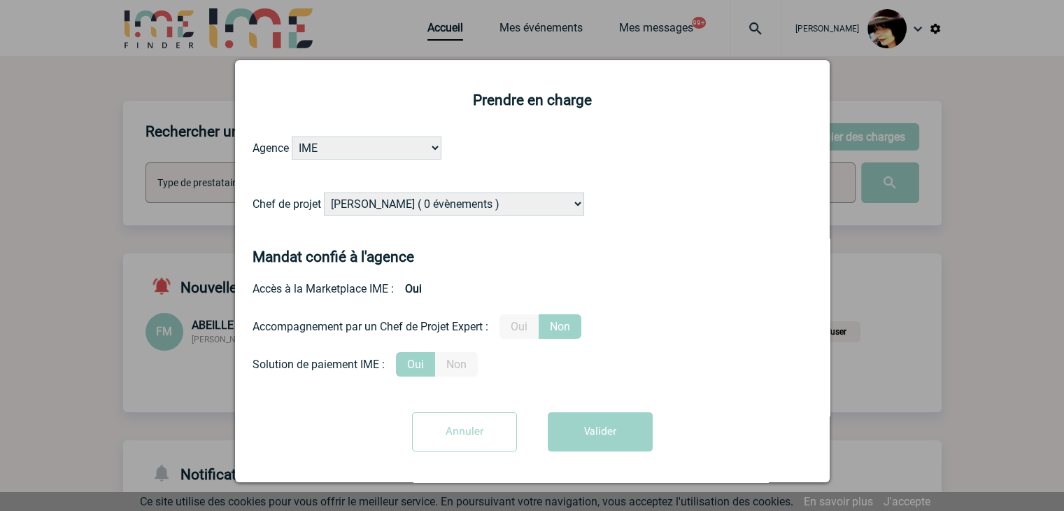
click at [500, 202] on select "[PERSON_NAME] ( 0 évènements ) [PERSON_NAME] ( 1196 évènements ) [PERSON_NAME] …" at bounding box center [454, 203] width 260 height 23
select select "131234"
click at [324, 193] on select "[PERSON_NAME] ( 0 évènements ) [PERSON_NAME] ( 1196 évènements ) [PERSON_NAME] …" at bounding box center [454, 203] width 260 height 23
click at [519, 331] on label "Oui" at bounding box center [518, 326] width 39 height 24
click at [0, 0] on input "Oui" at bounding box center [0, 0] width 0 height 0
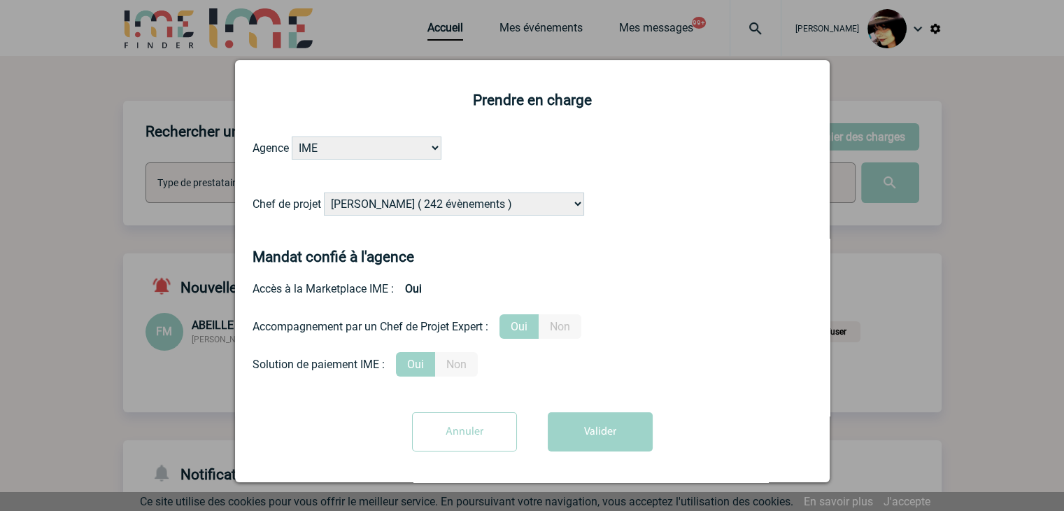
click at [589, 427] on button "Valider" at bounding box center [600, 431] width 105 height 39
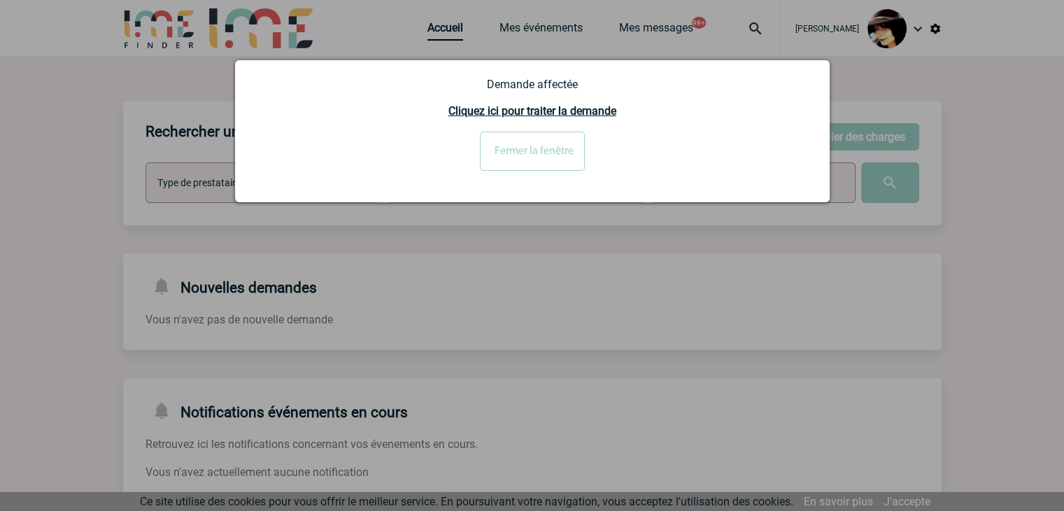
click at [541, 155] on input "Fermer la fenêtre" at bounding box center [532, 151] width 105 height 39
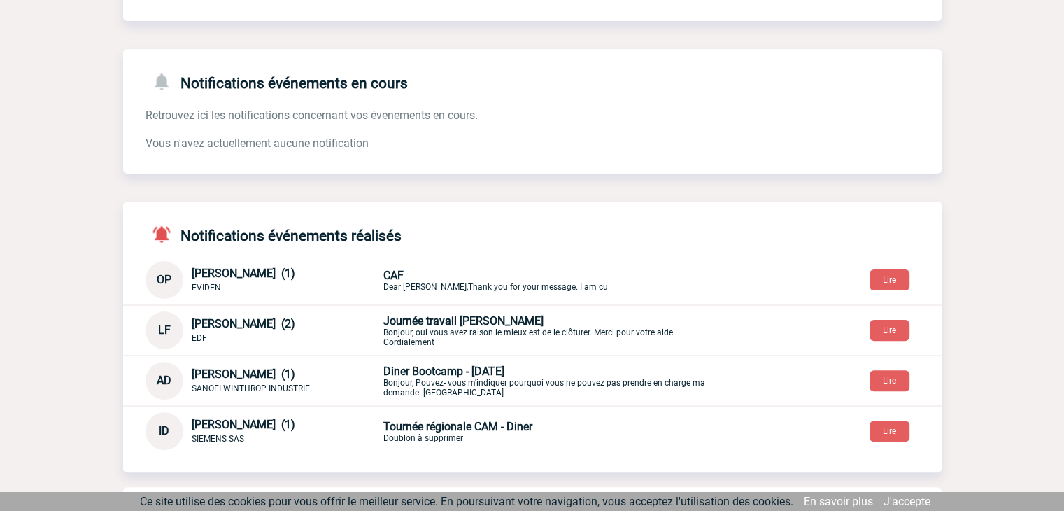
scroll to position [344, 0]
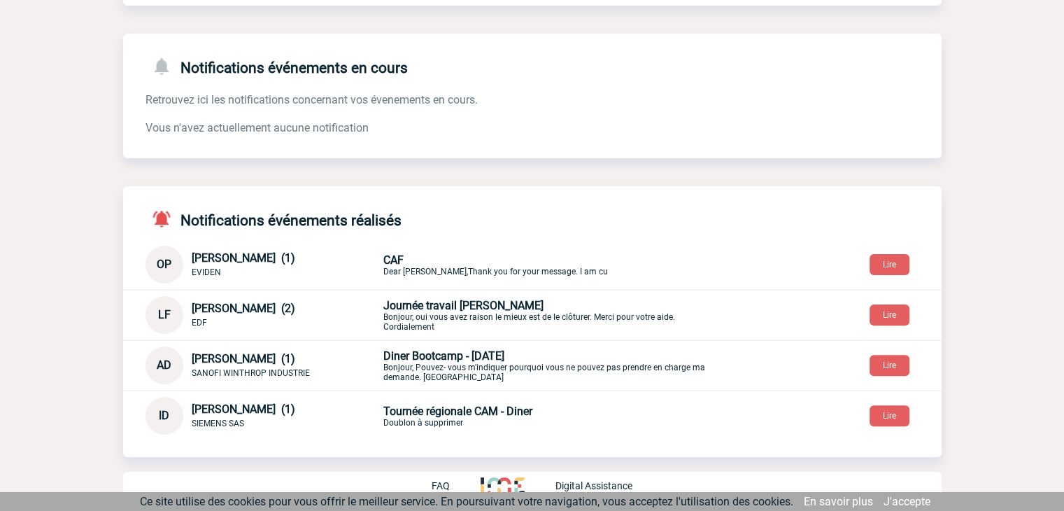
drag, startPoint x: 1007, startPoint y: 208, endPoint x: 948, endPoint y: 241, distance: 68.3
click at [1007, 210] on body "Rachel SABOUREAU Accueil Mes événements 99+" at bounding box center [532, 84] width 1064 height 857
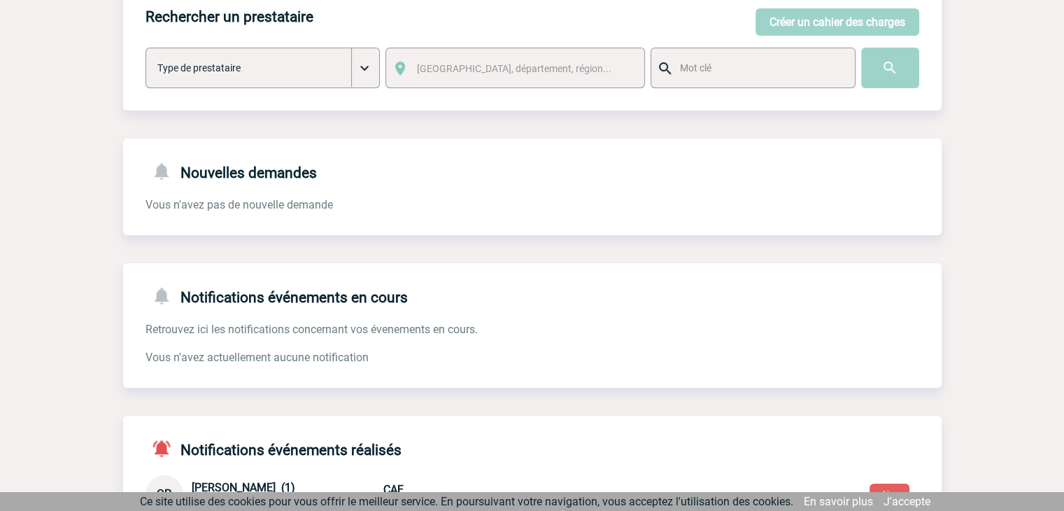
scroll to position [0, 0]
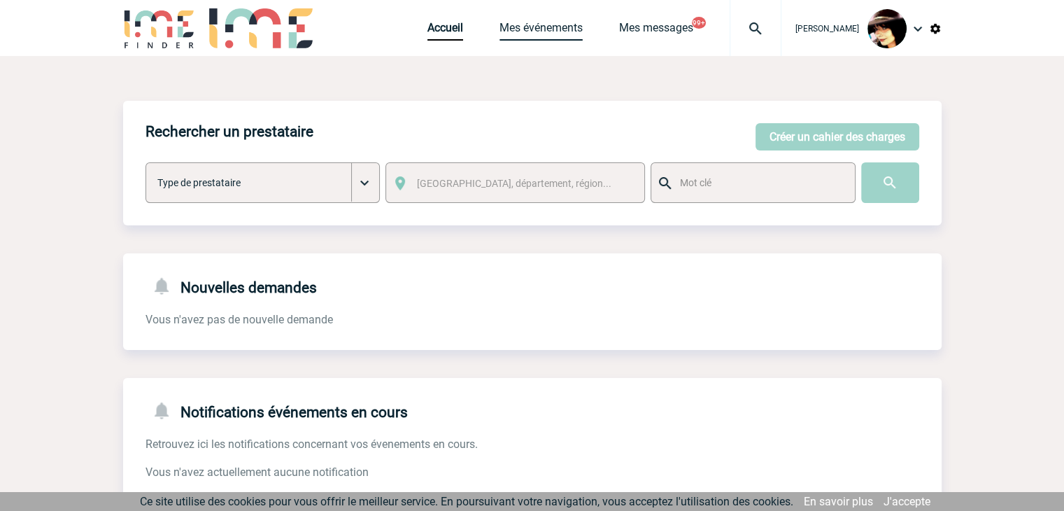
click at [565, 31] on link "Mes événements" at bounding box center [540, 31] width 83 height 20
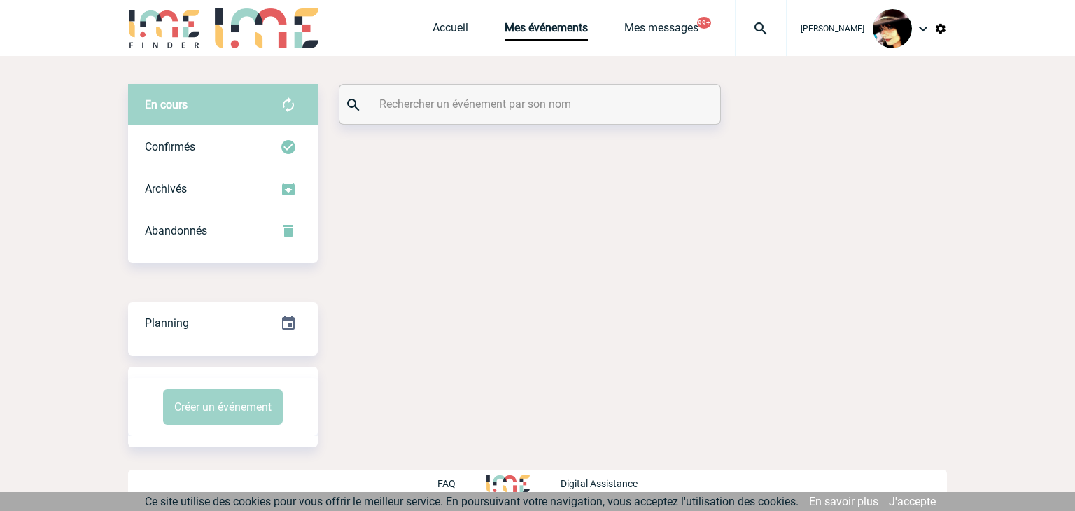
drag, startPoint x: 0, startPoint y: 0, endPoint x: 418, endPoint y: 104, distance: 431.1
click at [416, 102] on input "text" at bounding box center [531, 104] width 311 height 20
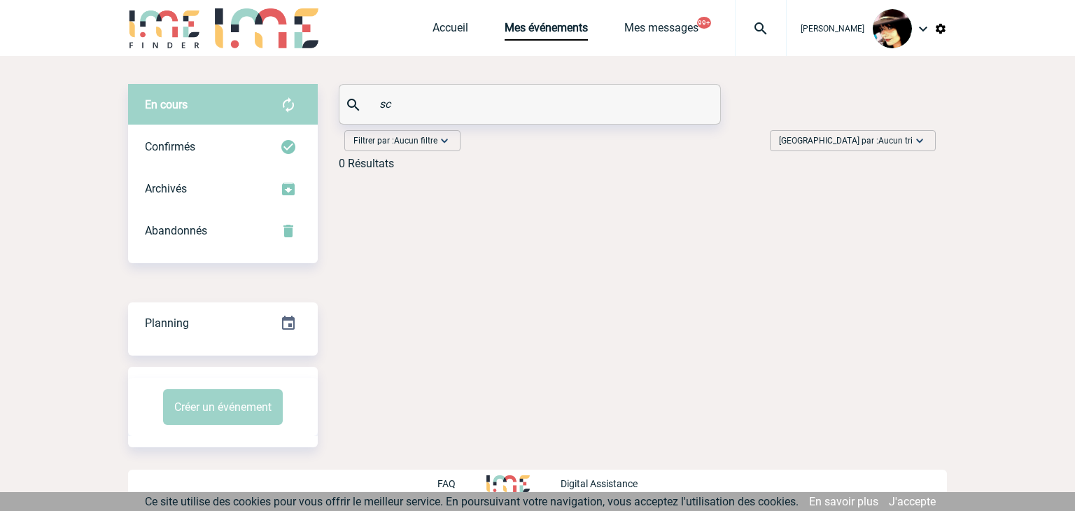
type input "s"
type input "e"
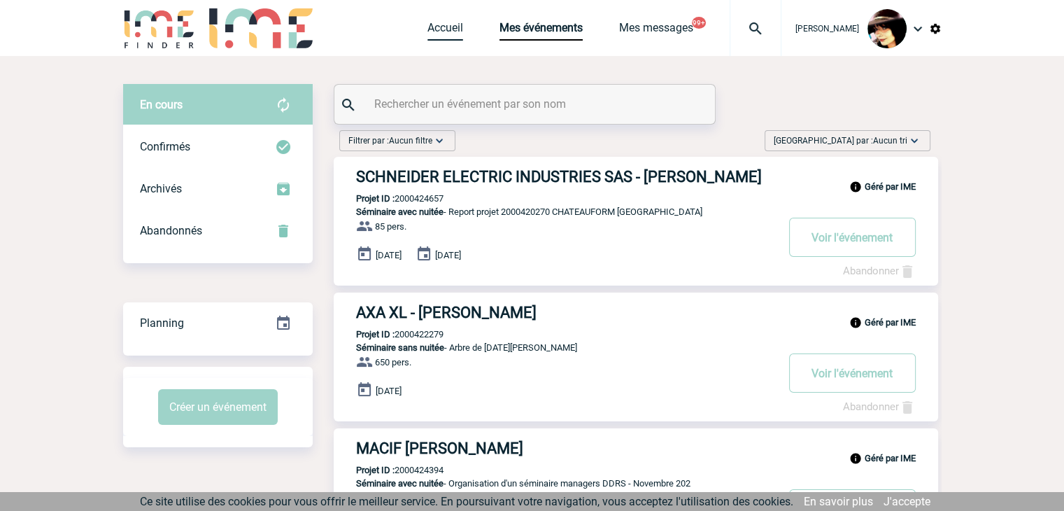
click at [427, 24] on link "Accueil" at bounding box center [445, 31] width 36 height 20
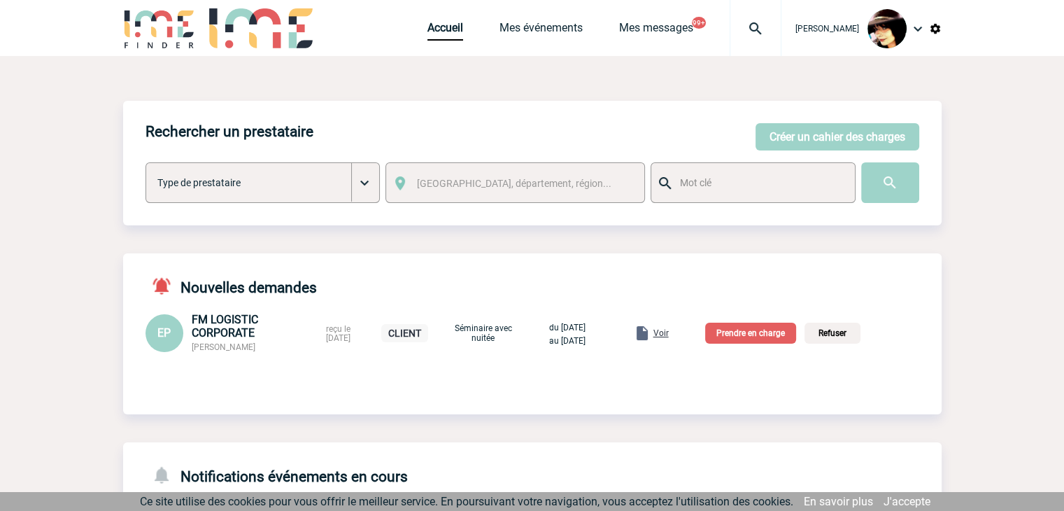
click at [669, 332] on span "Voir" at bounding box center [660, 333] width 15 height 10
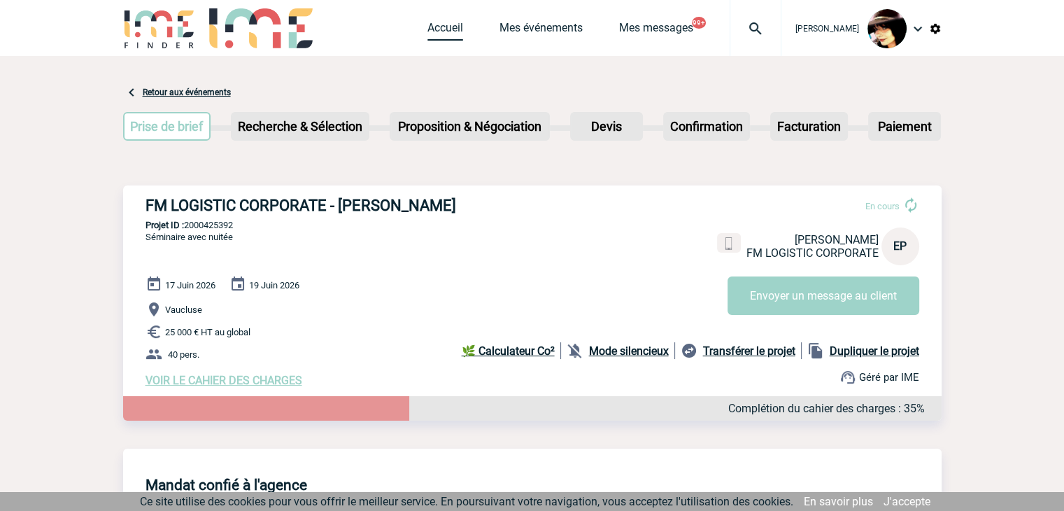
click at [432, 31] on link "Accueil" at bounding box center [445, 31] width 36 height 20
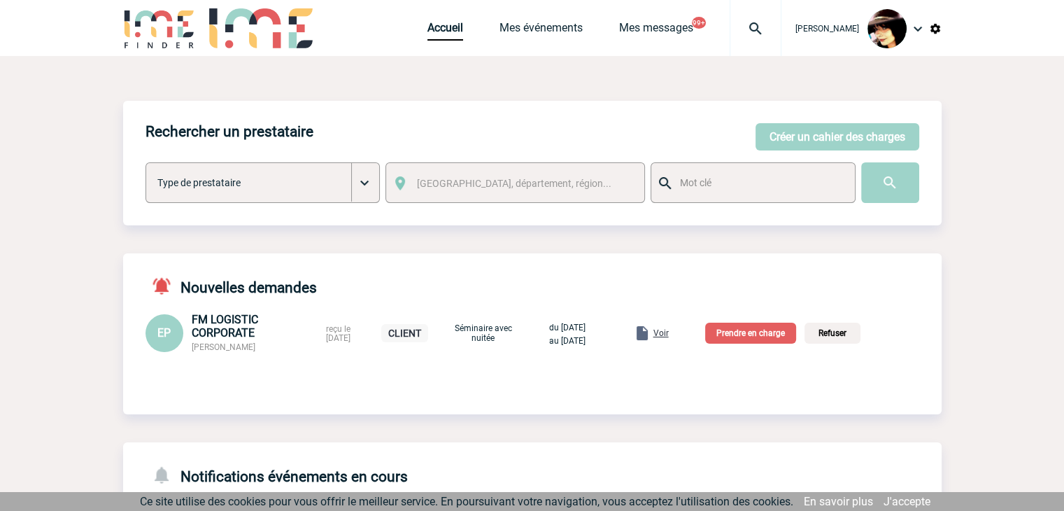
click at [769, 341] on p "Prendre en charge" at bounding box center [750, 332] width 91 height 21
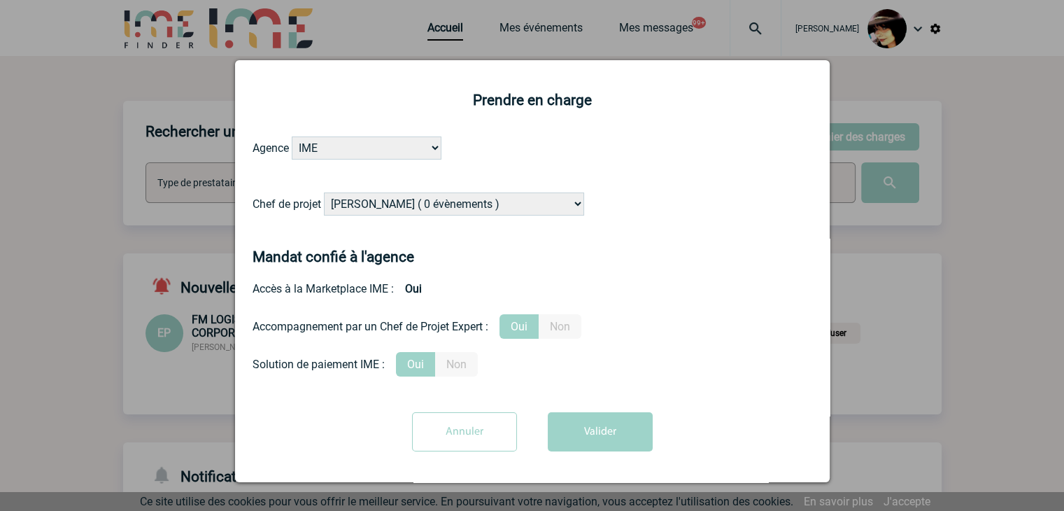
click at [399, 204] on select "Alizée VERLAGUET ( 0 évènements ) Anne GIRAUD ( 1196 évènements ) Anne-François…" at bounding box center [454, 203] width 260 height 23
select select "122719"
click at [398, 203] on select "Alizée VERLAGUET ( 0 évènements ) Anne GIRAUD ( 1196 évènements ) Anne-François…" at bounding box center [454, 203] width 260 height 23
drag, startPoint x: 613, startPoint y: 438, endPoint x: 602, endPoint y: 432, distance: 12.5
click at [612, 437] on button "Valider" at bounding box center [600, 431] width 105 height 39
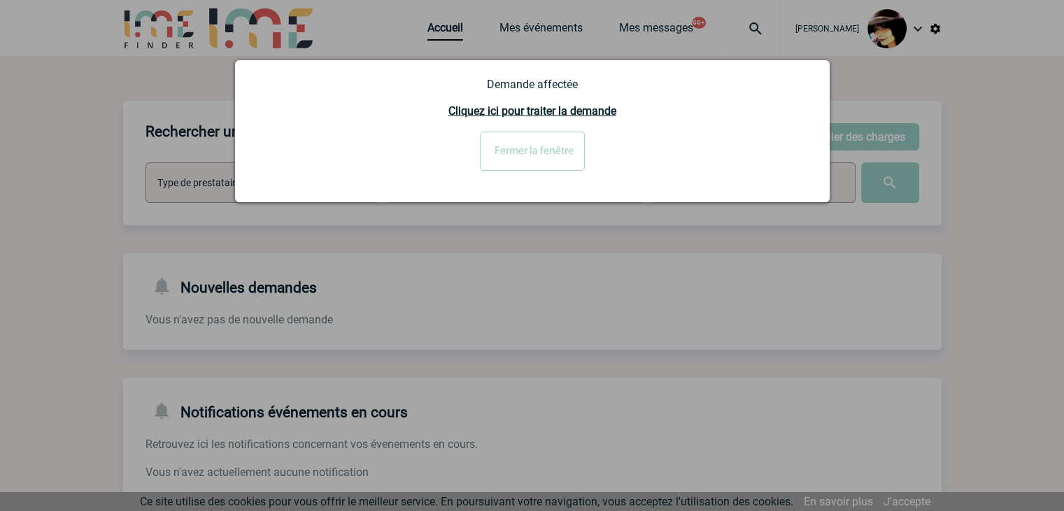
click at [1020, 311] on div at bounding box center [532, 255] width 1064 height 511
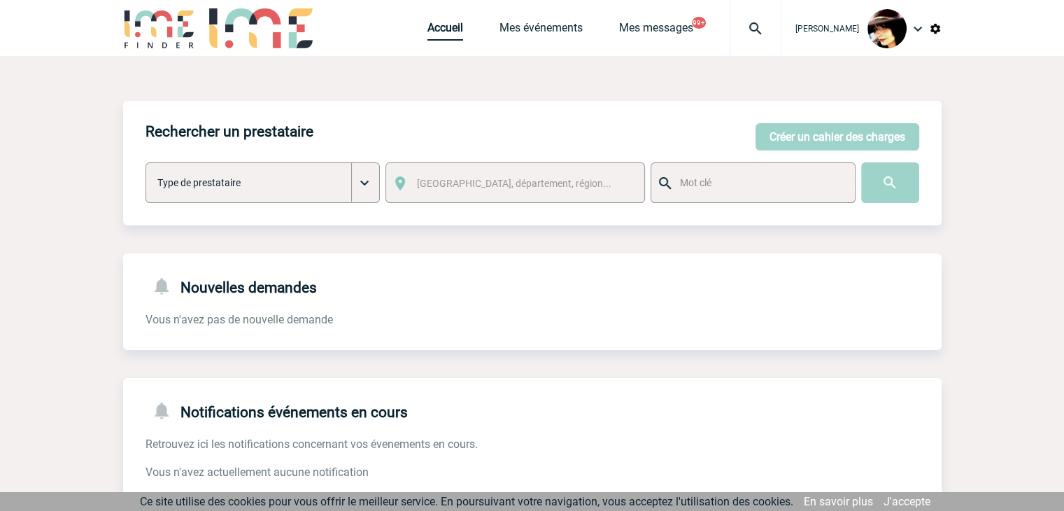
click at [431, 24] on link "Accueil" at bounding box center [445, 31] width 36 height 20
click at [739, 27] on img at bounding box center [755, 28] width 50 height 17
type input "De Objet Reçu Taille Catégories Clémence Le Borgne Dossier DEAD -2000424589 15:…"
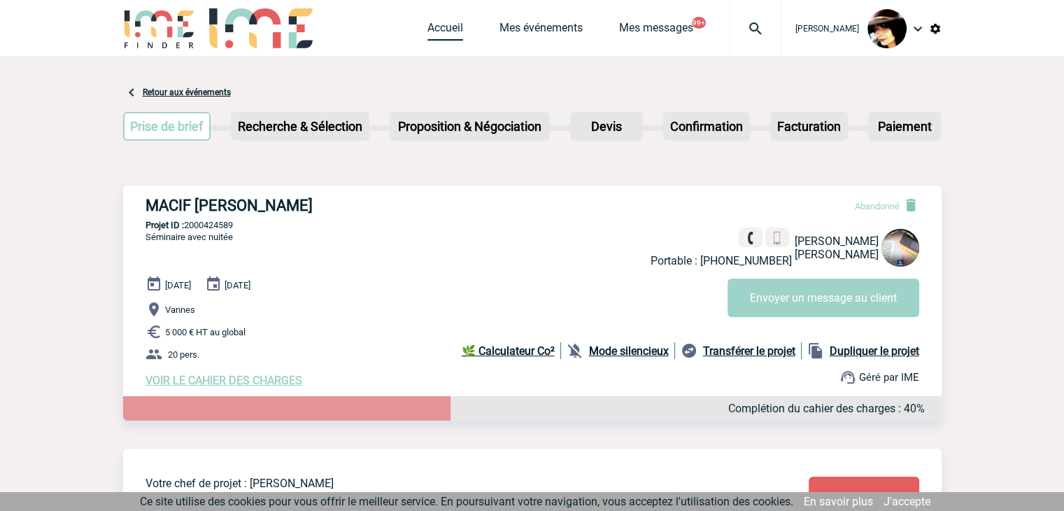
click at [430, 34] on link "Accueil" at bounding box center [445, 31] width 36 height 20
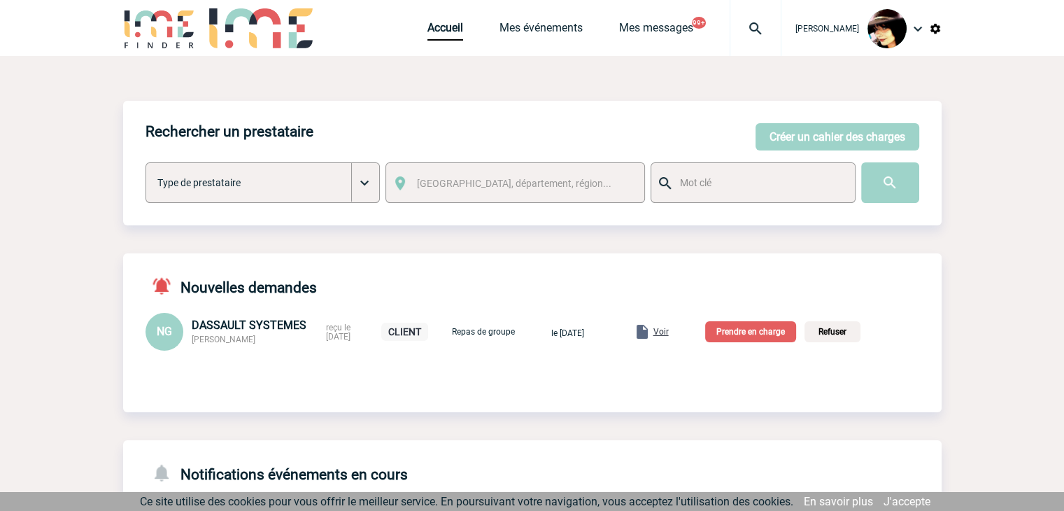
click at [669, 327] on div "Voir" at bounding box center [651, 331] width 35 height 17
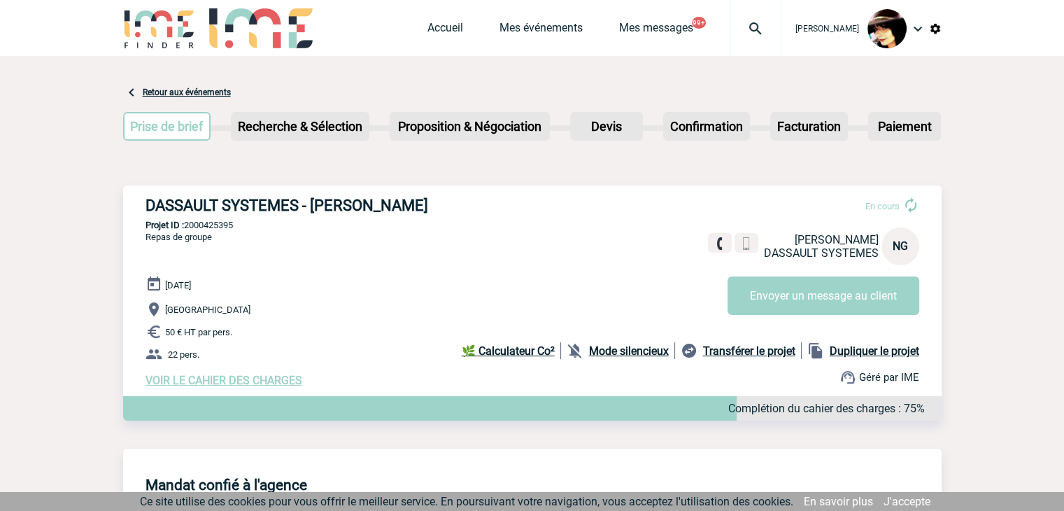
click at [227, 383] on span "VOIR LE CAHIER DES CHARGES" at bounding box center [224, 380] width 157 height 13
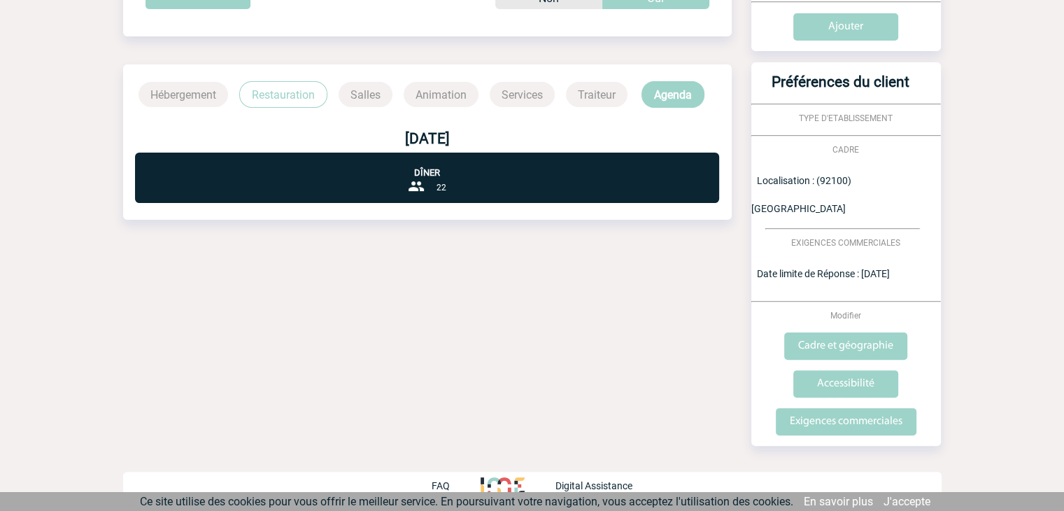
scroll to position [322, 0]
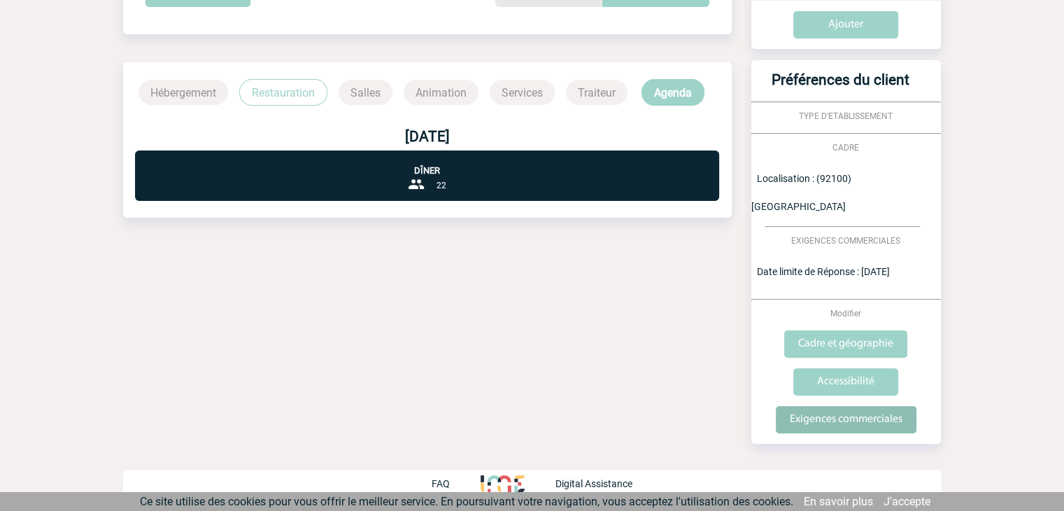
click at [850, 418] on input "Exigences commerciales" at bounding box center [846, 419] width 141 height 27
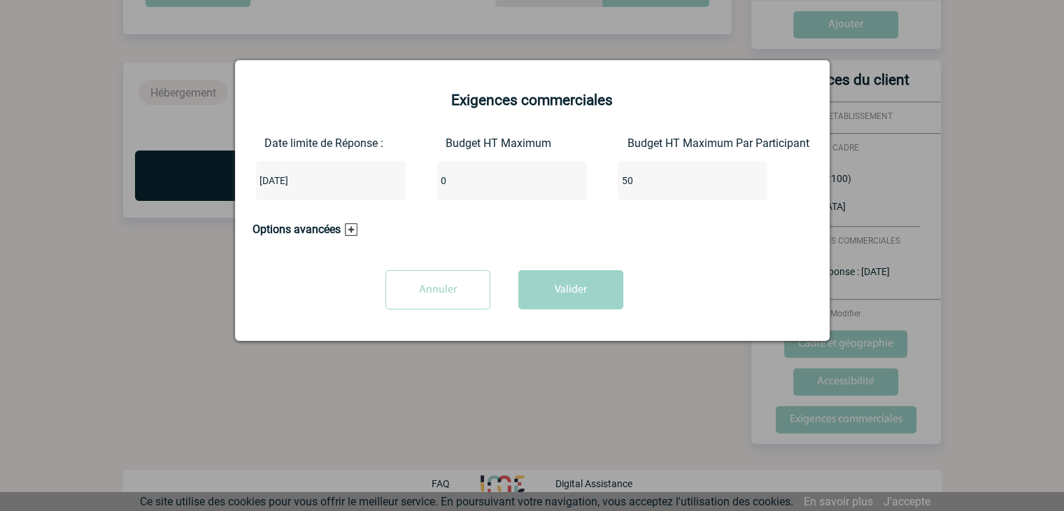
click at [481, 188] on input "0" at bounding box center [503, 180] width 132 height 18
type input "1100"
click at [572, 295] on button "Valider" at bounding box center [570, 289] width 105 height 39
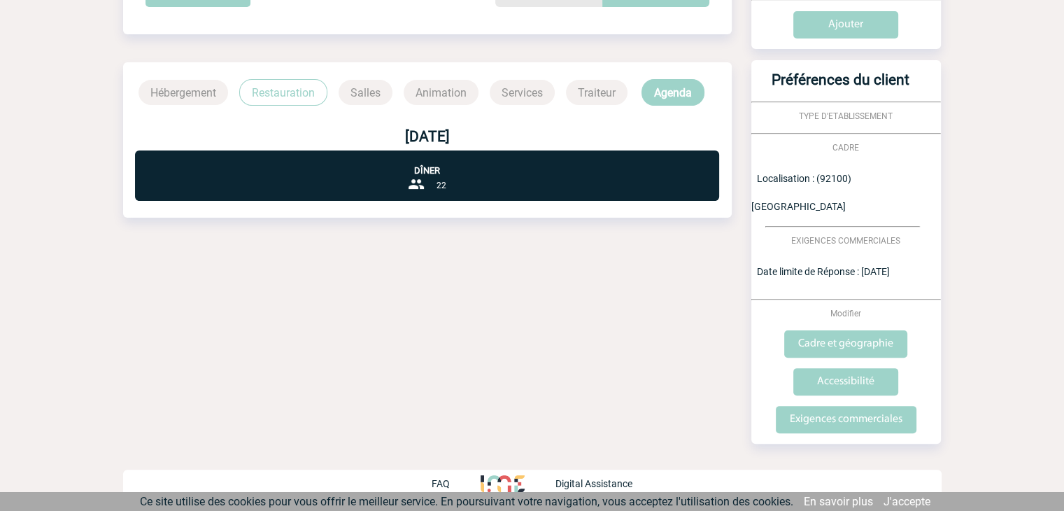
scroll to position [42, 0]
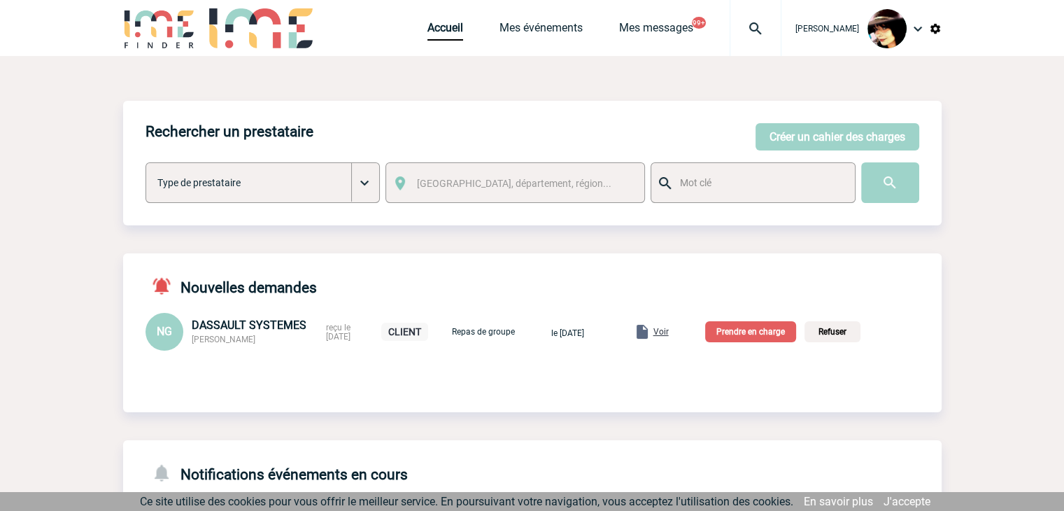
click at [669, 332] on span "Voir" at bounding box center [660, 332] width 15 height 10
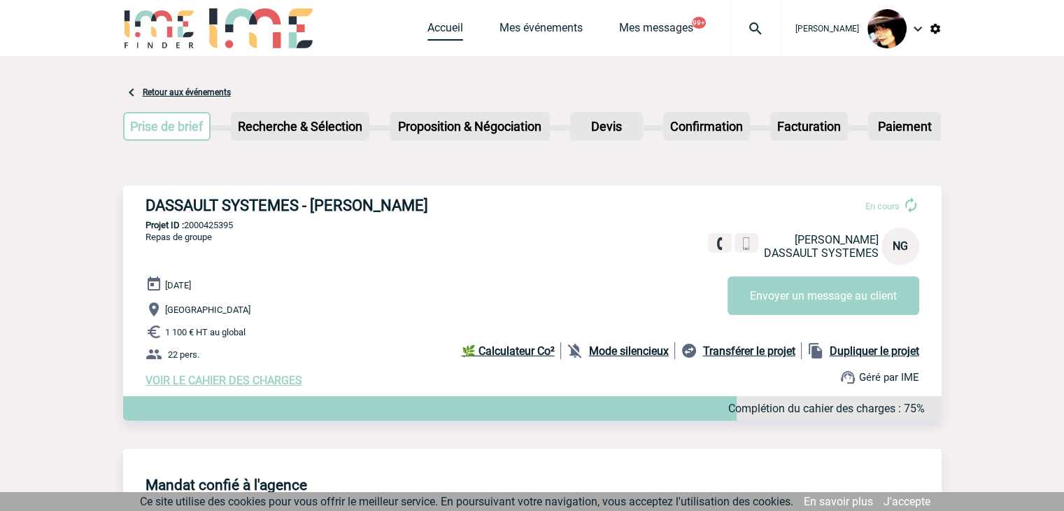
click at [434, 29] on link "Accueil" at bounding box center [445, 31] width 36 height 20
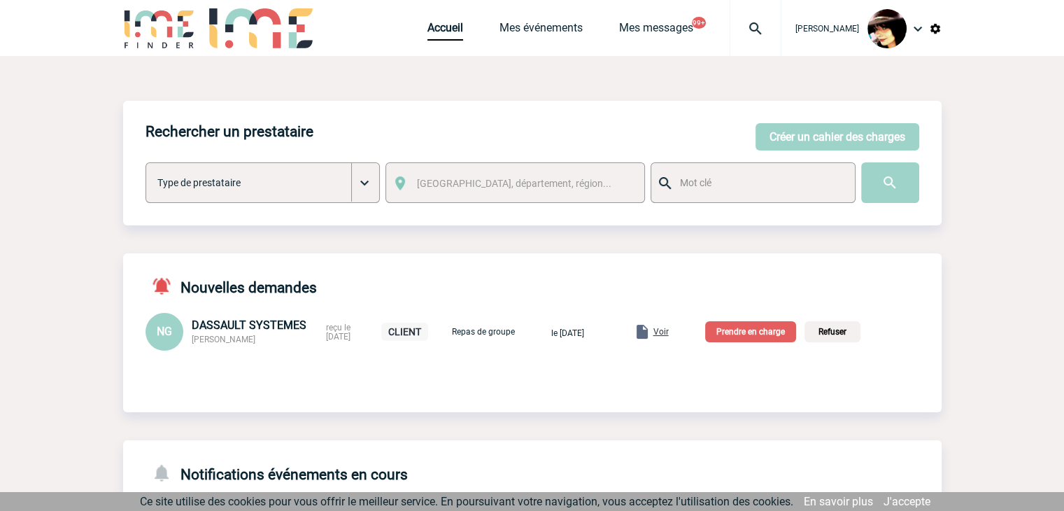
click at [747, 342] on p "Prendre en charge" at bounding box center [750, 331] width 91 height 21
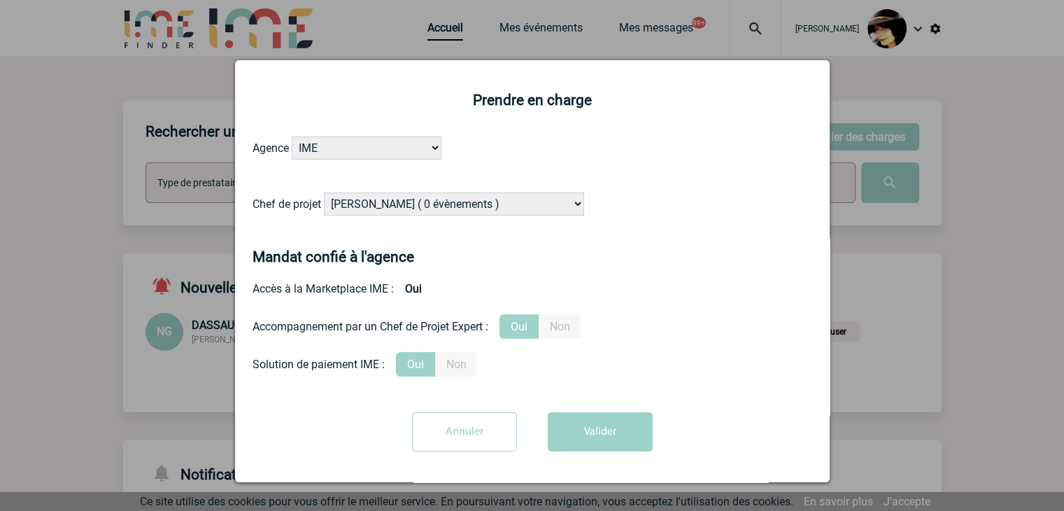
click at [392, 207] on select "[PERSON_NAME] ( 0 évènements ) [PERSON_NAME] ( 1196 évènements ) [PERSON_NAME] …" at bounding box center [454, 203] width 260 height 23
select select "131349"
click at [324, 193] on select "[PERSON_NAME] ( 0 évènements ) [PERSON_NAME] ( 1196 évènements ) [PERSON_NAME] …" at bounding box center [454, 203] width 260 height 23
click at [620, 438] on button "Valider" at bounding box center [600, 431] width 105 height 39
